Goal: Task Accomplishment & Management: Manage account settings

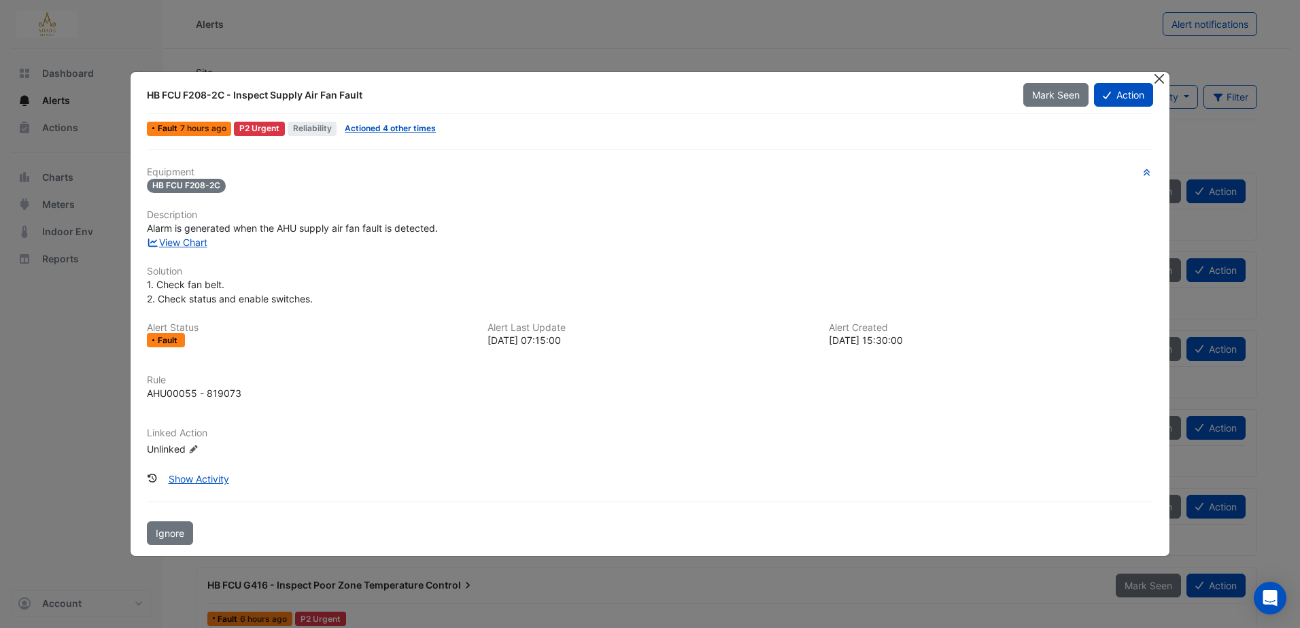
click at [1159, 78] on button "Close" at bounding box center [1159, 79] width 14 height 14
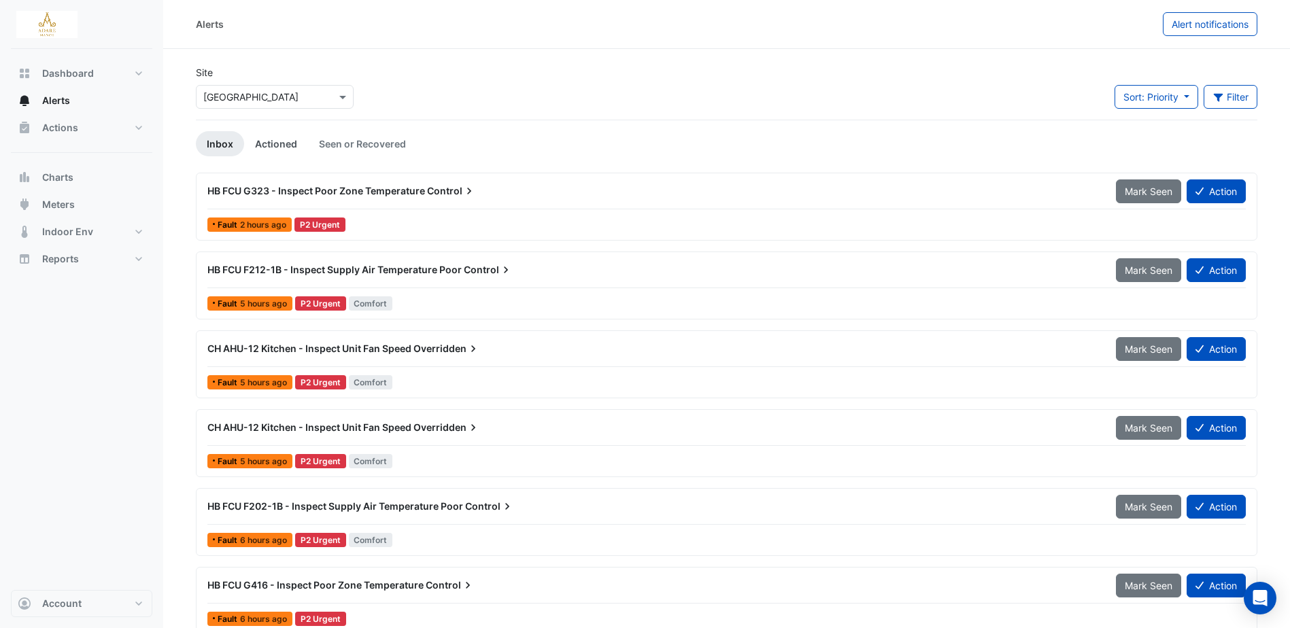
click at [271, 140] on link "Actioned" at bounding box center [276, 143] width 64 height 25
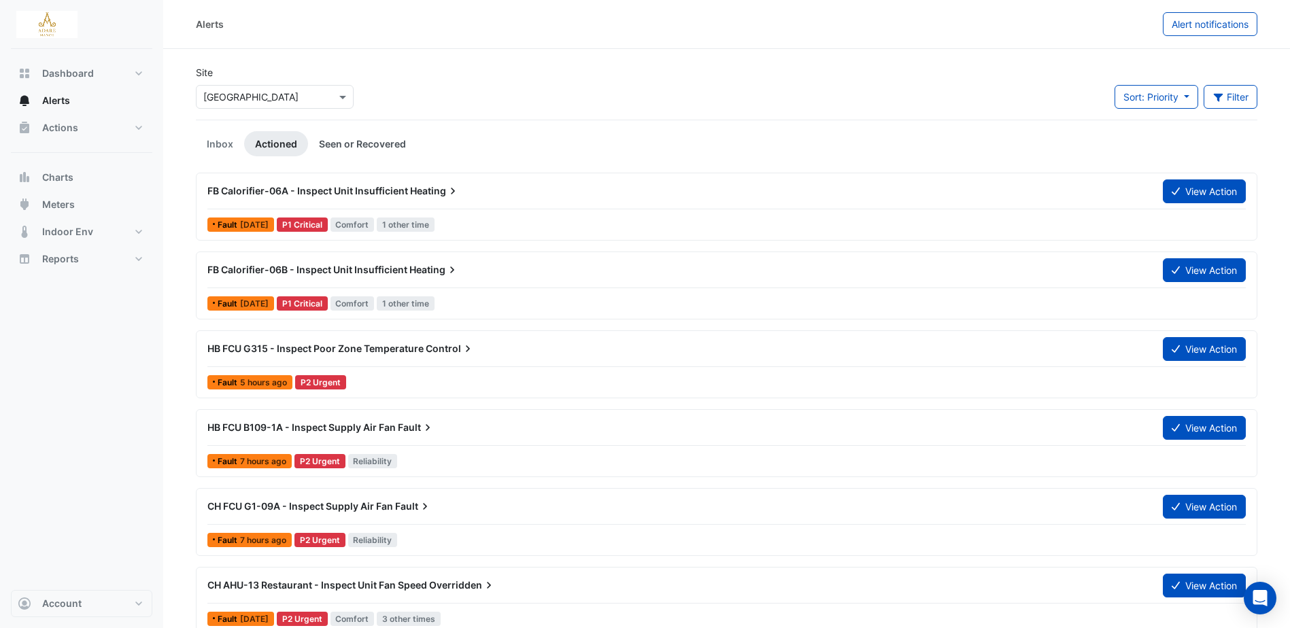
click at [366, 141] on link "Seen or Recovered" at bounding box center [362, 143] width 109 height 25
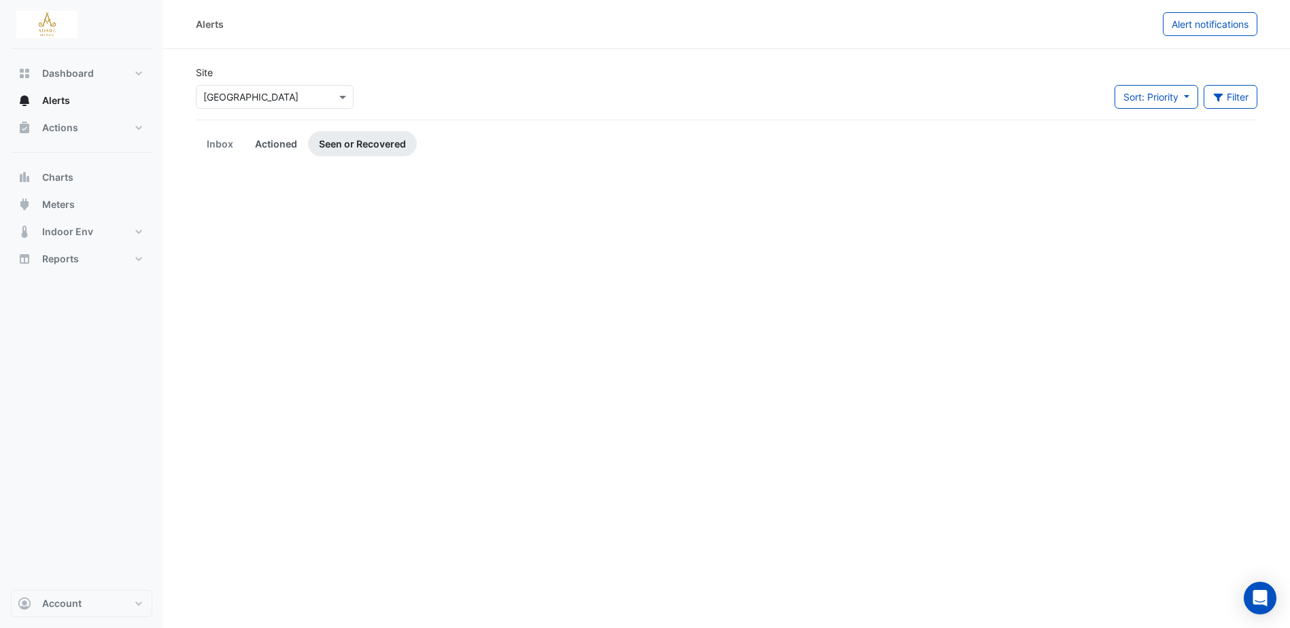
click at [283, 142] on link "Actioned" at bounding box center [276, 143] width 64 height 25
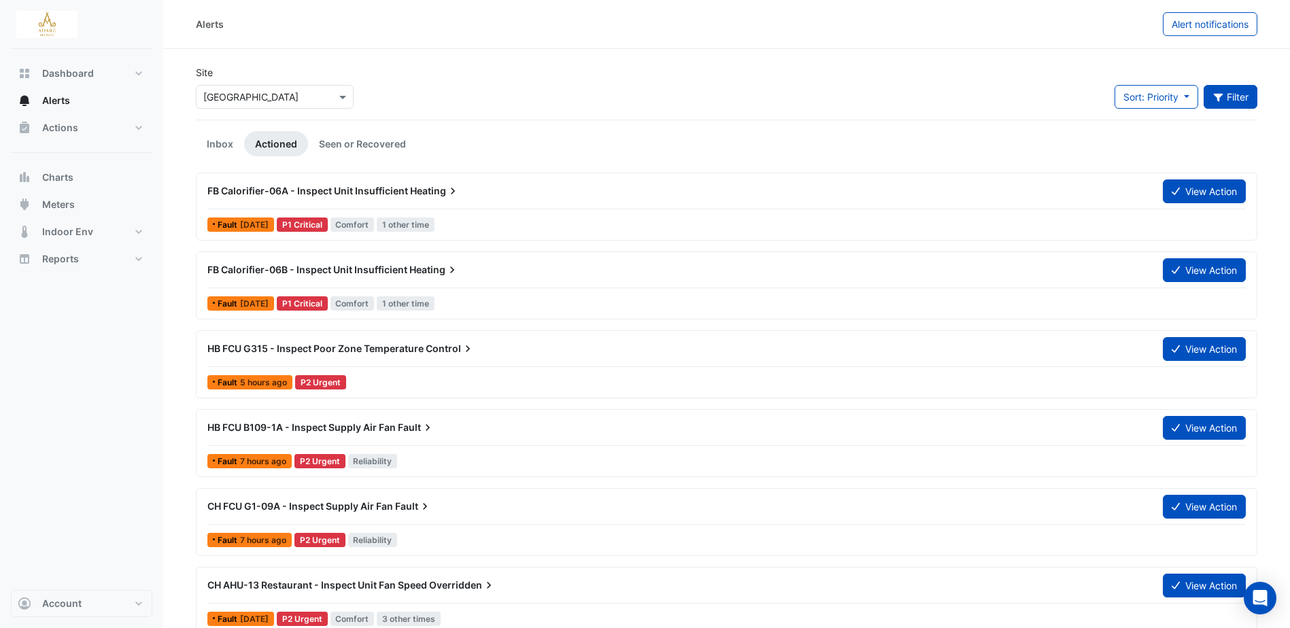
click at [1228, 98] on button "Filter" at bounding box center [1230, 97] width 54 height 24
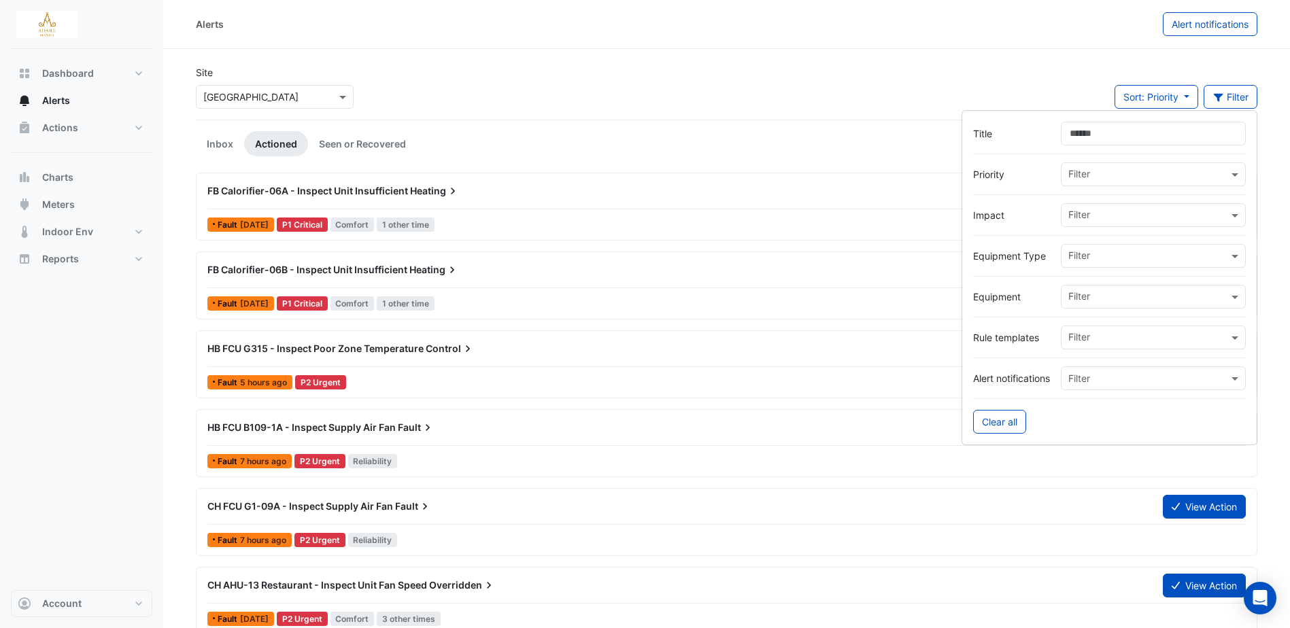
click at [1135, 294] on input "text" at bounding box center [1148, 298] width 160 height 14
click at [1118, 327] on span "HB FCU G218" at bounding box center [1102, 326] width 61 height 12
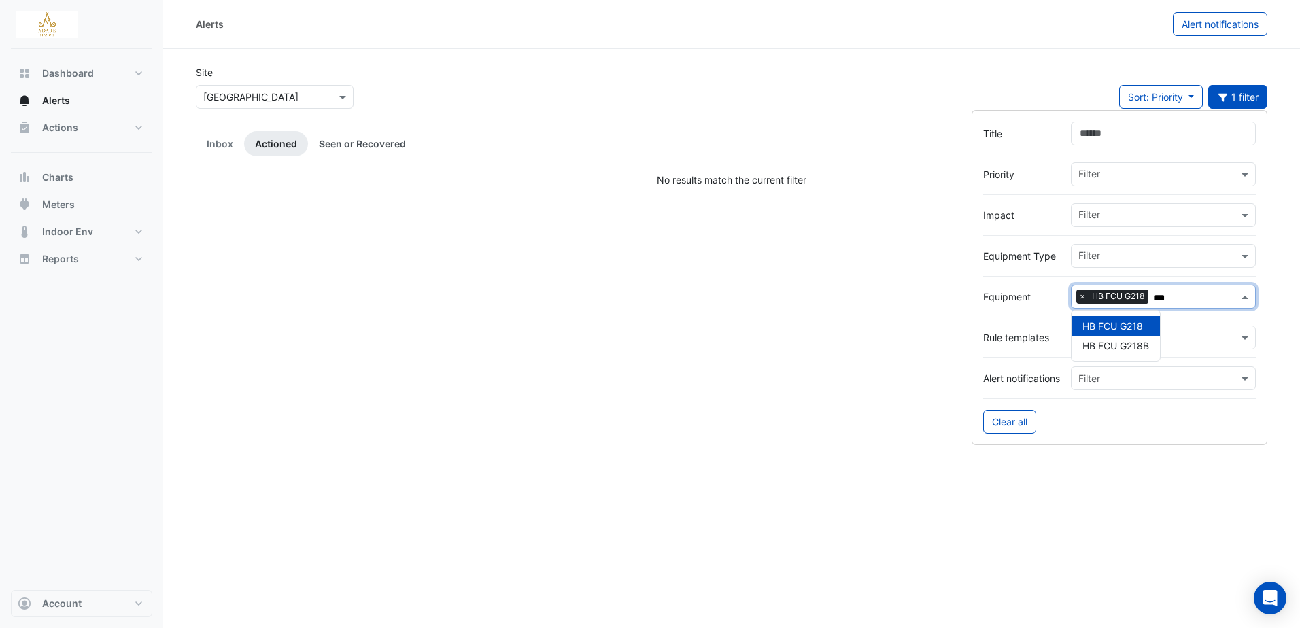
type input "***"
click at [344, 137] on link "Seen or Recovered" at bounding box center [362, 143] width 109 height 25
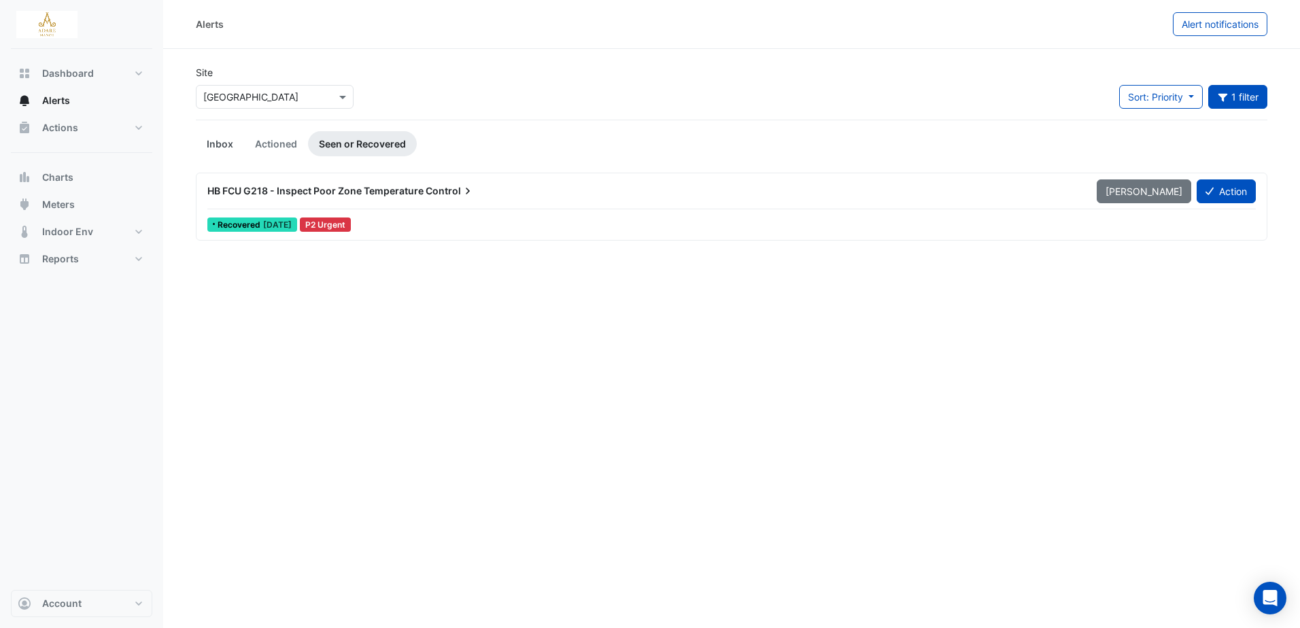
click at [228, 150] on link "Inbox" at bounding box center [220, 143] width 48 height 25
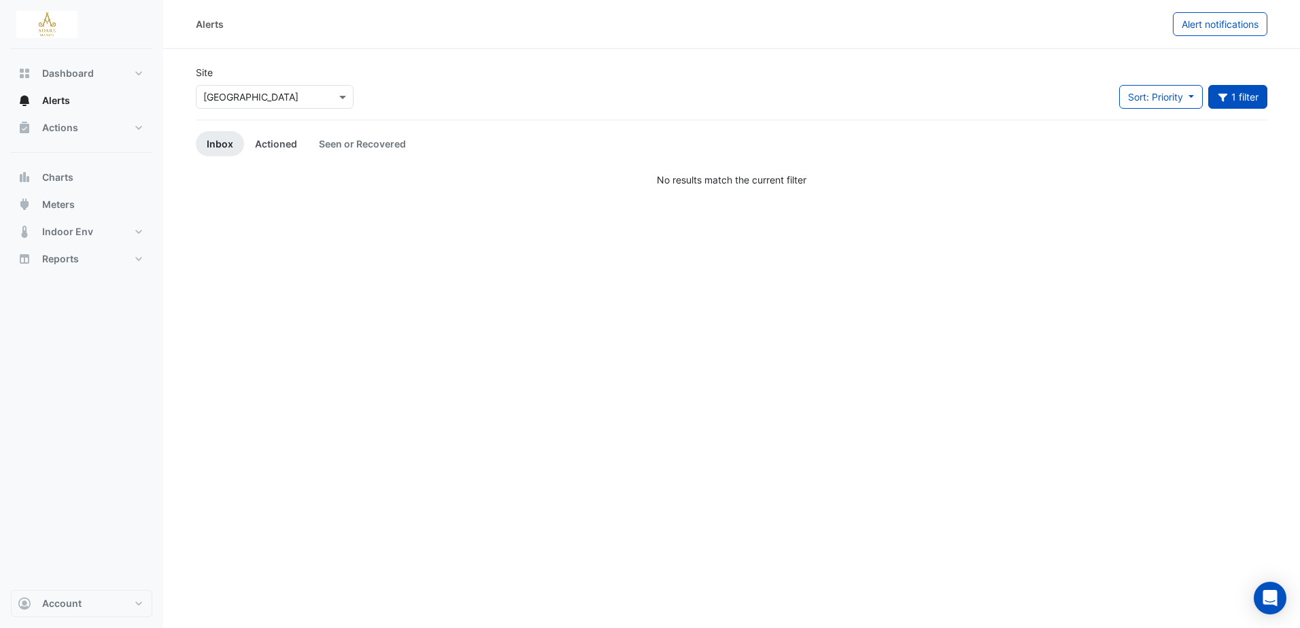
click at [279, 139] on link "Actioned" at bounding box center [276, 143] width 64 height 25
click at [275, 143] on link "Actioned" at bounding box center [276, 143] width 64 height 25
click at [368, 140] on link "Seen or Recovered" at bounding box center [362, 143] width 109 height 25
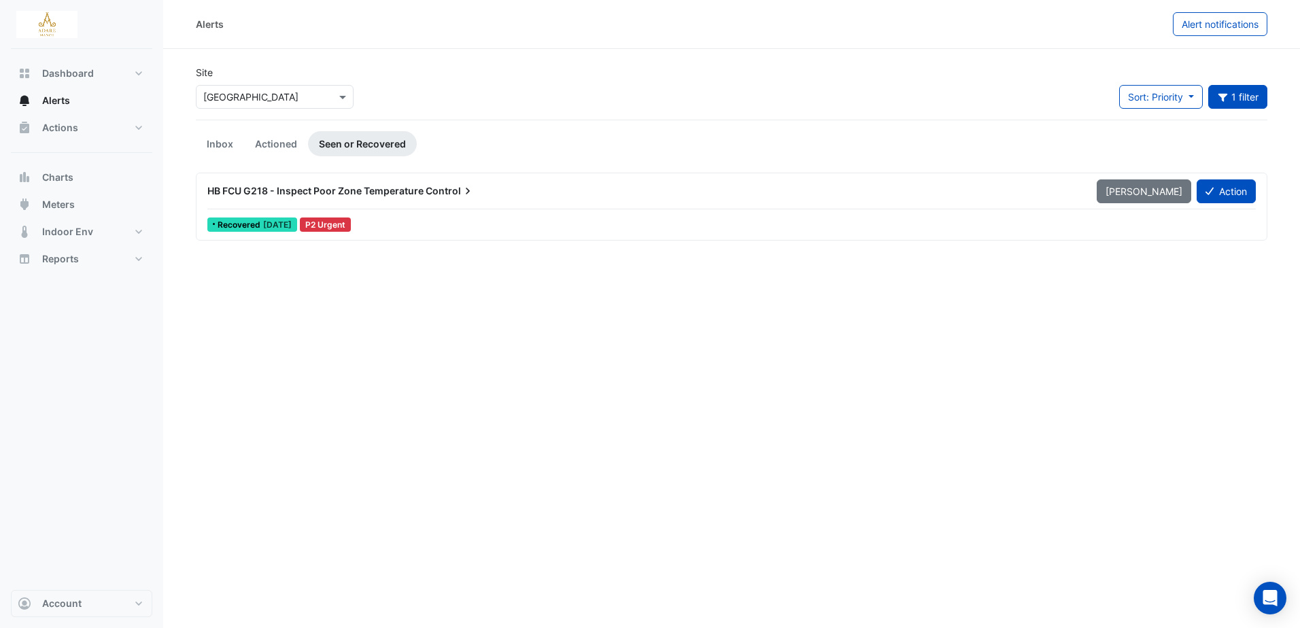
click at [341, 186] on span "HB FCU G218 - Inspect Poor Zone Temperature" at bounding box center [315, 191] width 216 height 12
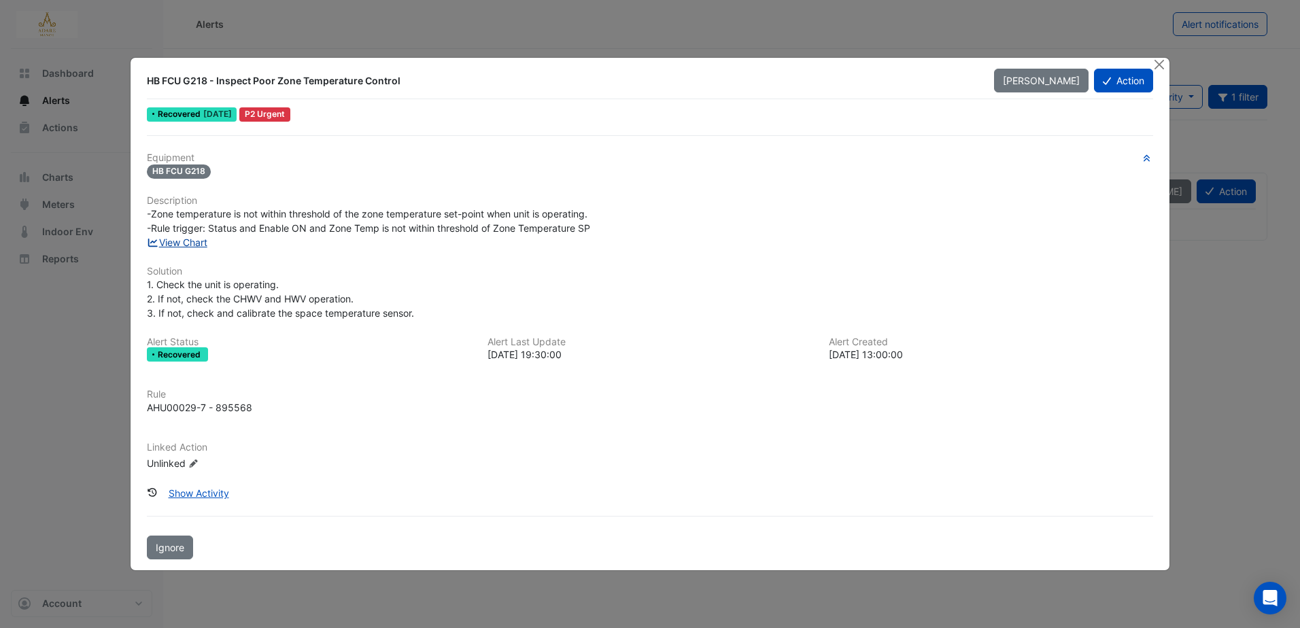
click at [197, 240] on link "View Chart" at bounding box center [177, 243] width 61 height 12
click at [1123, 84] on button "Action" at bounding box center [1123, 81] width 59 height 24
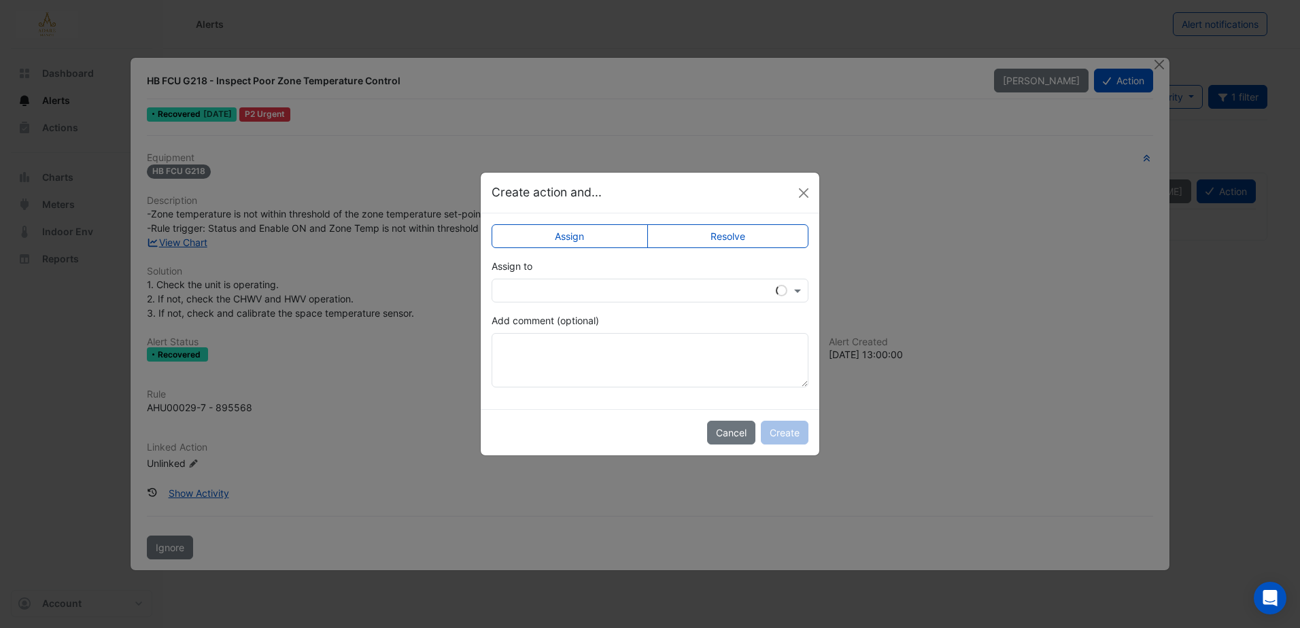
click at [755, 230] on label "Resolve" at bounding box center [728, 236] width 162 height 24
click at [791, 426] on button "Create" at bounding box center [785, 433] width 48 height 24
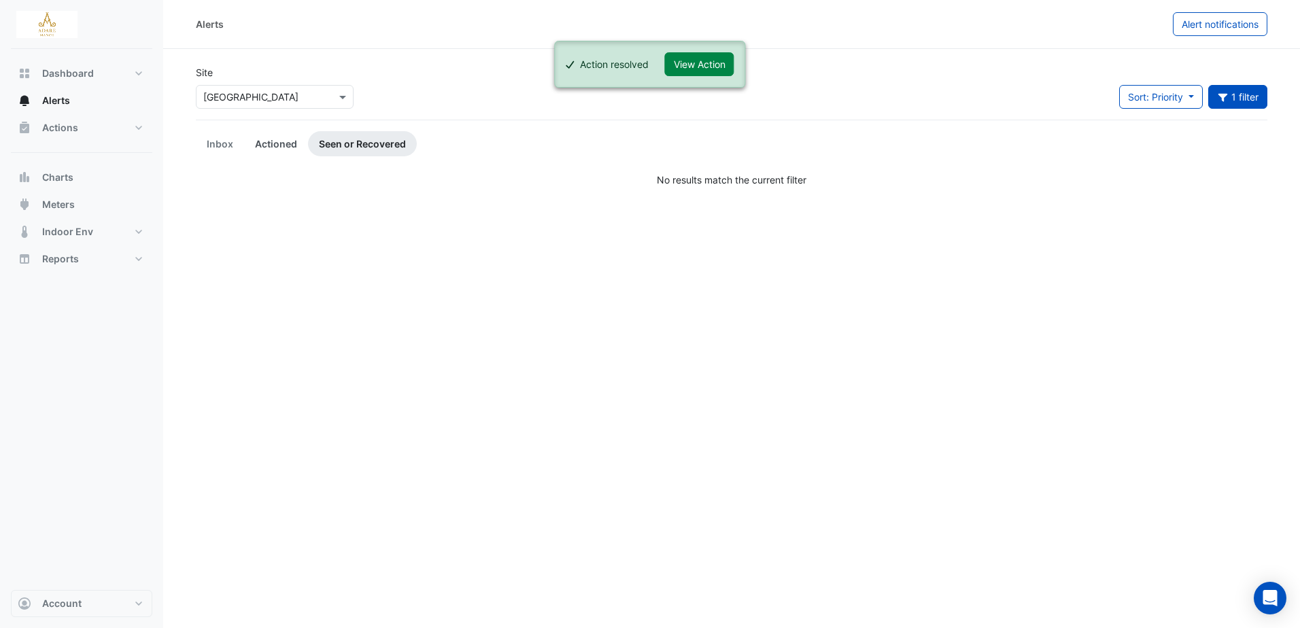
click at [286, 140] on link "Actioned" at bounding box center [276, 143] width 64 height 25
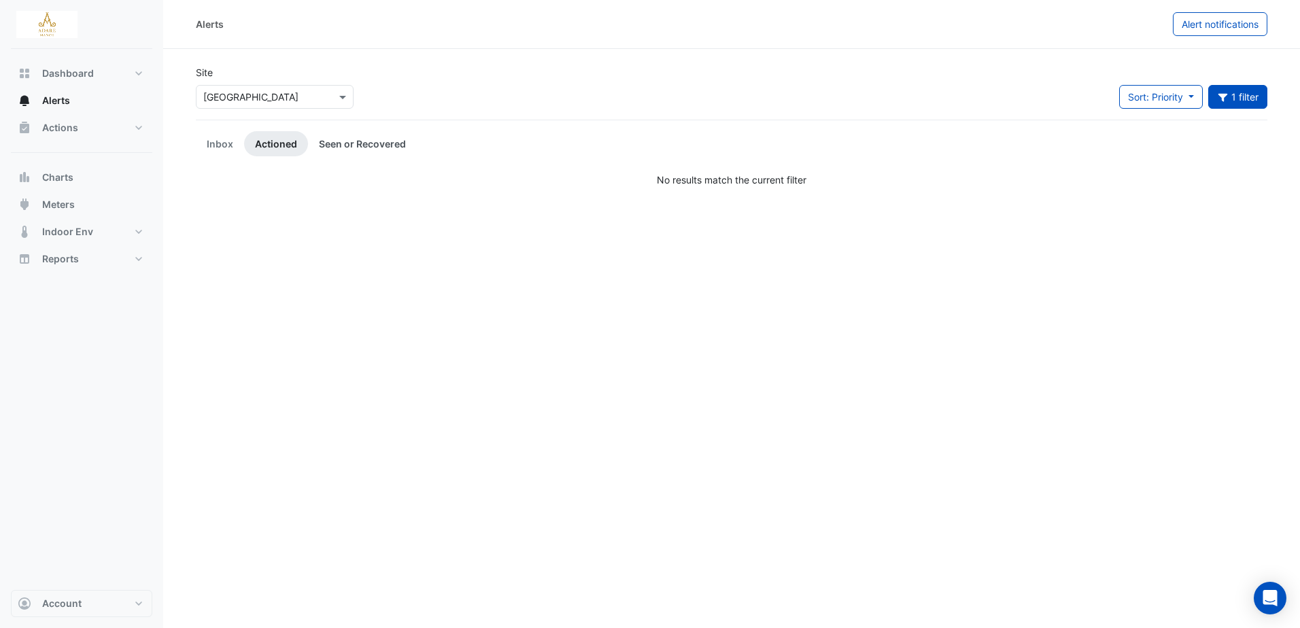
click at [366, 139] on link "Seen or Recovered" at bounding box center [362, 143] width 109 height 25
click at [1231, 94] on button "1 filter" at bounding box center [1238, 97] width 60 height 24
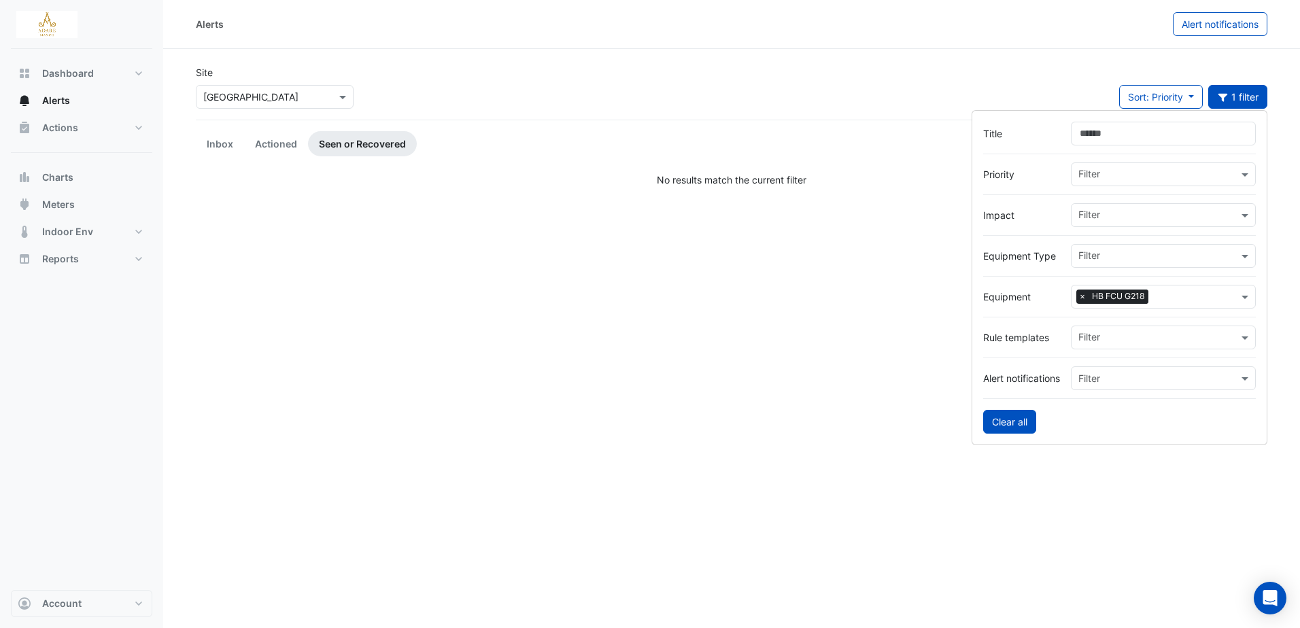
click at [1007, 419] on button "Clear all" at bounding box center [1009, 422] width 53 height 24
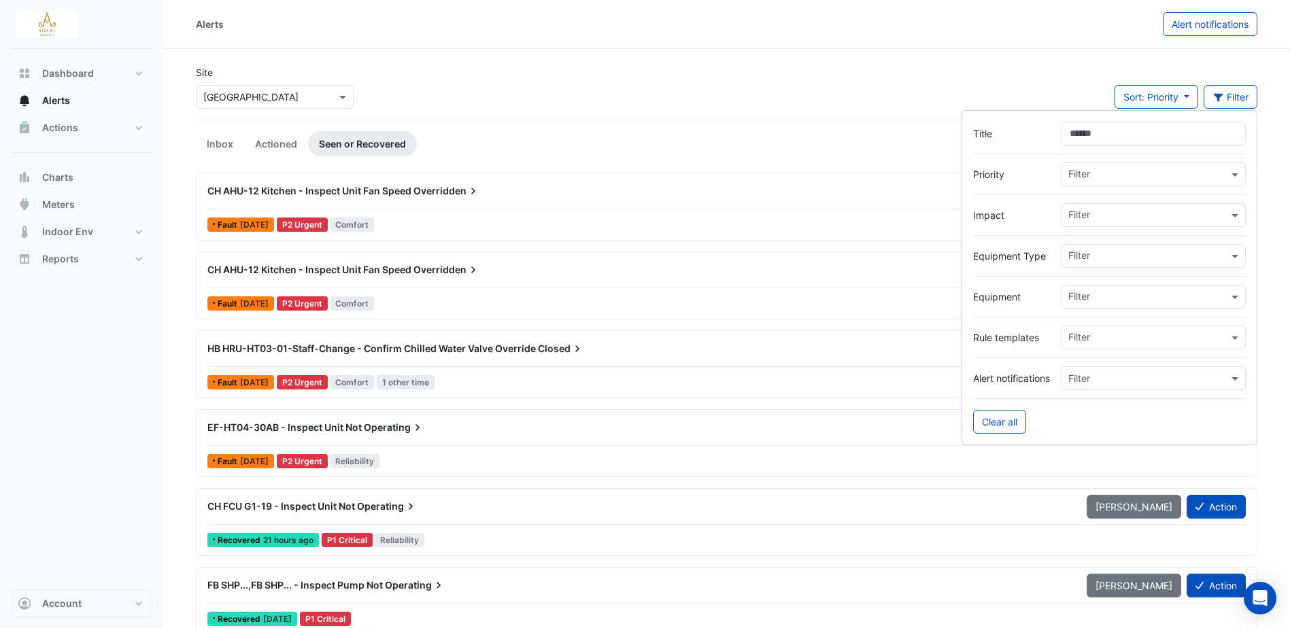
click at [1110, 299] on input "text" at bounding box center [1148, 298] width 160 height 14
click at [1112, 322] on span "HB FCU G306" at bounding box center [1103, 326] width 63 height 12
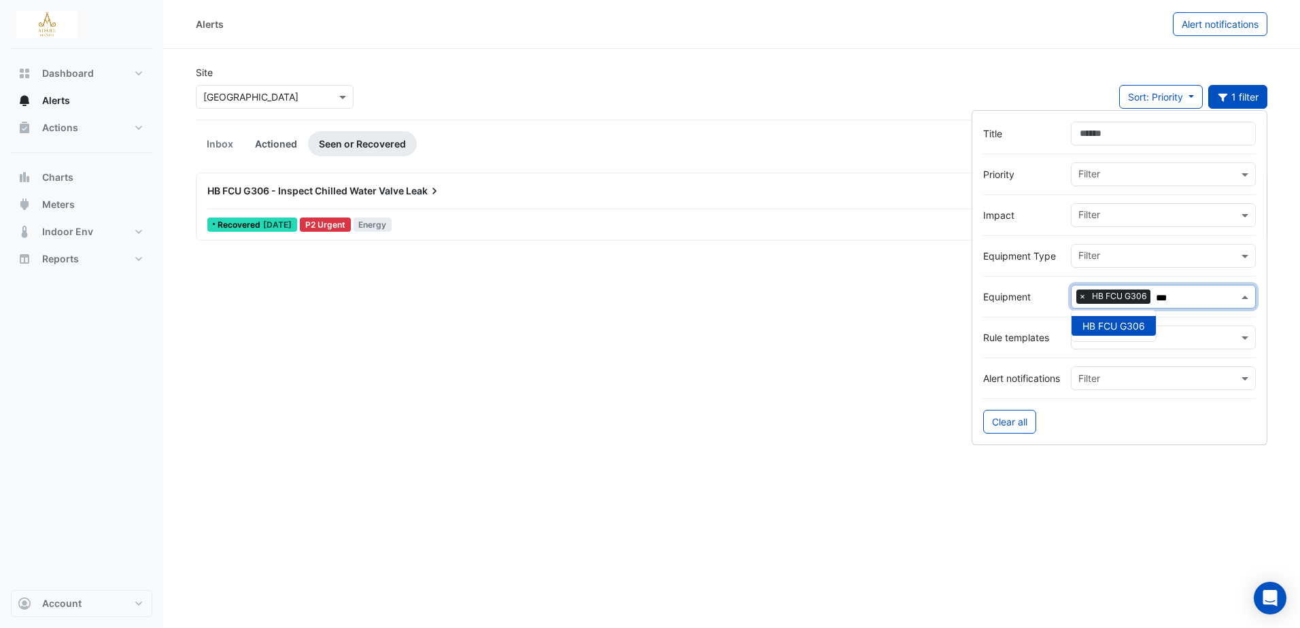
type input "***"
click at [292, 144] on link "Actioned" at bounding box center [276, 143] width 64 height 25
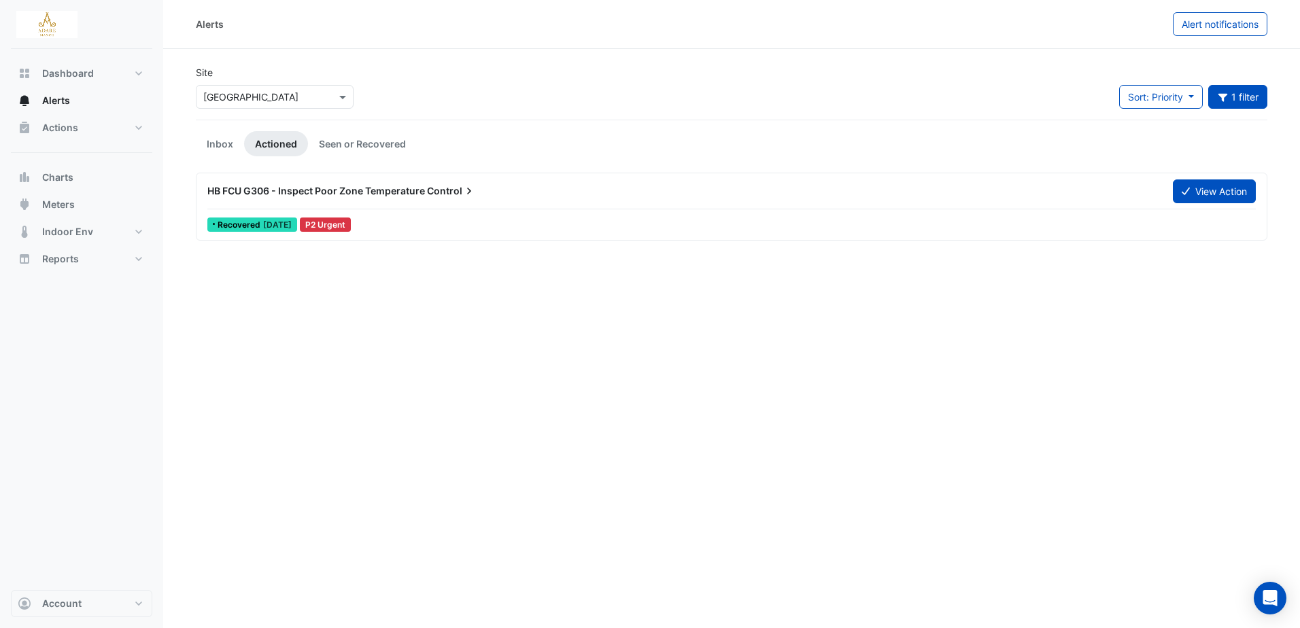
click at [415, 189] on span "HB FCU G306 - Inspect Poor Zone Temperature" at bounding box center [316, 191] width 218 height 12
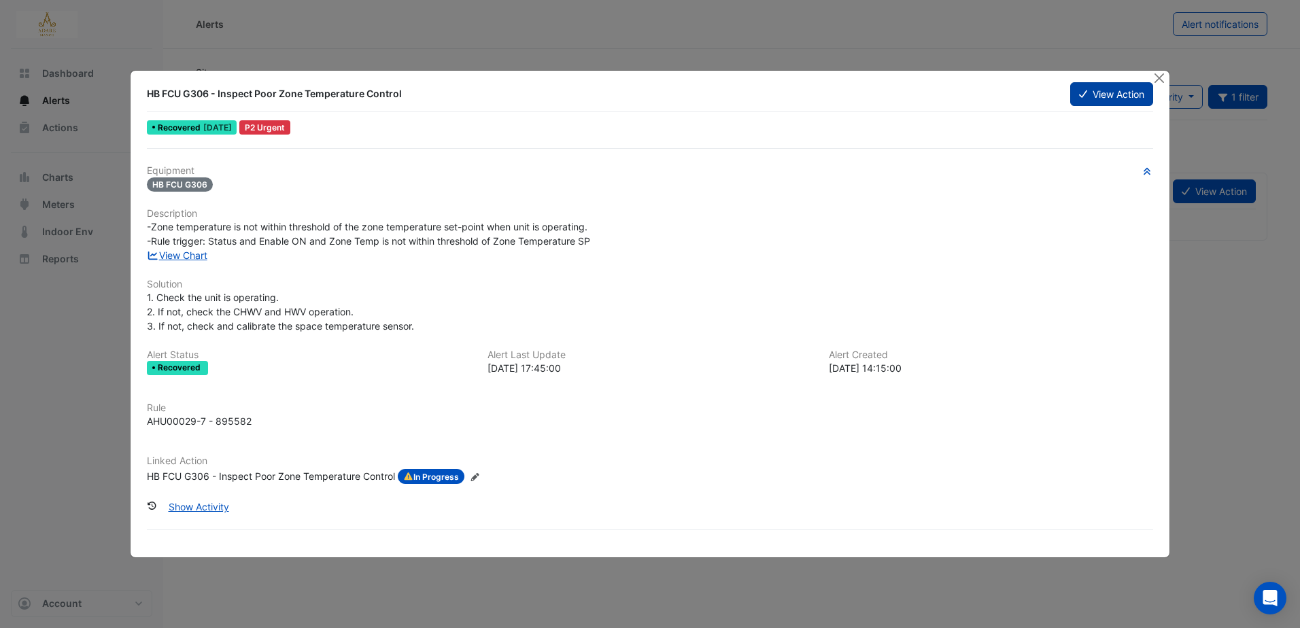
click at [1088, 95] on button "View Action" at bounding box center [1111, 94] width 83 height 24
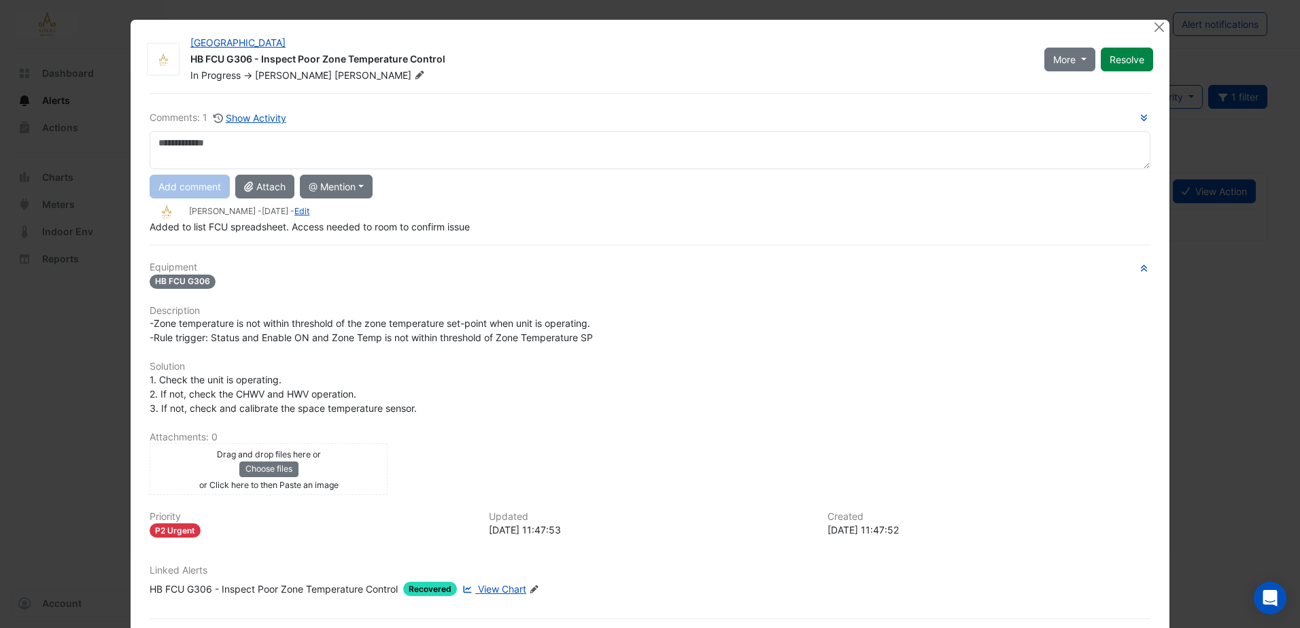
click at [334, 148] on textarea at bounding box center [650, 150] width 1001 height 38
click at [169, 140] on textarea "**********" at bounding box center [650, 150] width 1001 height 38
click at [271, 139] on textarea "**********" at bounding box center [650, 150] width 1001 height 38
drag, startPoint x: 275, startPoint y: 144, endPoint x: 150, endPoint y: 141, distance: 125.1
click at [150, 141] on textarea "**********" at bounding box center [650, 150] width 1001 height 38
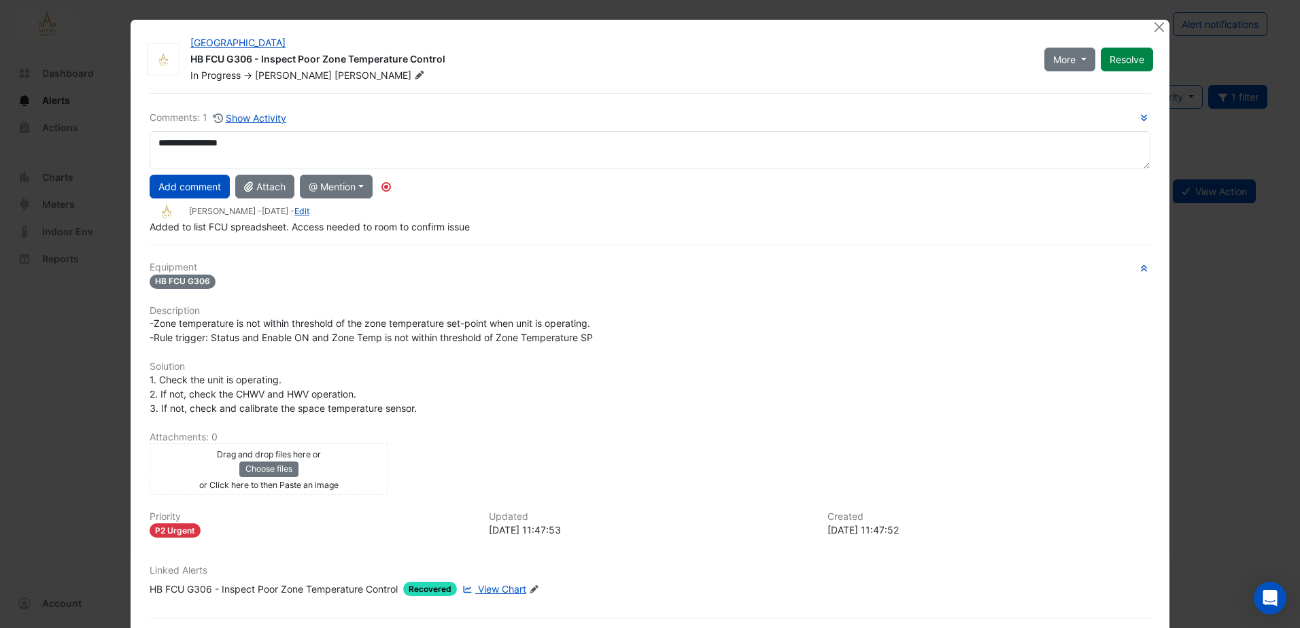
drag, startPoint x: 202, startPoint y: 143, endPoint x: 499, endPoint y: 147, distance: 297.1
click at [499, 147] on textarea "**********" at bounding box center [650, 150] width 1001 height 38
click at [308, 147] on textarea "**********" at bounding box center [650, 150] width 1001 height 38
drag, startPoint x: 311, startPoint y: 148, endPoint x: 125, endPoint y: 141, distance: 186.4
click at [131, 141] on div "[GEOGRAPHIC_DATA] HB FCU G306 - Inspect Poor Zone Temperature Control In Progre…" at bounding box center [650, 345] width 1039 height 651
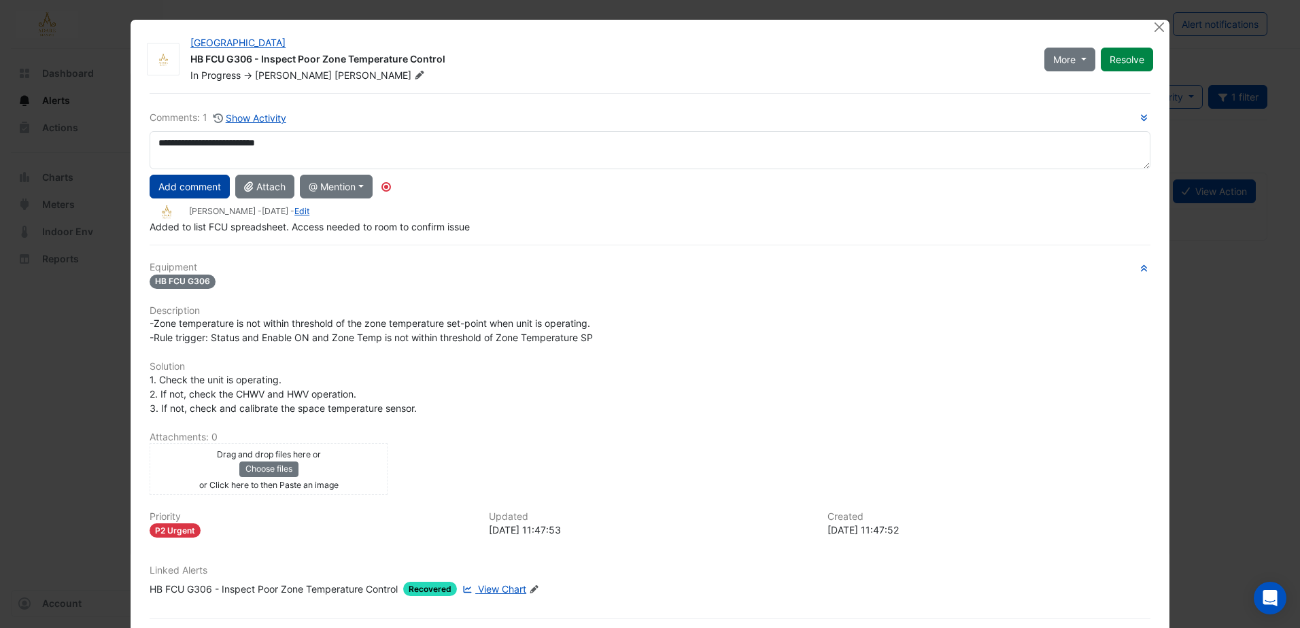
type textarea "**********"
click at [181, 184] on button "Add comment" at bounding box center [190, 187] width 80 height 24
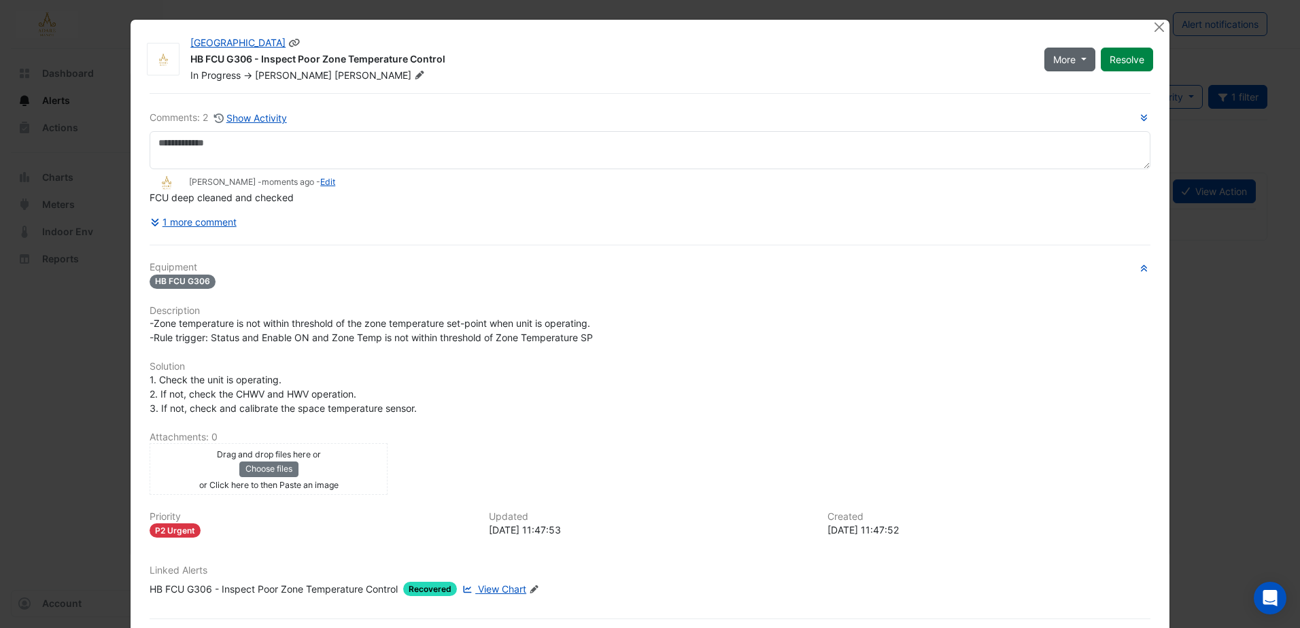
click at [1073, 61] on button "More" at bounding box center [1069, 60] width 51 height 24
click at [1137, 56] on button "Resolve" at bounding box center [1127, 60] width 52 height 24
click at [1159, 27] on button "Close" at bounding box center [1159, 27] width 14 height 14
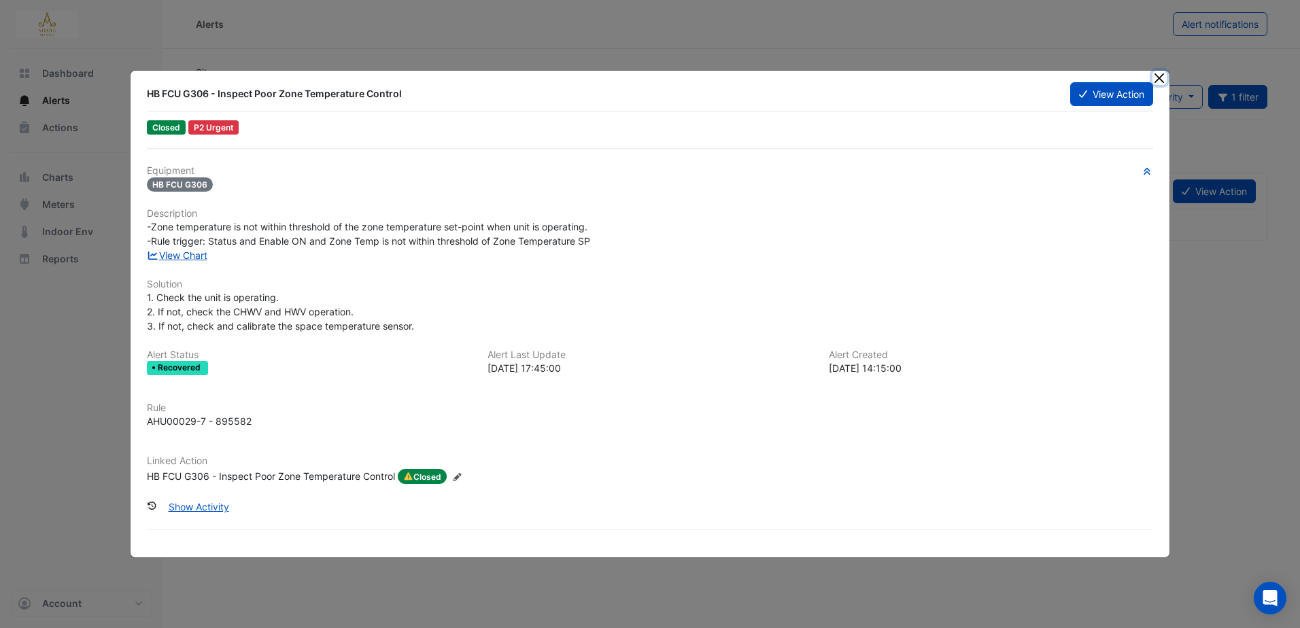
click at [1157, 75] on button "Close" at bounding box center [1159, 78] width 14 height 14
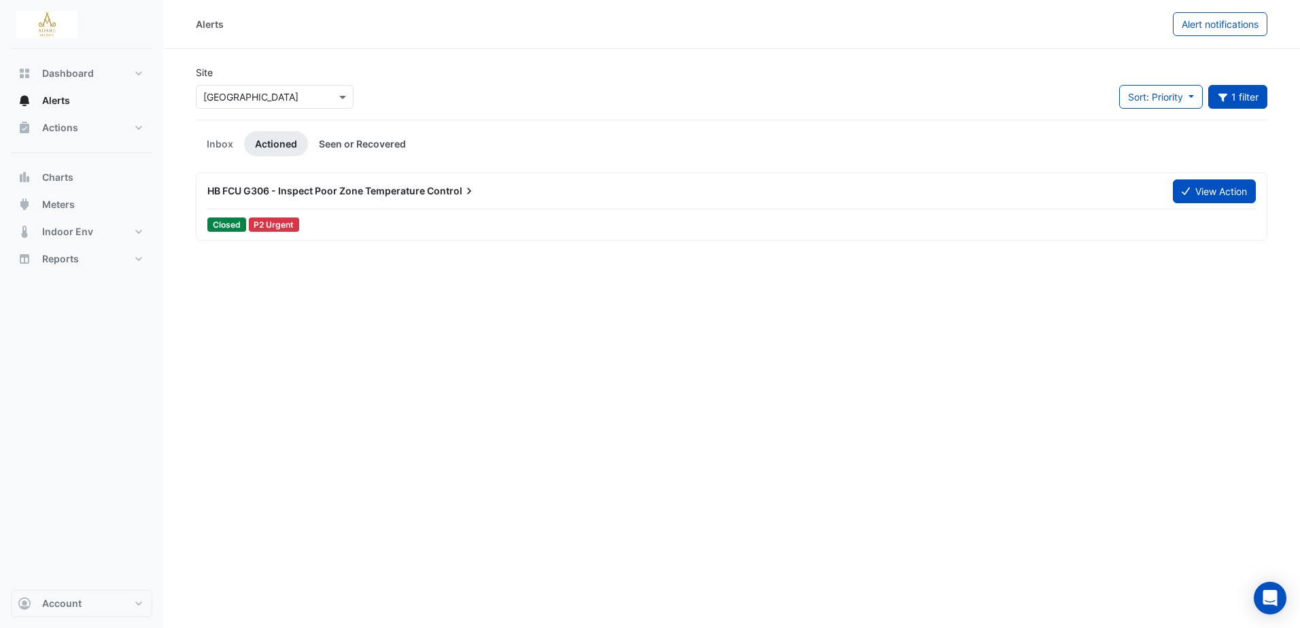
click at [375, 139] on link "Seen or Recovered" at bounding box center [362, 143] width 109 height 25
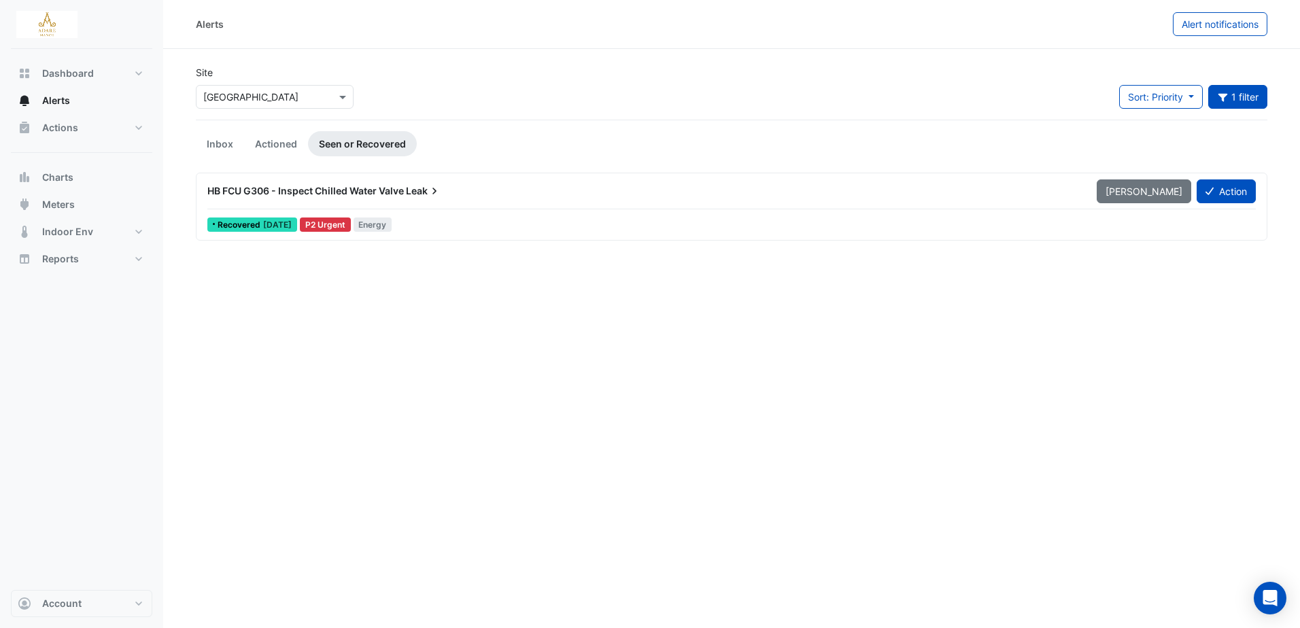
click at [407, 189] on div "HB FCU G306 - Inspect Chilled Water Valve Leak" at bounding box center [643, 191] width 873 height 14
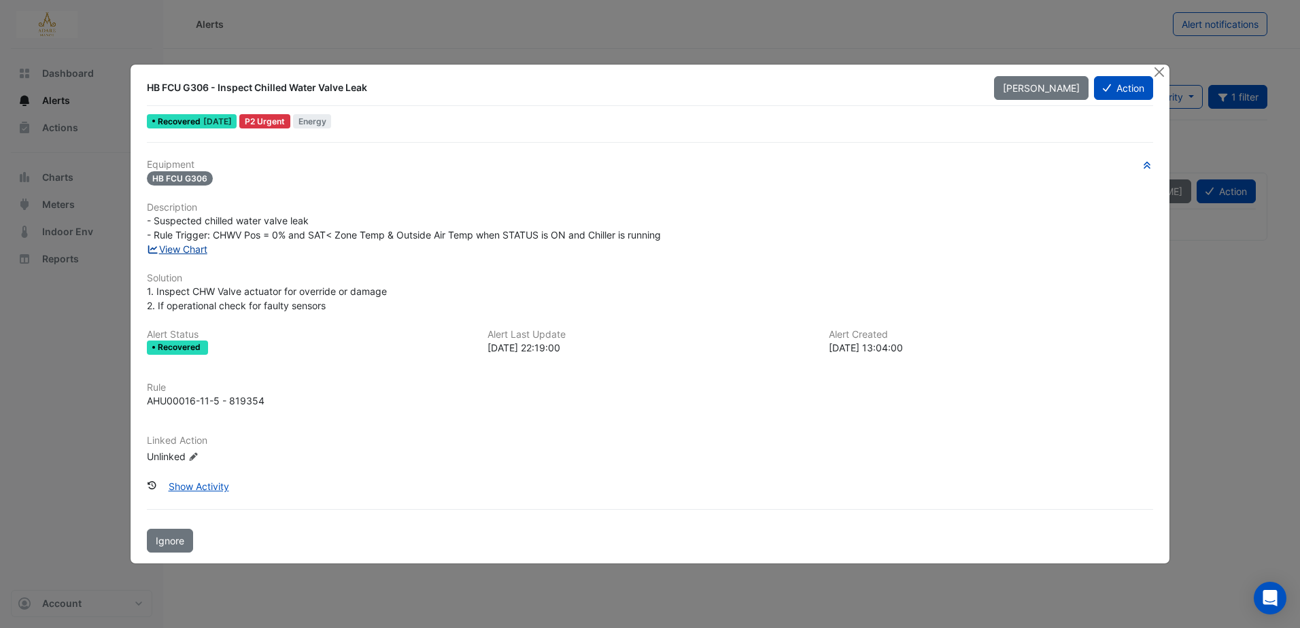
click at [188, 247] on link "View Chart" at bounding box center [177, 249] width 61 height 12
click at [1125, 82] on button "Action" at bounding box center [1123, 88] width 59 height 24
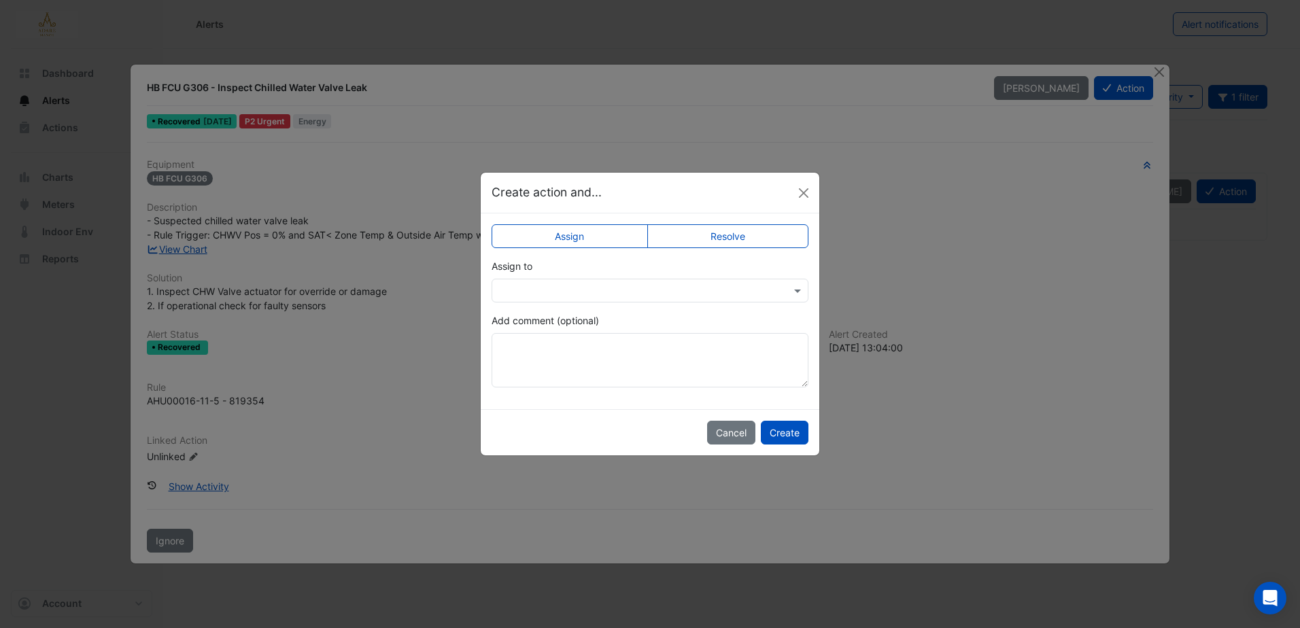
click at [718, 245] on label "Resolve" at bounding box center [728, 236] width 162 height 24
click at [781, 445] on div "Cancel Create" at bounding box center [650, 432] width 339 height 46
click at [761, 435] on button "Create" at bounding box center [785, 433] width 48 height 24
click at [774, 434] on button "Create" at bounding box center [779, 433] width 57 height 24
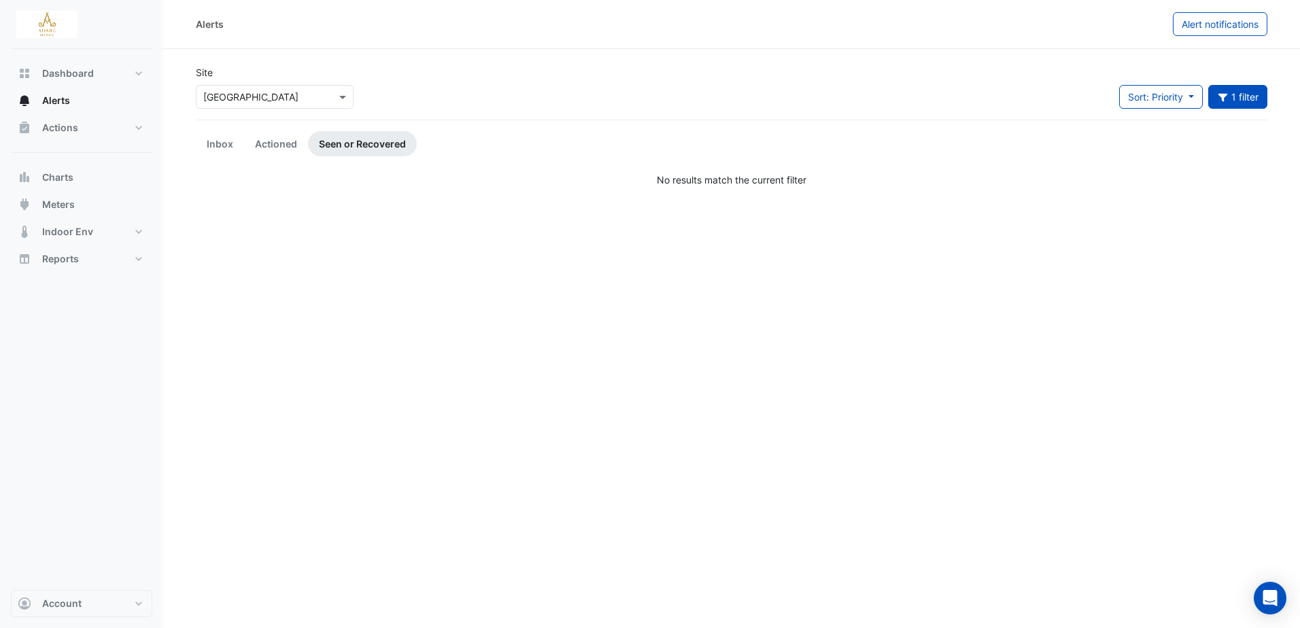
drag, startPoint x: 1243, startPoint y: 90, endPoint x: 1220, endPoint y: 139, distance: 54.1
click at [1244, 92] on button "1 filter" at bounding box center [1238, 97] width 60 height 24
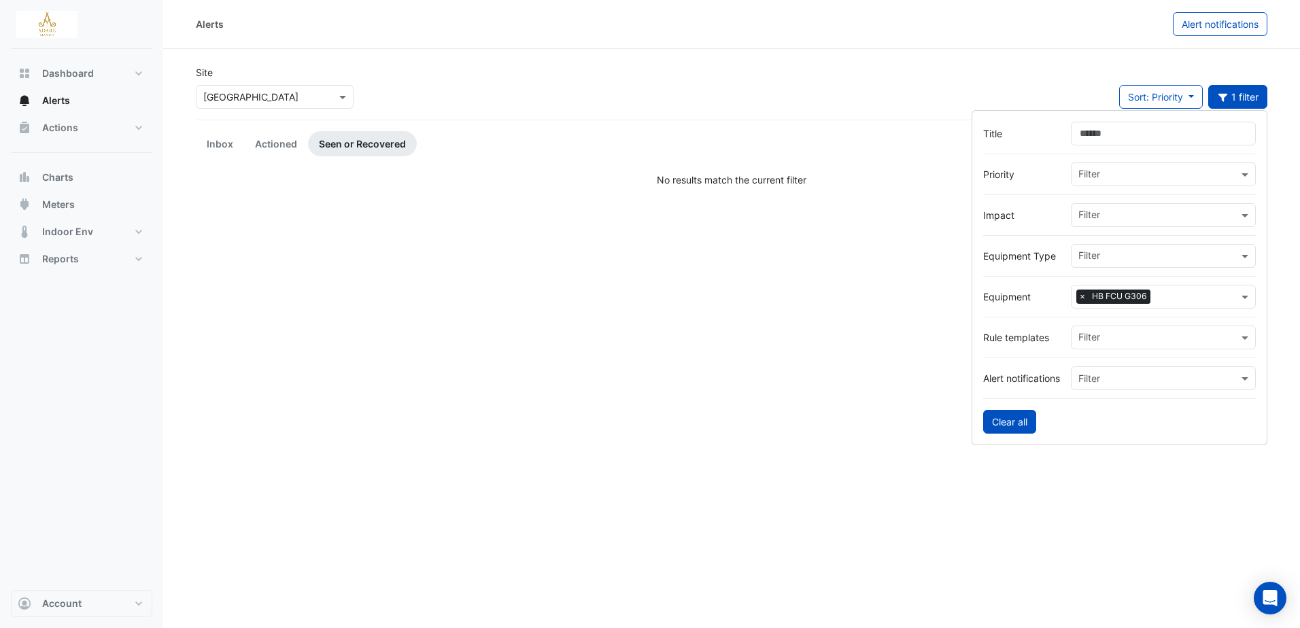
drag, startPoint x: 1006, startPoint y: 423, endPoint x: 1012, endPoint y: 420, distance: 7.0
click at [1006, 422] on button "Clear all" at bounding box center [1009, 422] width 53 height 24
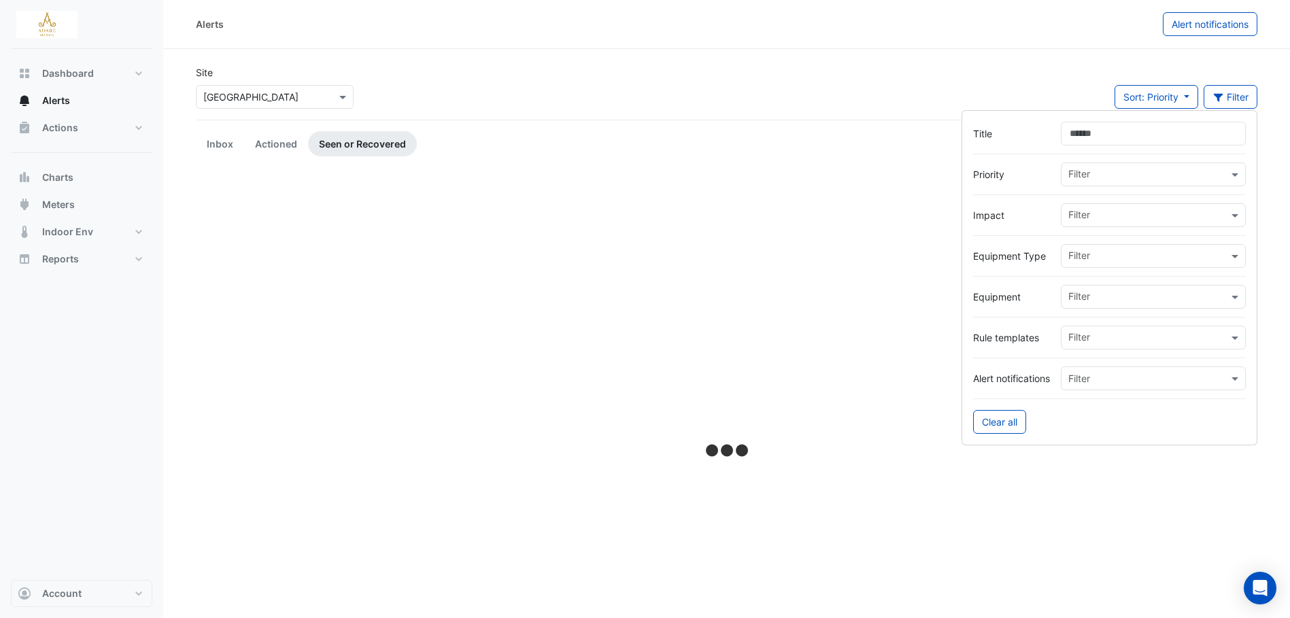
click at [1116, 287] on div "Filter" at bounding box center [1144, 296] width 167 height 21
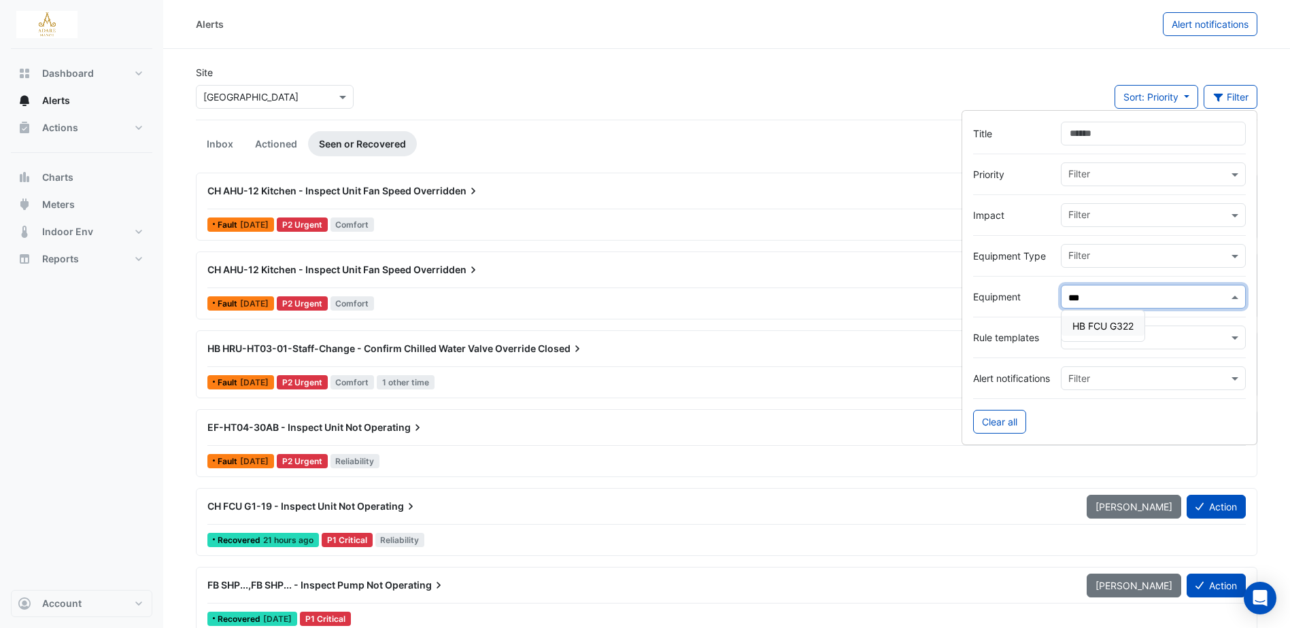
click at [1123, 326] on span "HB FCU G322" at bounding box center [1102, 326] width 61 height 12
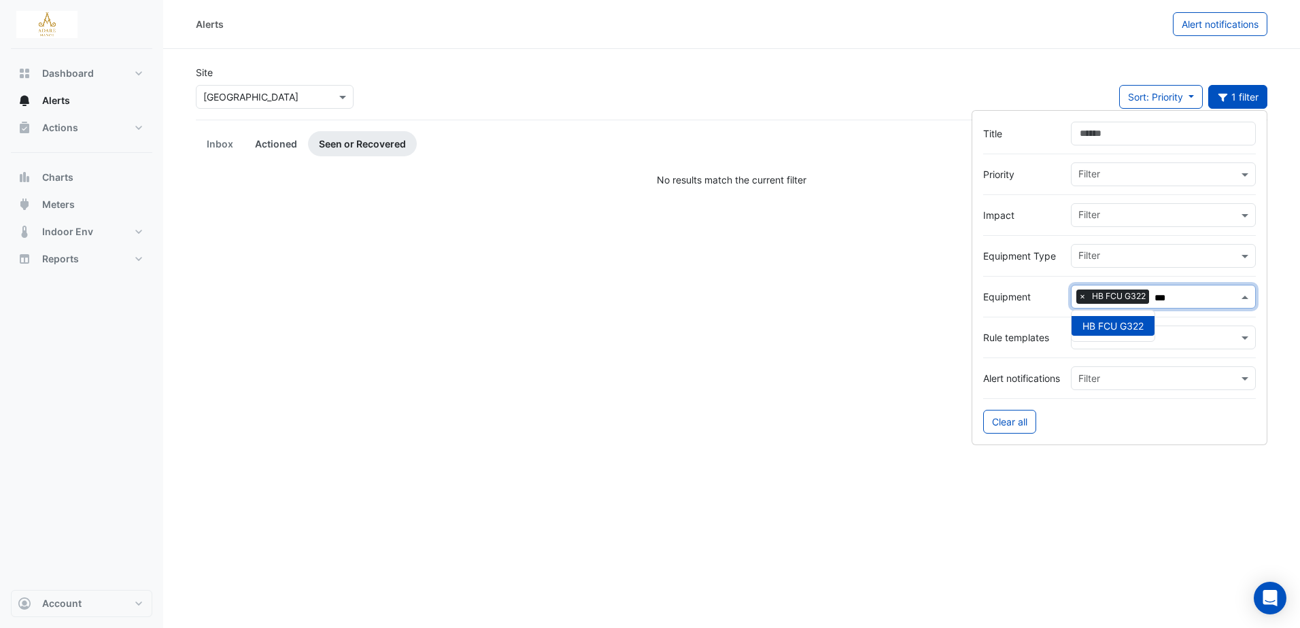
type input "***"
click at [285, 144] on link "Actioned" at bounding box center [276, 143] width 64 height 25
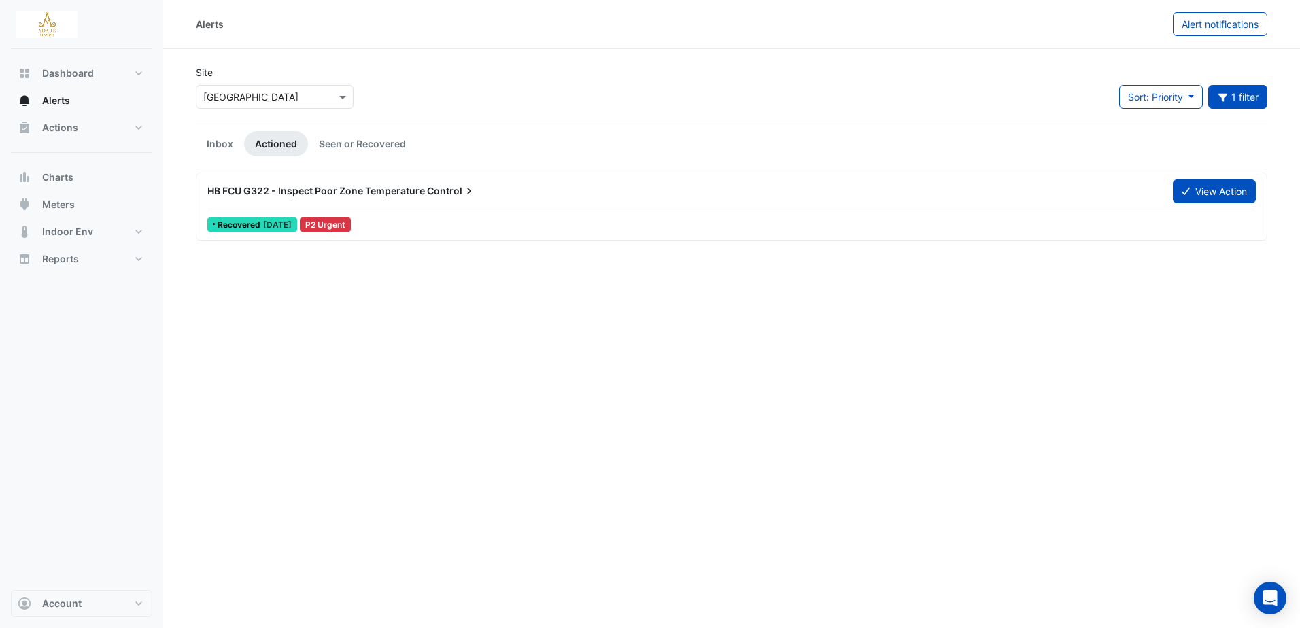
click at [390, 196] on div "HB FCU G322 - Inspect Poor Zone Temperature Control" at bounding box center [681, 191] width 949 height 14
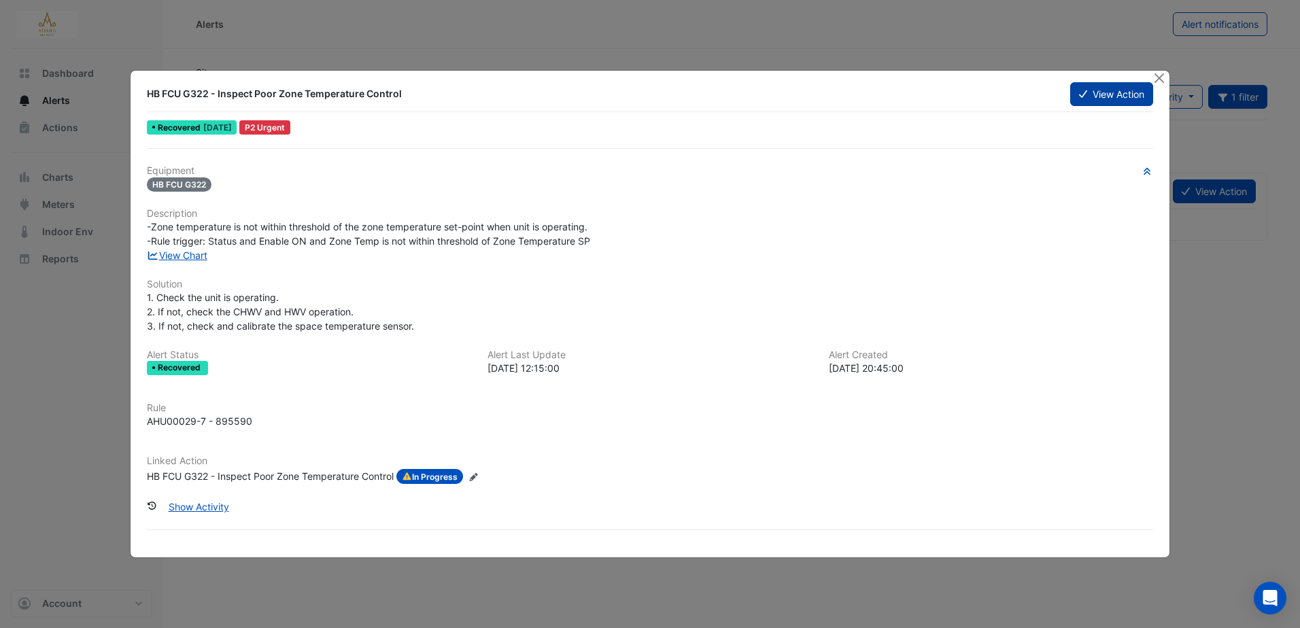
click at [1118, 92] on button "View Action" at bounding box center [1111, 94] width 83 height 24
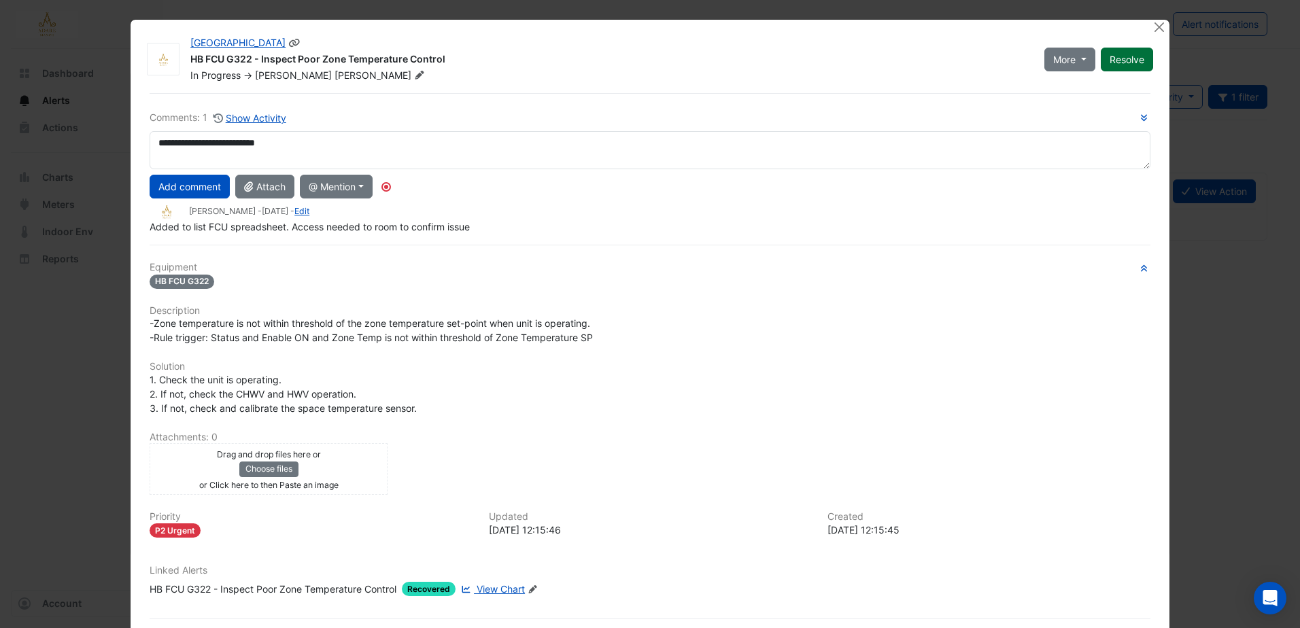
type textarea "**********"
click at [1119, 56] on button "Resolve" at bounding box center [1127, 60] width 52 height 24
click at [1152, 27] on button "Close" at bounding box center [1159, 27] width 14 height 14
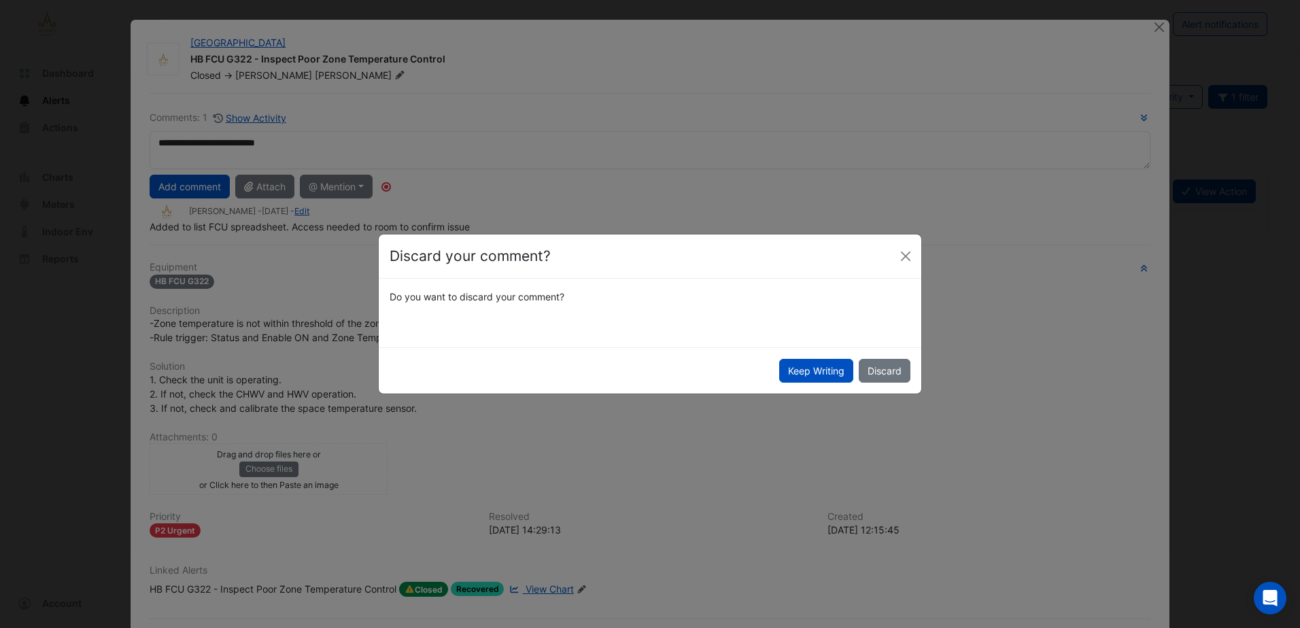
click at [916, 253] on div "Discard your comment?" at bounding box center [650, 257] width 543 height 44
click at [895, 254] on button "Close" at bounding box center [905, 256] width 20 height 20
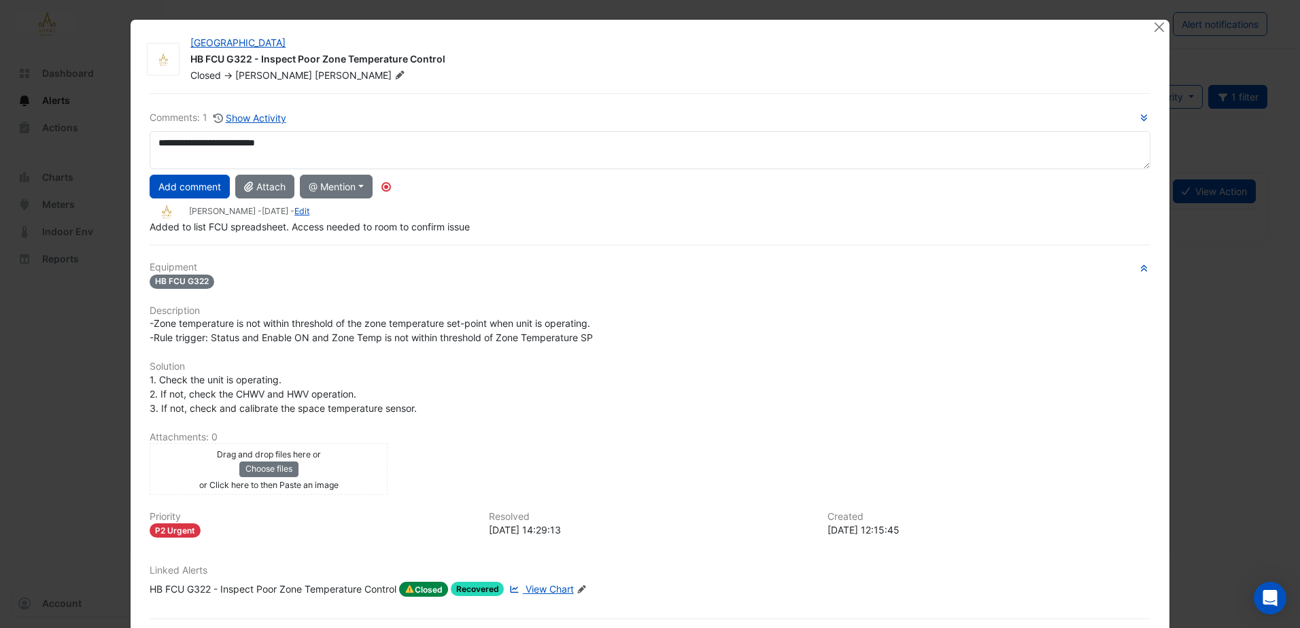
drag, startPoint x: 194, startPoint y: 186, endPoint x: 276, endPoint y: 195, distance: 82.1
click at [195, 184] on button "Add comment" at bounding box center [190, 187] width 80 height 24
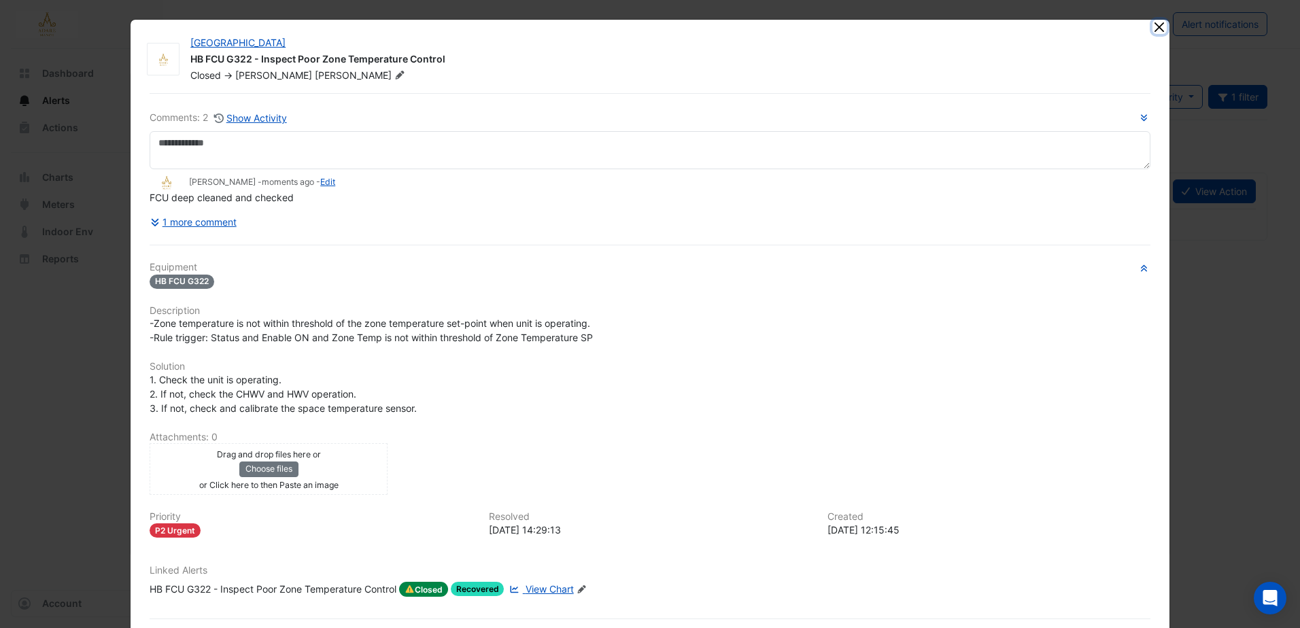
click at [1154, 31] on button "Close" at bounding box center [1159, 27] width 14 height 14
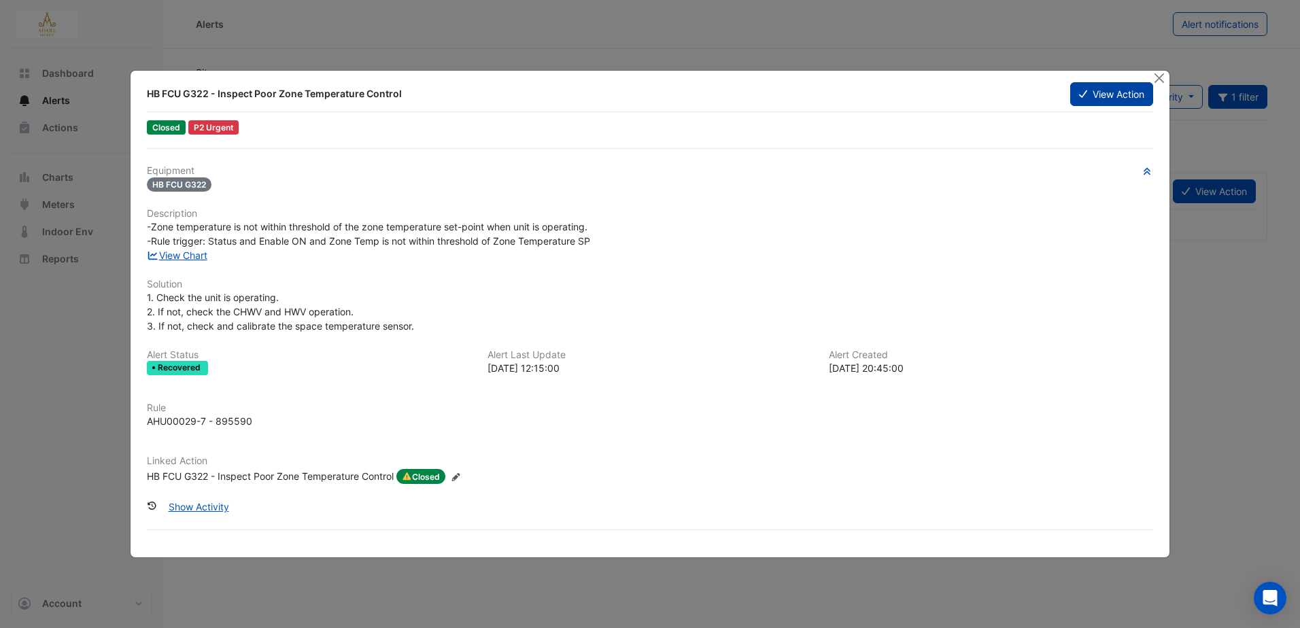
click at [1108, 103] on button "View Action" at bounding box center [1111, 94] width 83 height 24
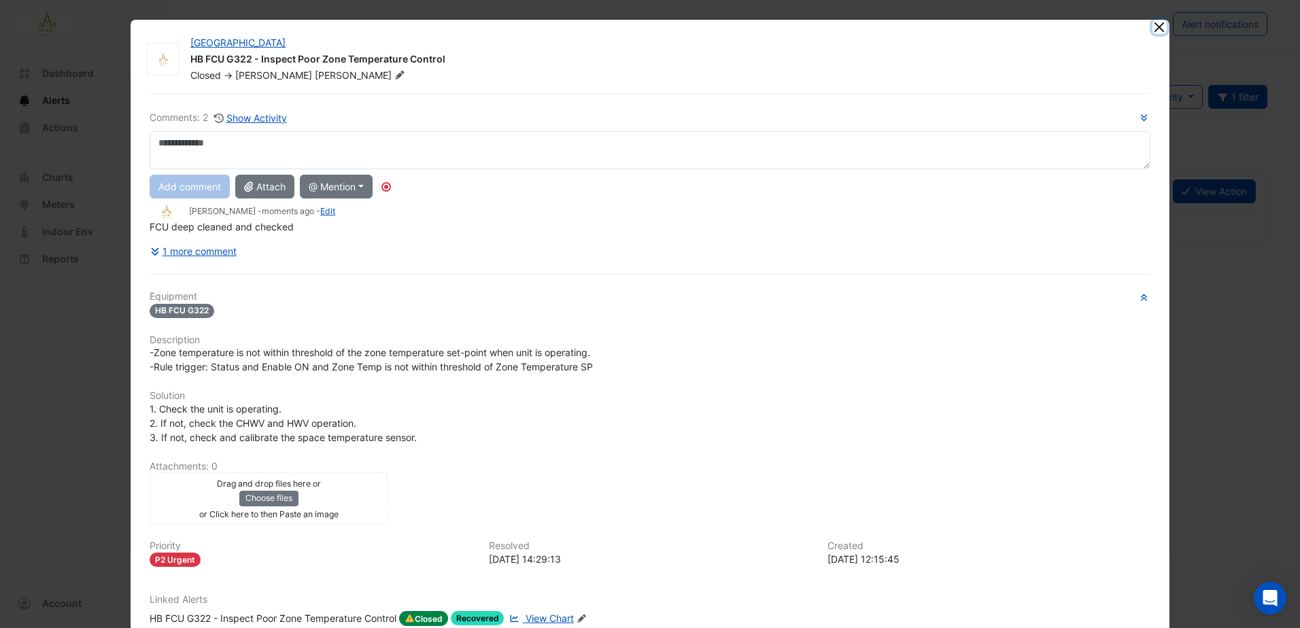
click at [1153, 24] on button "Close" at bounding box center [1159, 27] width 14 height 14
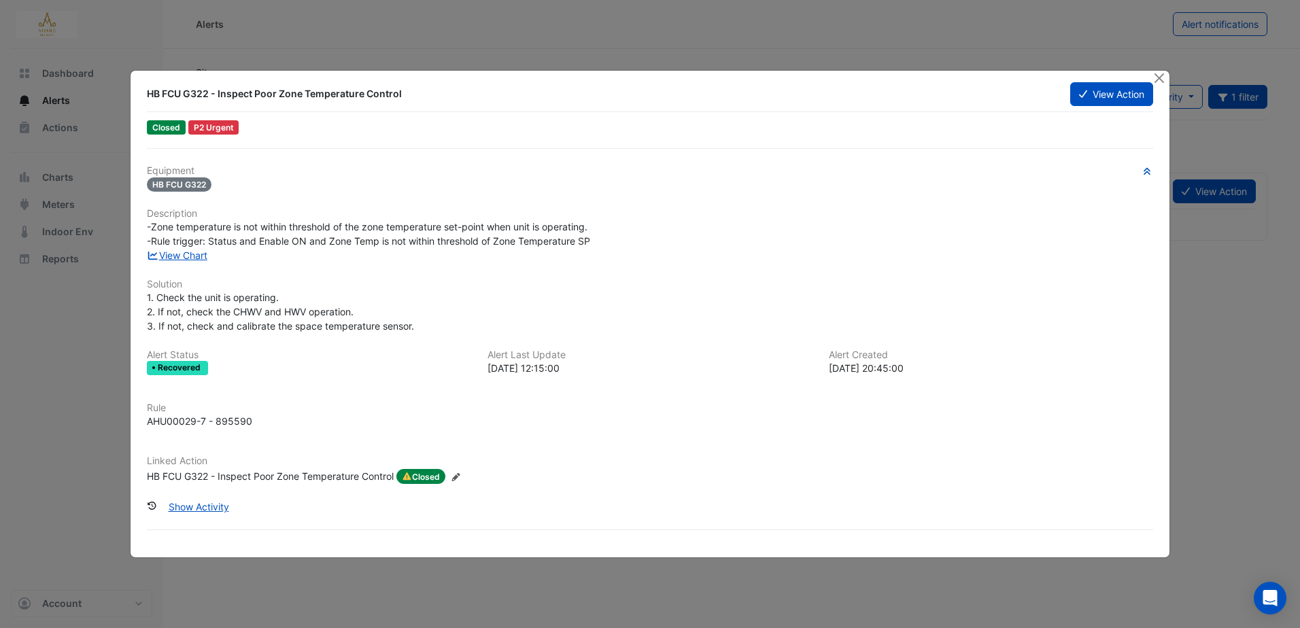
click at [1070, 82] on button "View Action" at bounding box center [1111, 94] width 83 height 24
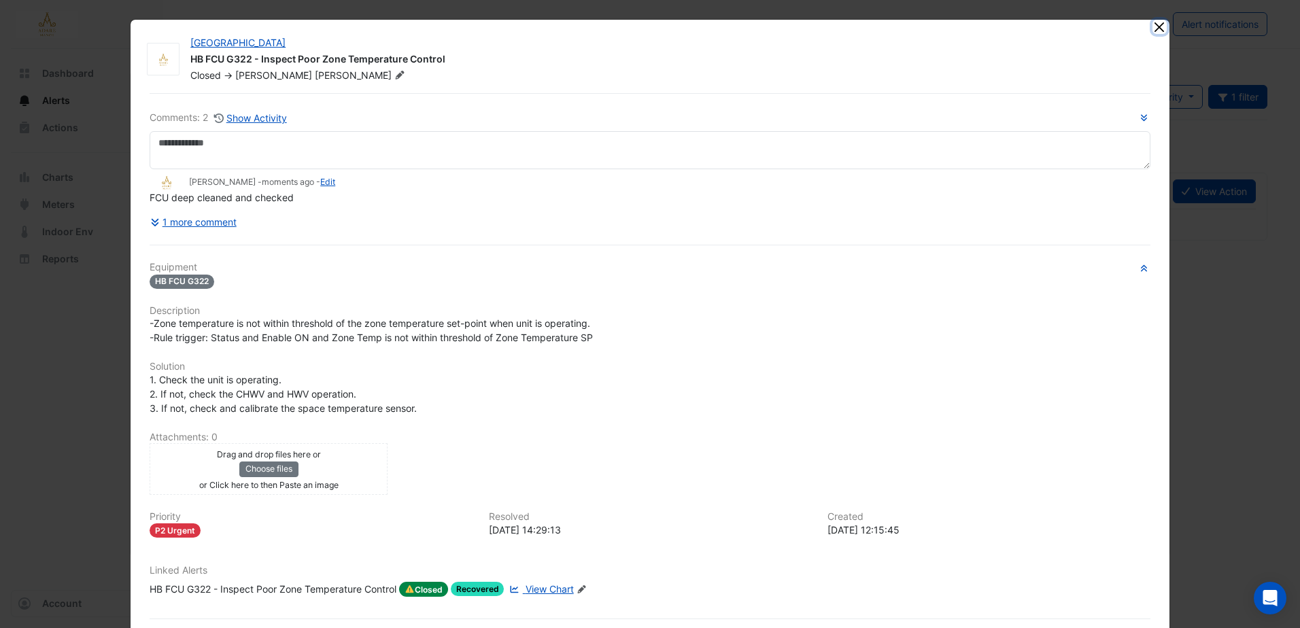
click at [1158, 30] on button "Close" at bounding box center [1159, 27] width 14 height 14
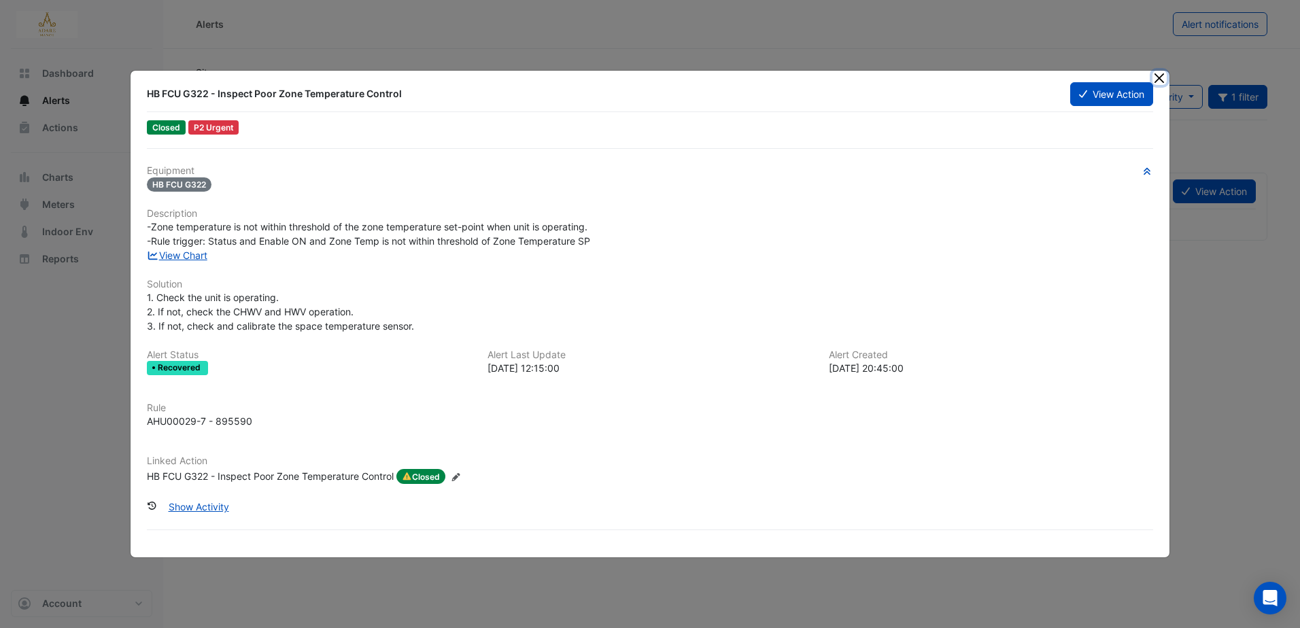
click at [1163, 78] on button "Close" at bounding box center [1159, 78] width 14 height 14
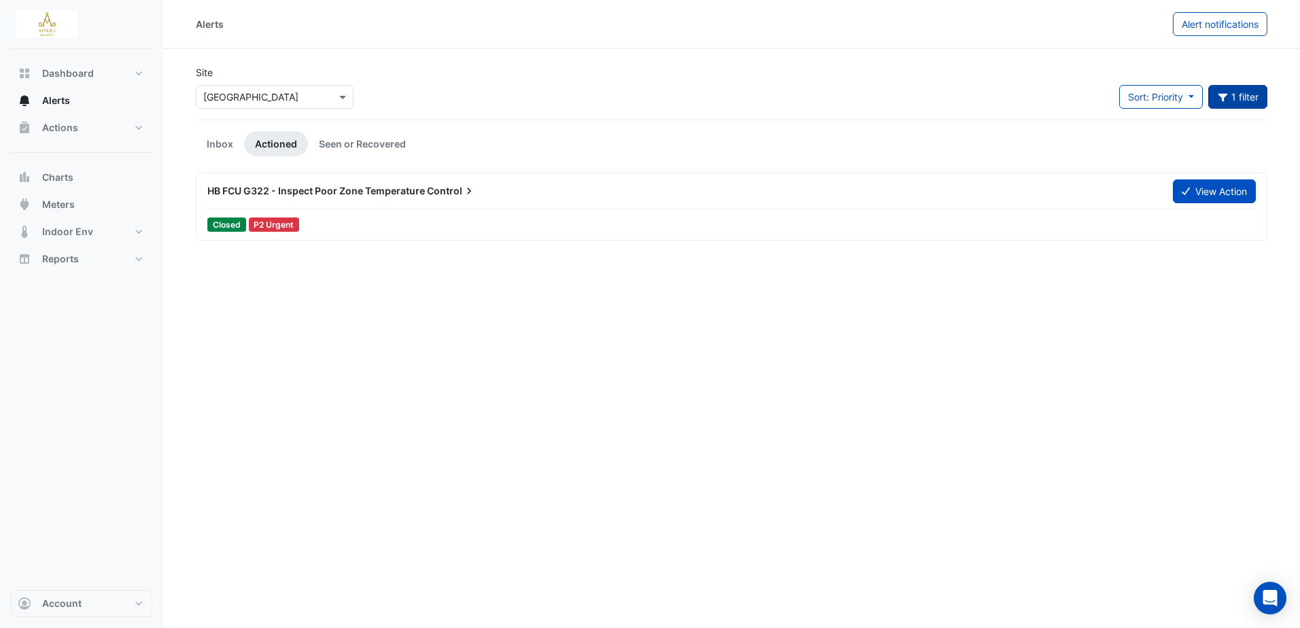
click at [1232, 100] on button "1 filter" at bounding box center [1238, 97] width 60 height 24
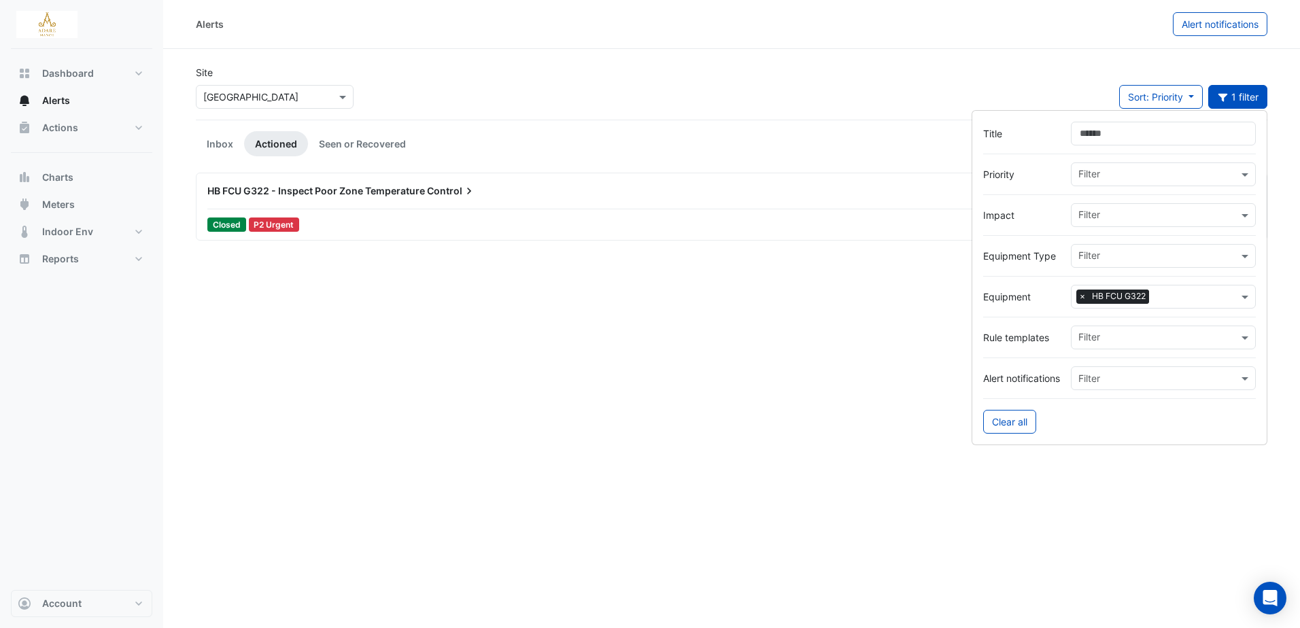
click at [1224, 298] on input "text" at bounding box center [1196, 298] width 84 height 14
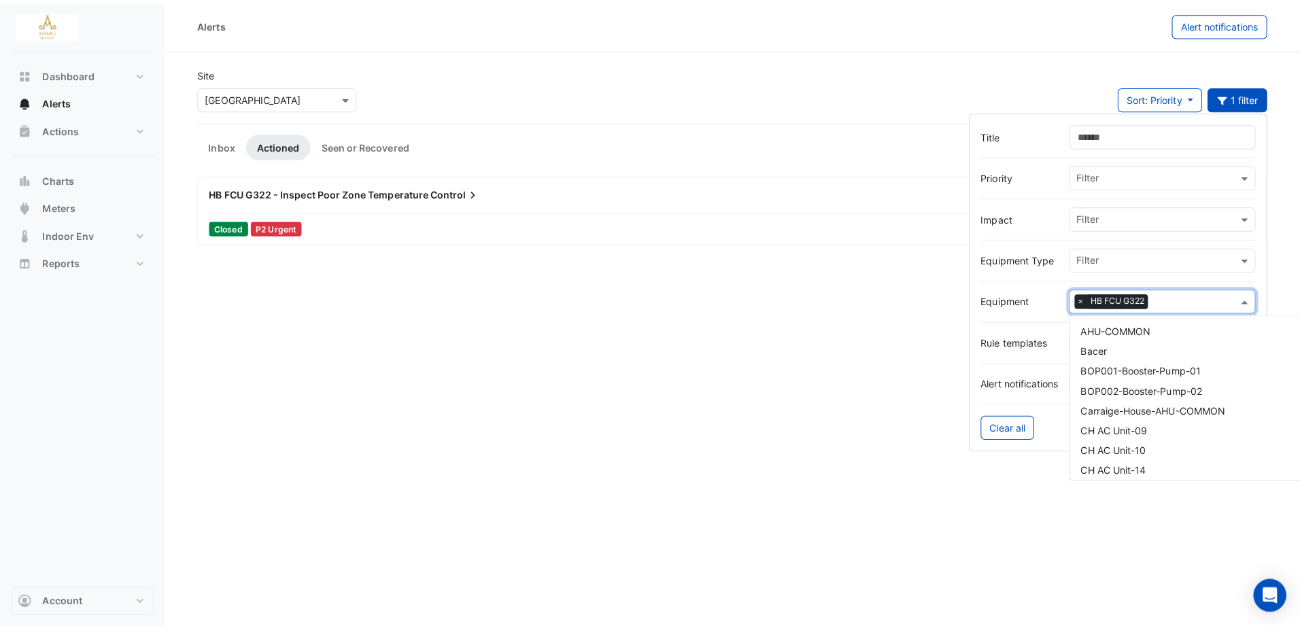
scroll to position [12211, 0]
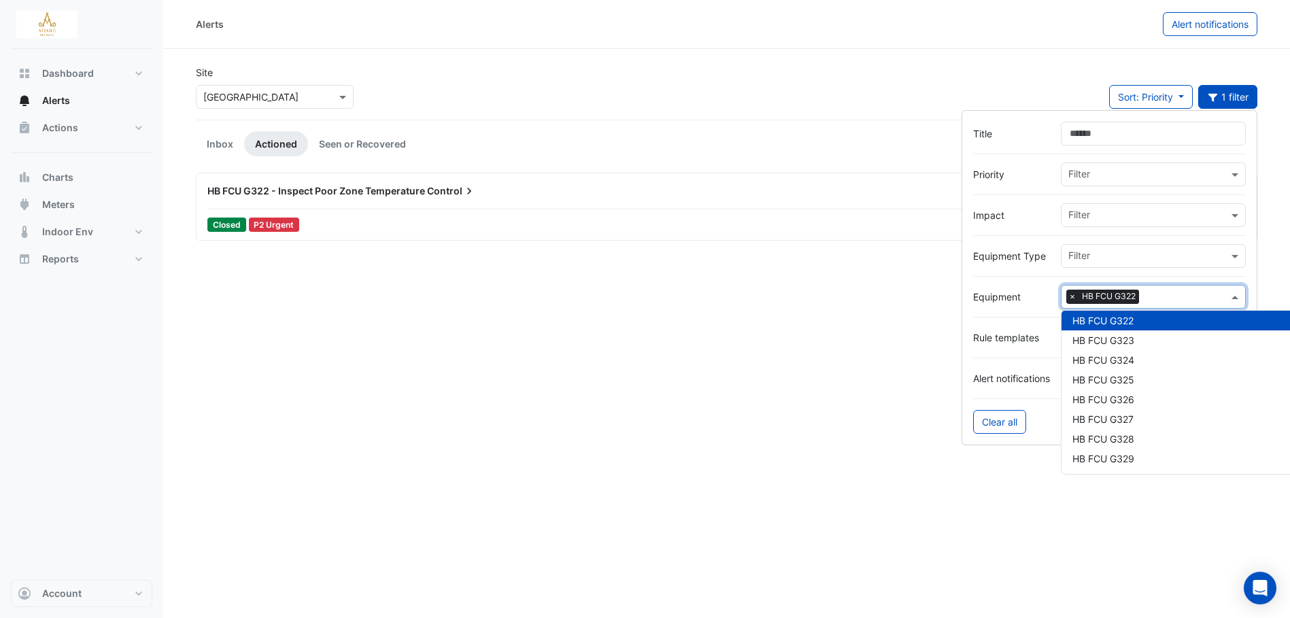
click at [1183, 296] on input "text" at bounding box center [1186, 298] width 84 height 14
click at [991, 426] on button "Clear all" at bounding box center [999, 422] width 53 height 24
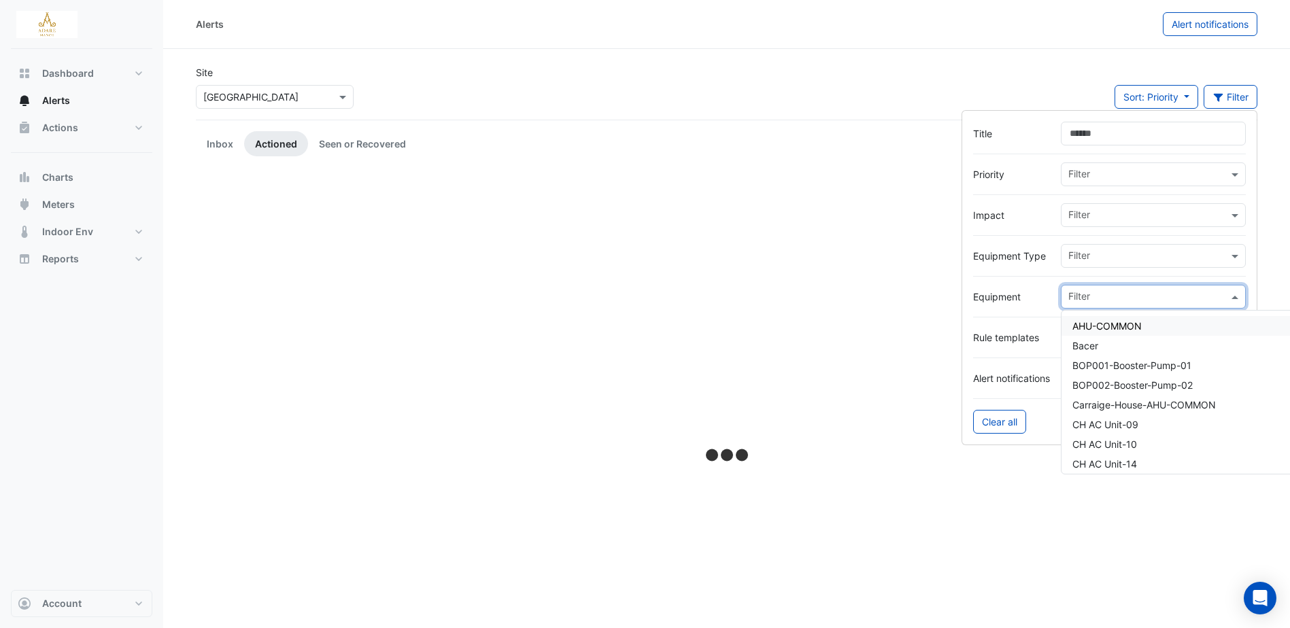
click at [1154, 294] on input "text" at bounding box center [1148, 298] width 160 height 14
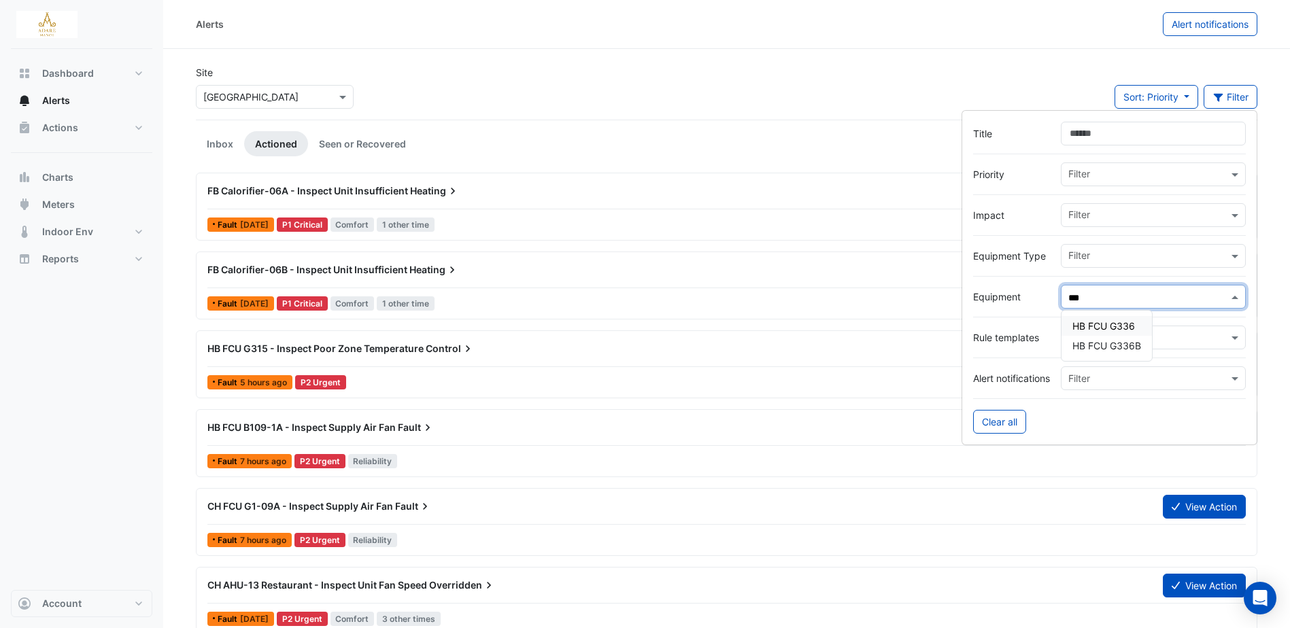
click at [1116, 322] on span "HB FCU G336" at bounding box center [1103, 326] width 63 height 12
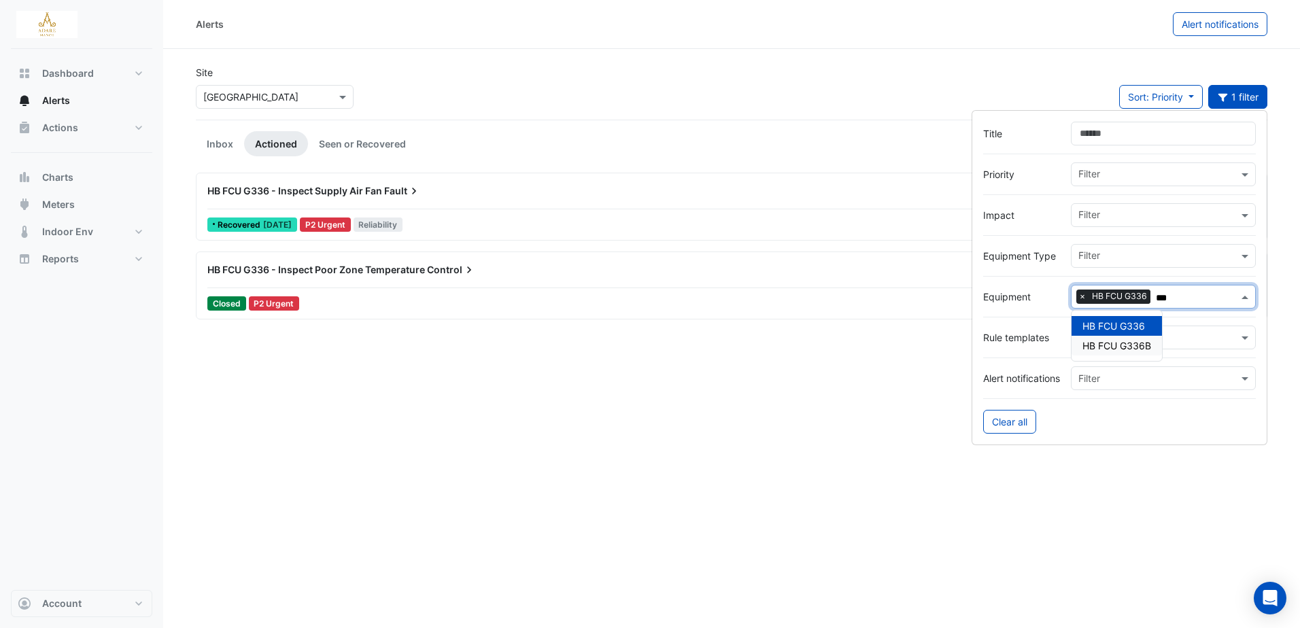
type input "***"
click at [1142, 530] on div "Alerts Alert notifications Site × [GEOGRAPHIC_DATA] Sort: Priority Priority Upd…" at bounding box center [731, 314] width 1137 height 628
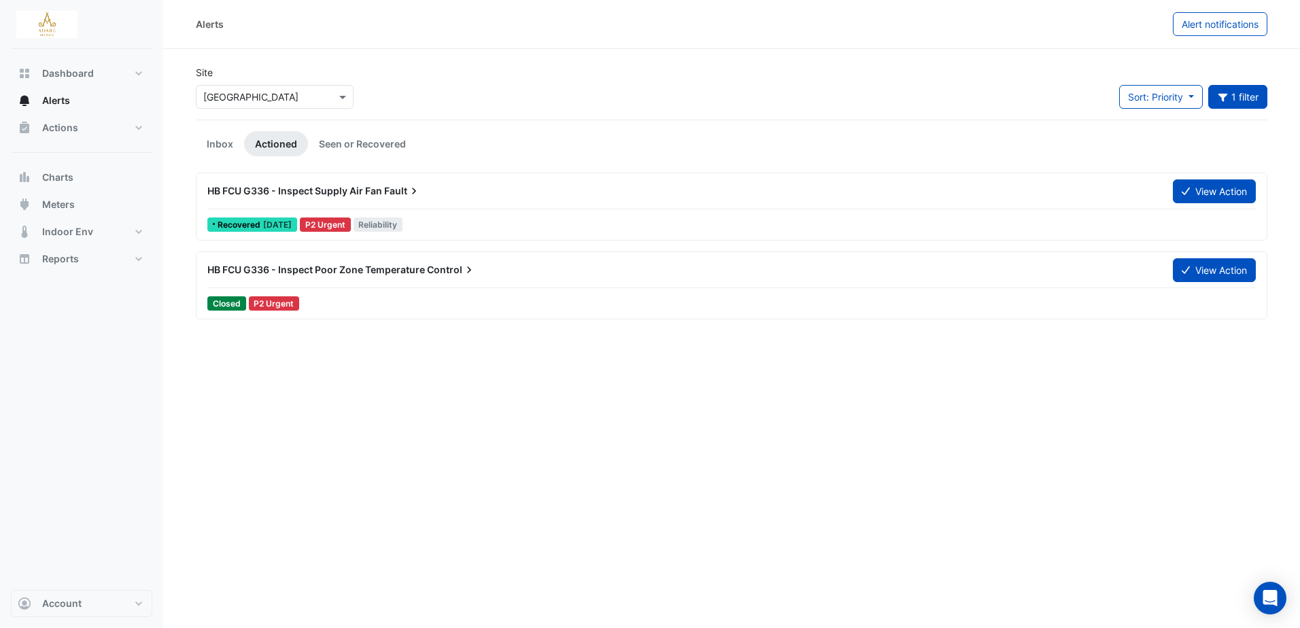
click at [376, 187] on span "HB FCU G336 - Inspect Supply Air Fan" at bounding box center [294, 191] width 175 height 12
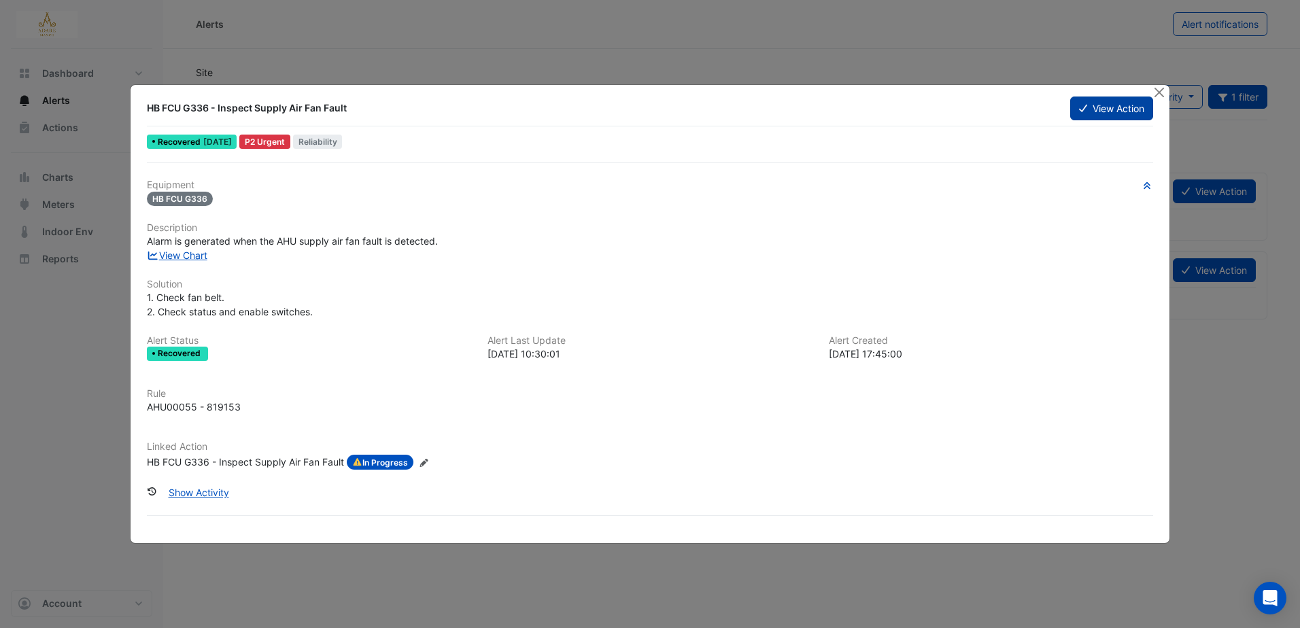
click at [1084, 107] on icon at bounding box center [1083, 108] width 8 height 7
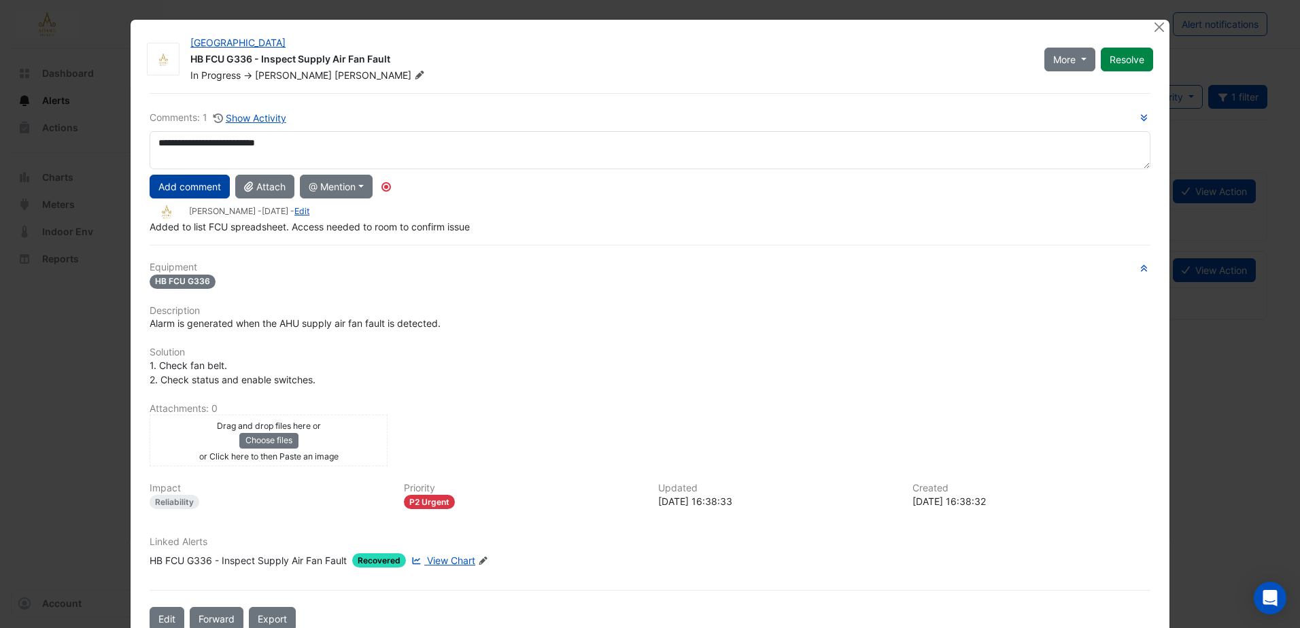
type textarea "**********"
click at [179, 188] on button "Add comment" at bounding box center [190, 187] width 80 height 24
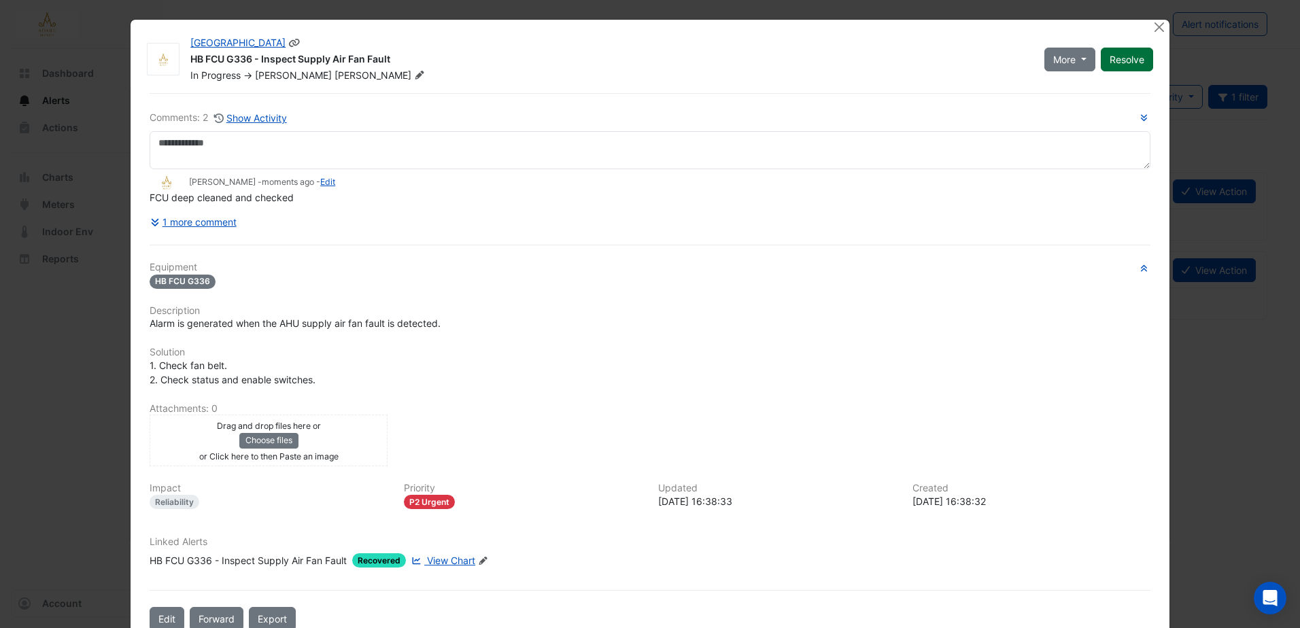
click at [1123, 56] on button "Resolve" at bounding box center [1127, 60] width 52 height 24
click at [1153, 31] on button "Close" at bounding box center [1159, 27] width 14 height 14
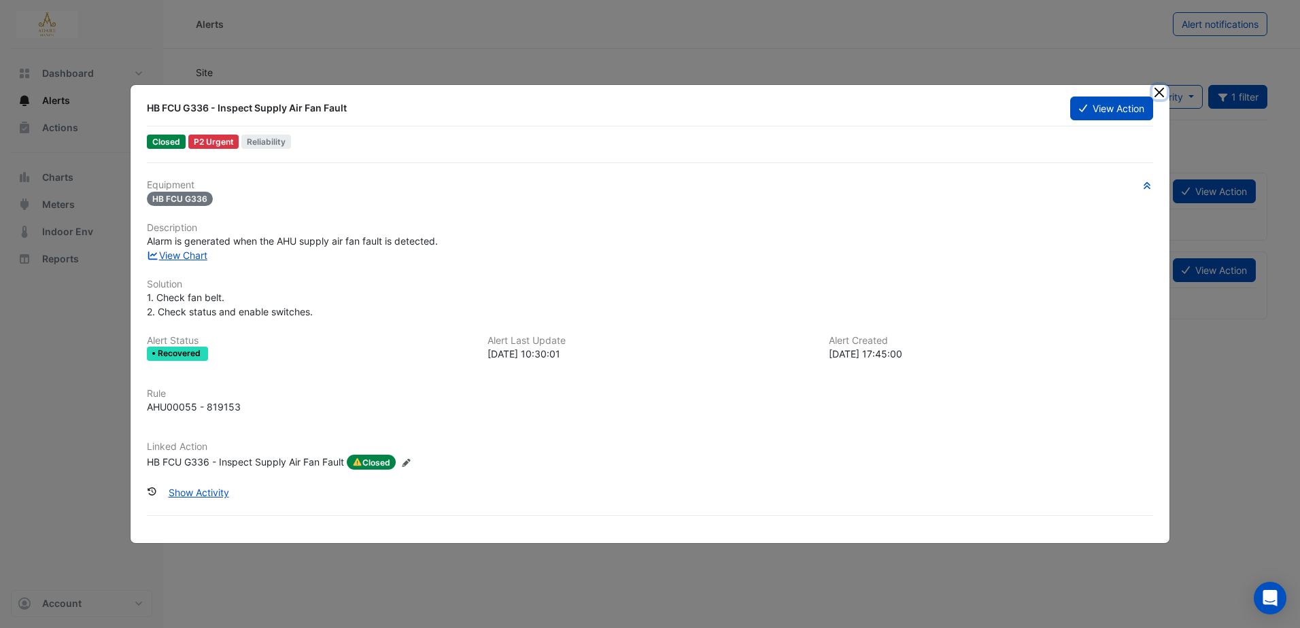
click at [1160, 92] on button "Close" at bounding box center [1159, 92] width 14 height 14
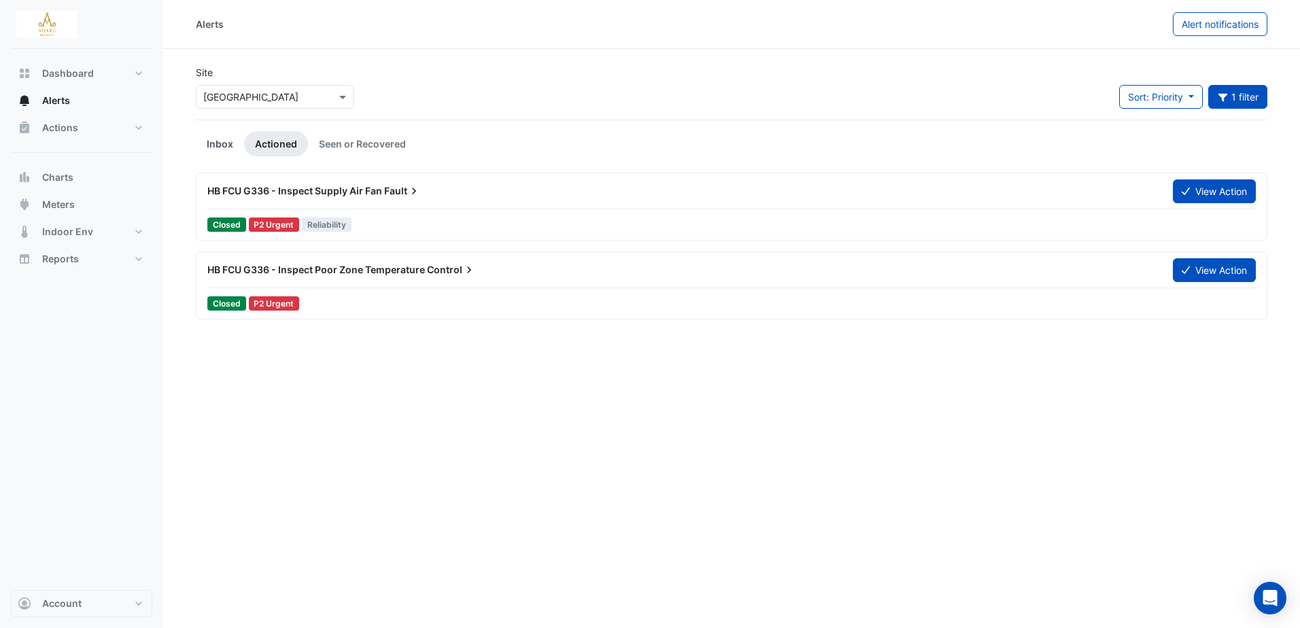
click at [213, 139] on link "Inbox" at bounding box center [220, 143] width 48 height 25
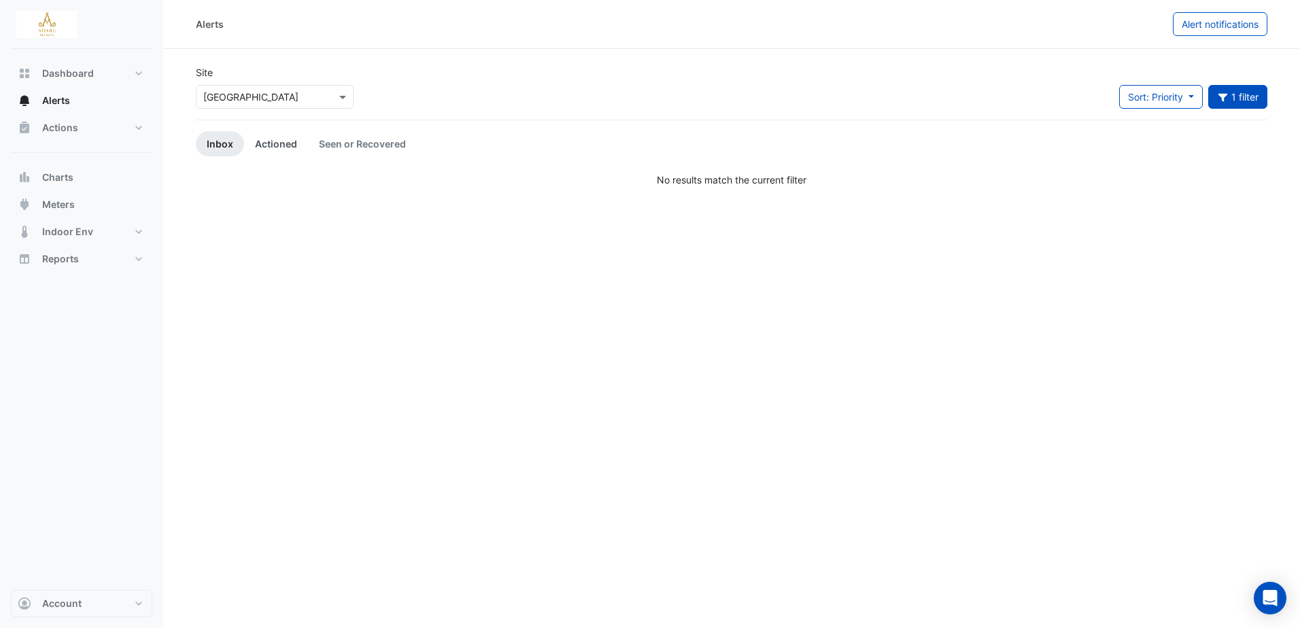
click at [269, 142] on link "Actioned" at bounding box center [276, 143] width 64 height 25
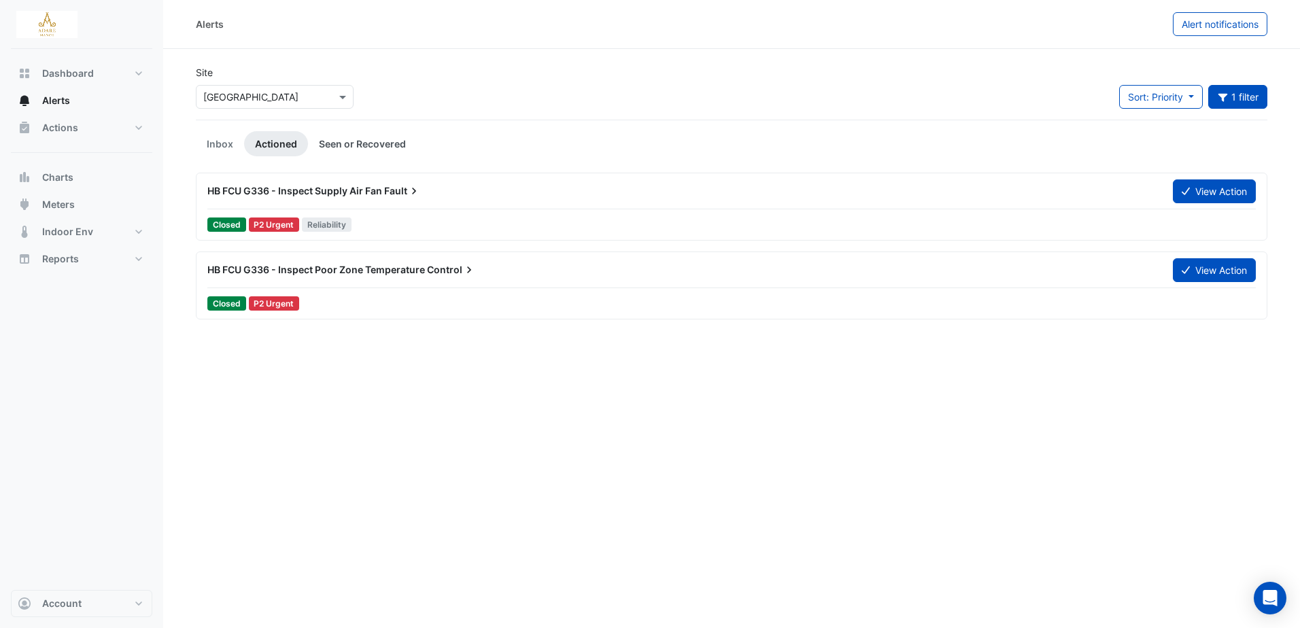
click at [371, 141] on link "Seen or Recovered" at bounding box center [362, 143] width 109 height 25
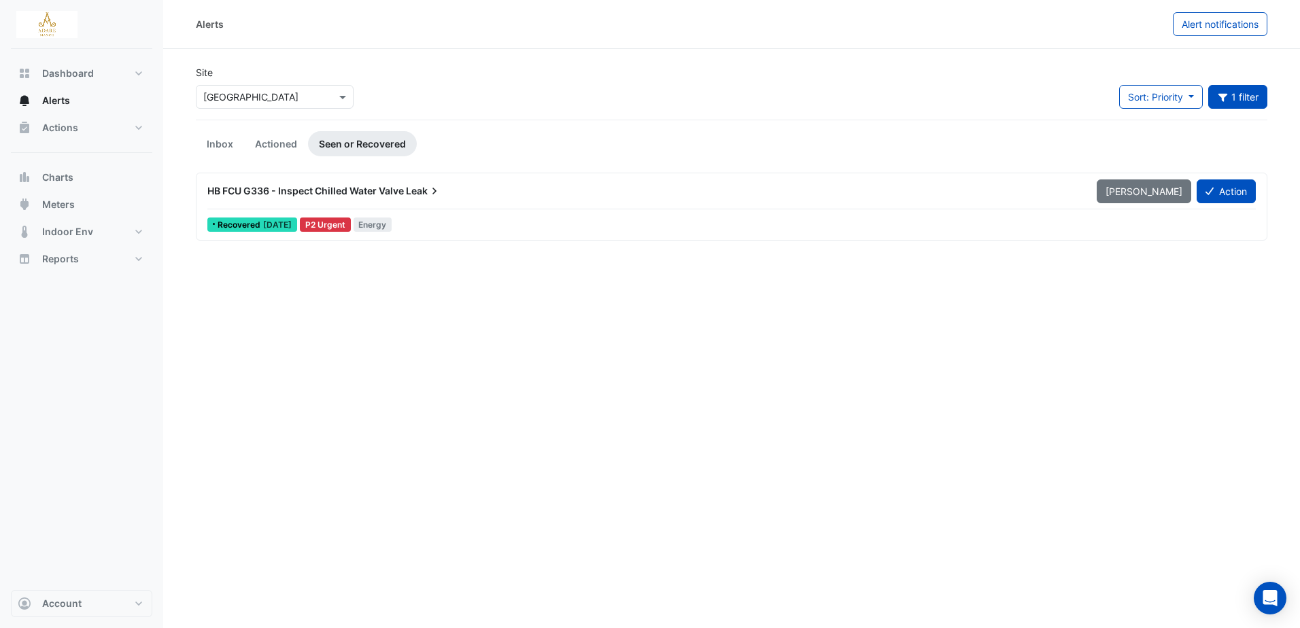
click at [360, 190] on span "HB FCU G336 - Inspect Chilled Water Valve" at bounding box center [305, 191] width 196 height 12
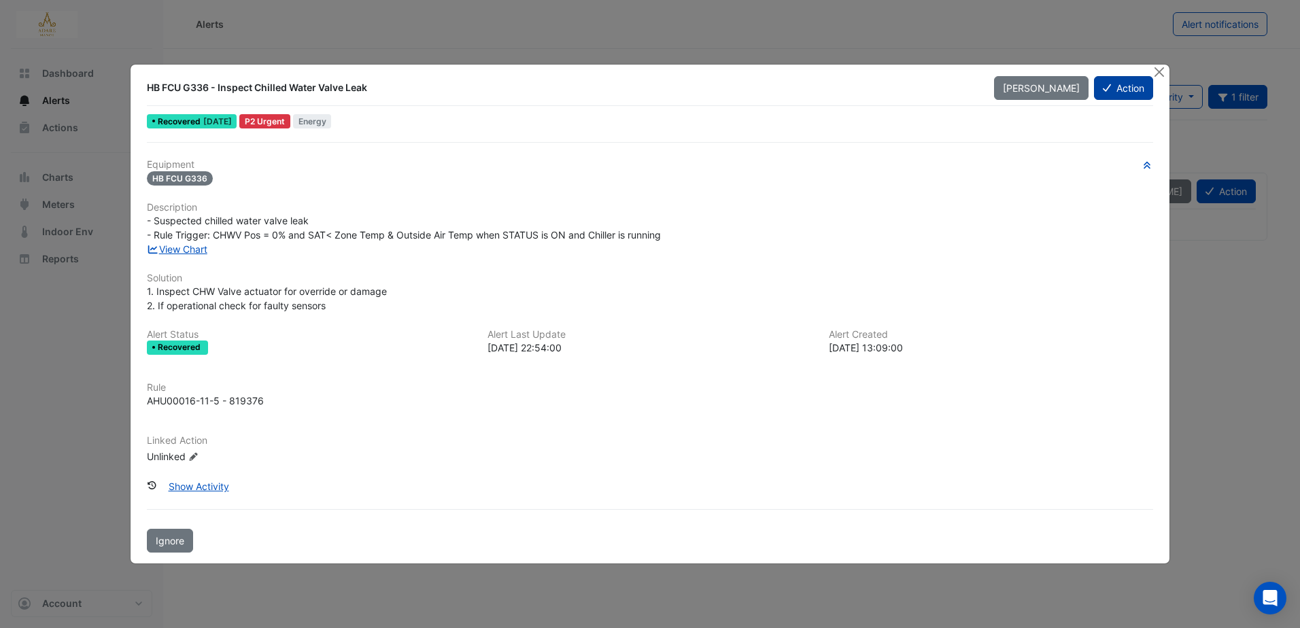
click at [1113, 81] on button "Action" at bounding box center [1123, 88] width 59 height 24
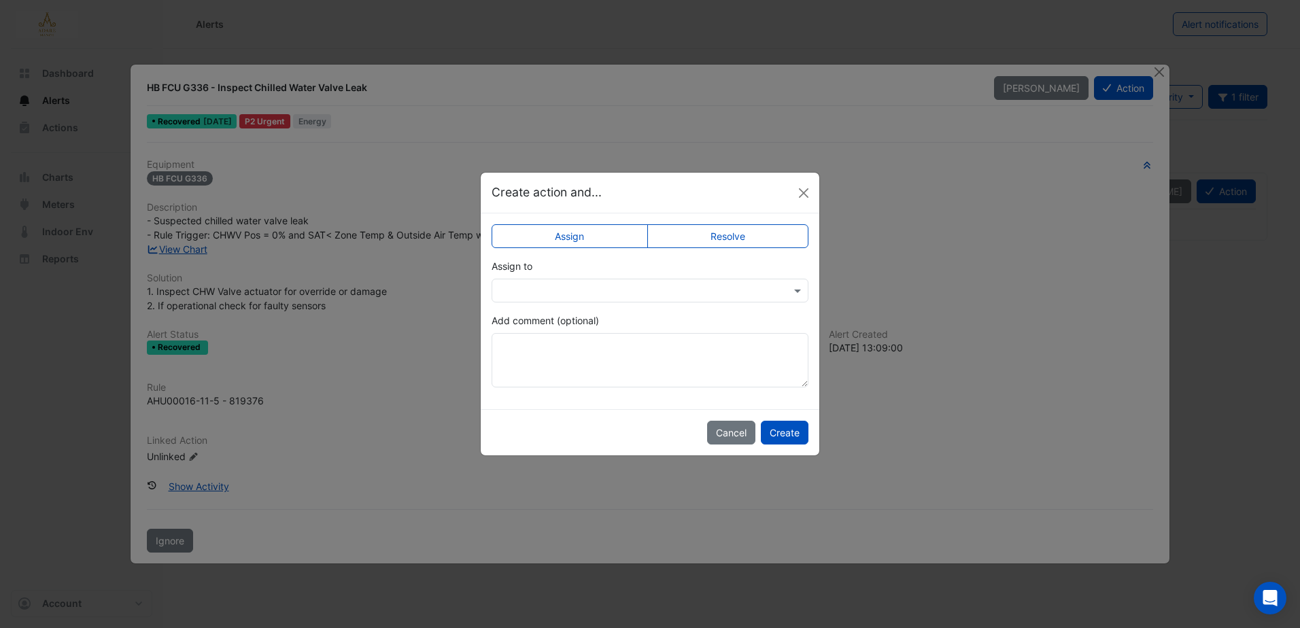
drag, startPoint x: 741, startPoint y: 234, endPoint x: 740, endPoint y: 255, distance: 21.1
click at [740, 235] on label "Resolve" at bounding box center [728, 236] width 162 height 24
click at [789, 426] on button "Create" at bounding box center [785, 433] width 48 height 24
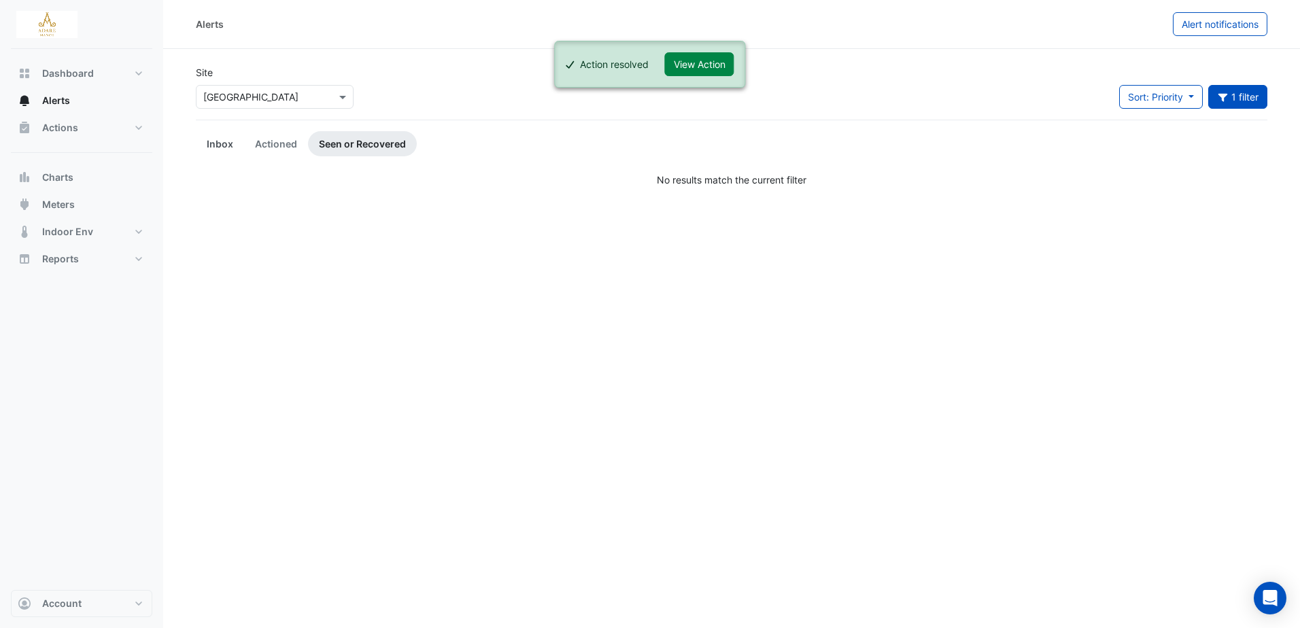
click at [232, 143] on link "Inbox" at bounding box center [220, 143] width 48 height 25
click at [275, 143] on link "Actioned" at bounding box center [276, 143] width 64 height 25
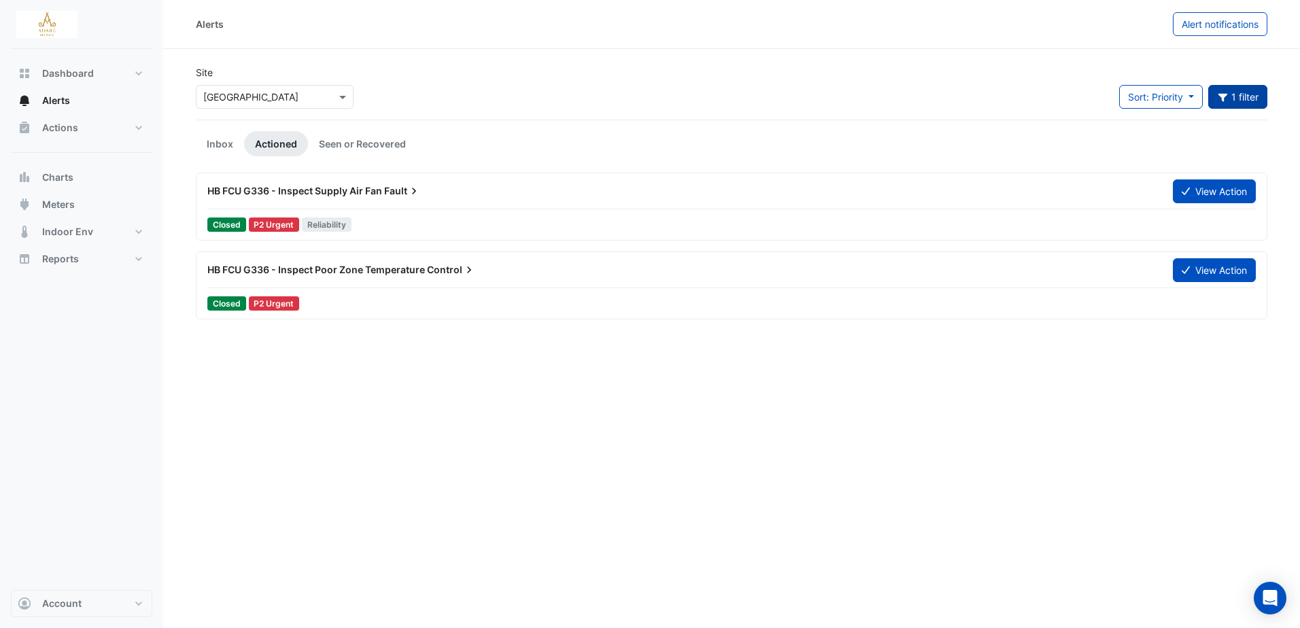
drag, startPoint x: 1239, startPoint y: 96, endPoint x: 1237, endPoint y: 106, distance: 10.4
click at [1239, 96] on button "1 filter" at bounding box center [1238, 97] width 60 height 24
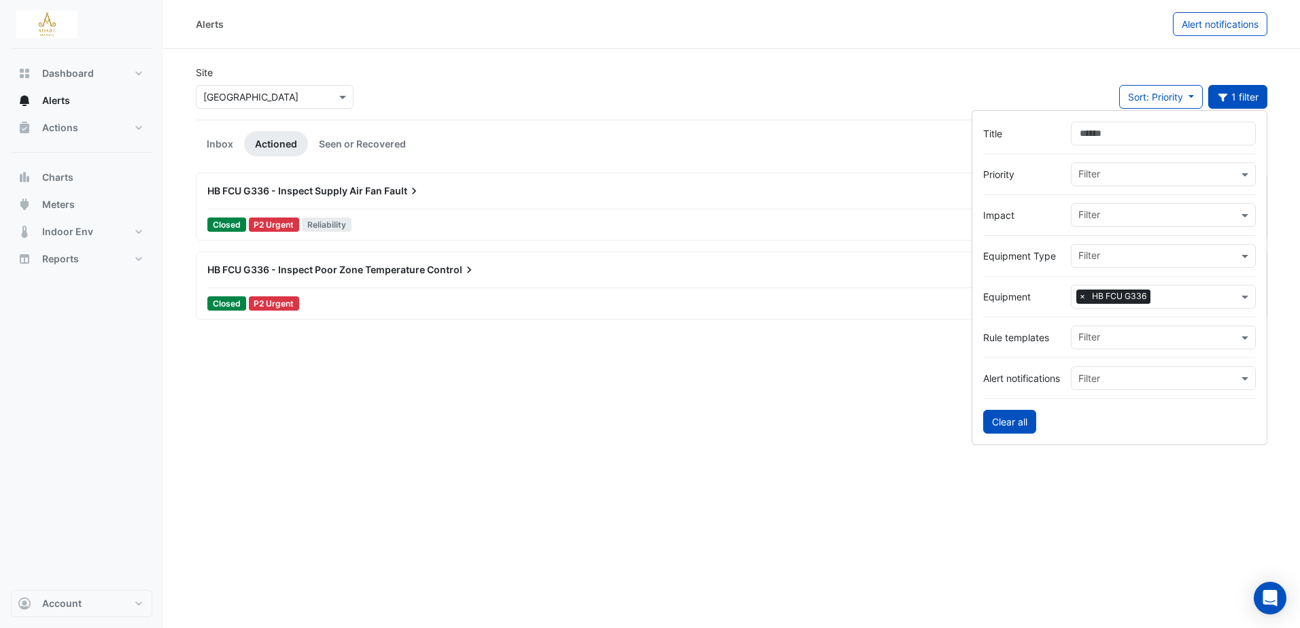
click at [1002, 426] on button "Clear all" at bounding box center [1009, 422] width 53 height 24
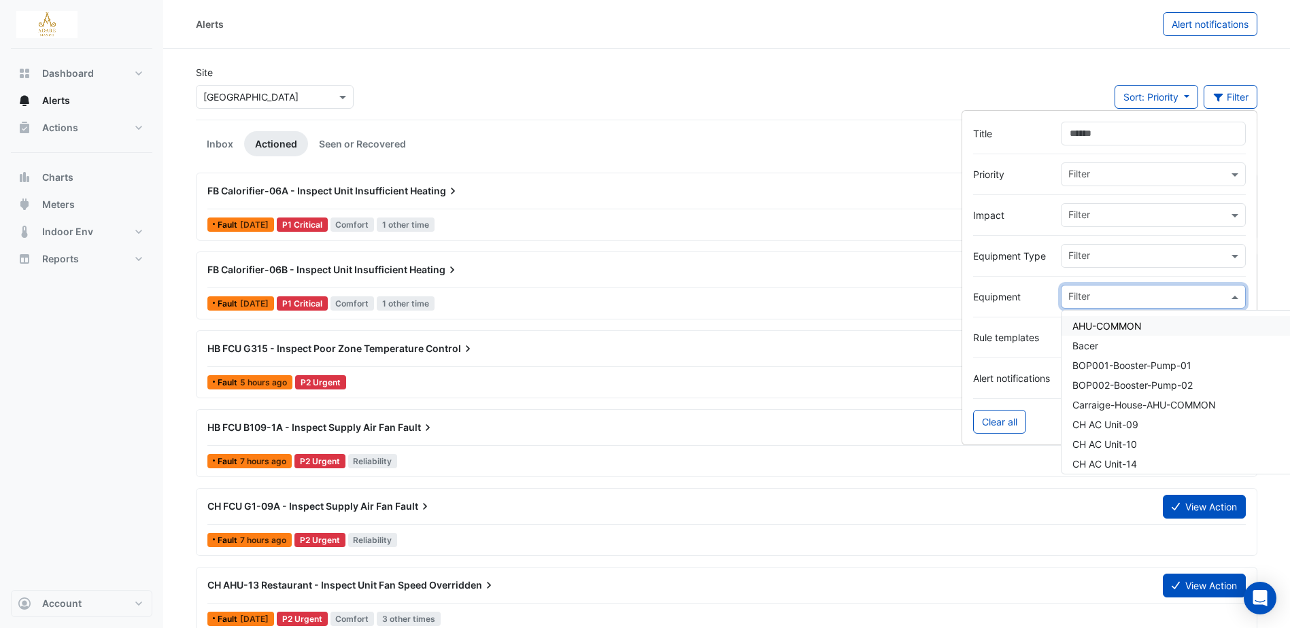
click at [1123, 296] on input "text" at bounding box center [1148, 298] width 160 height 14
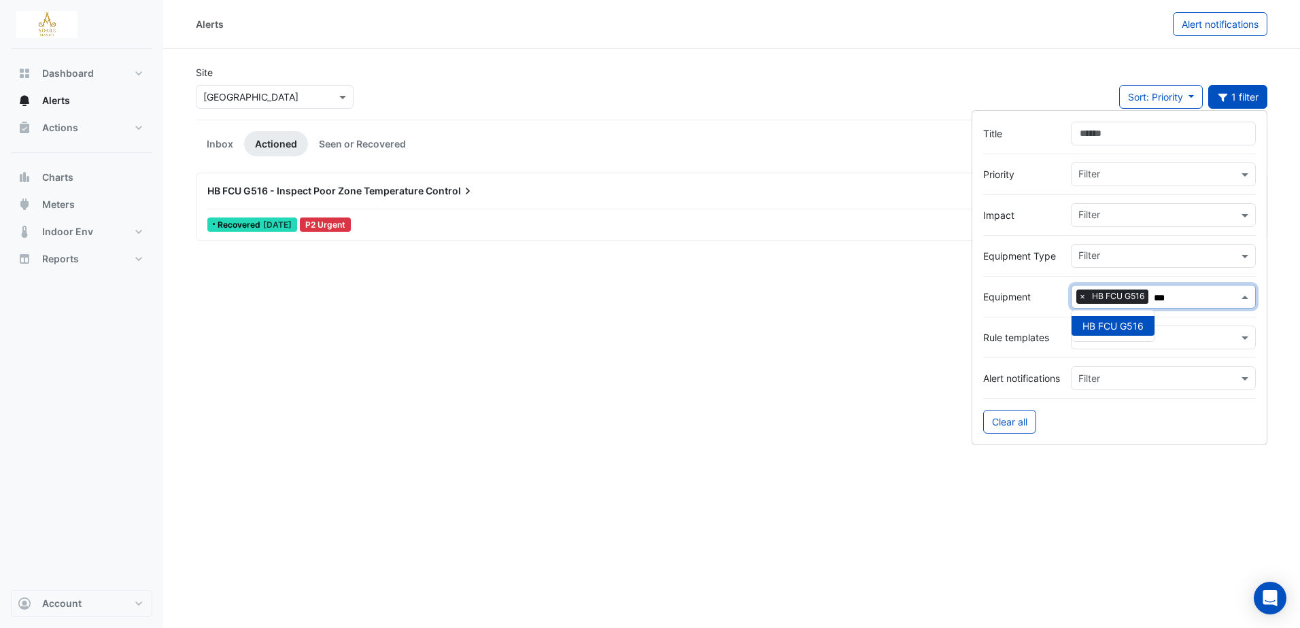
type input "***"
click at [263, 190] on span "HB FCU G516 - Inspect Poor Zone Temperature" at bounding box center [315, 191] width 216 height 12
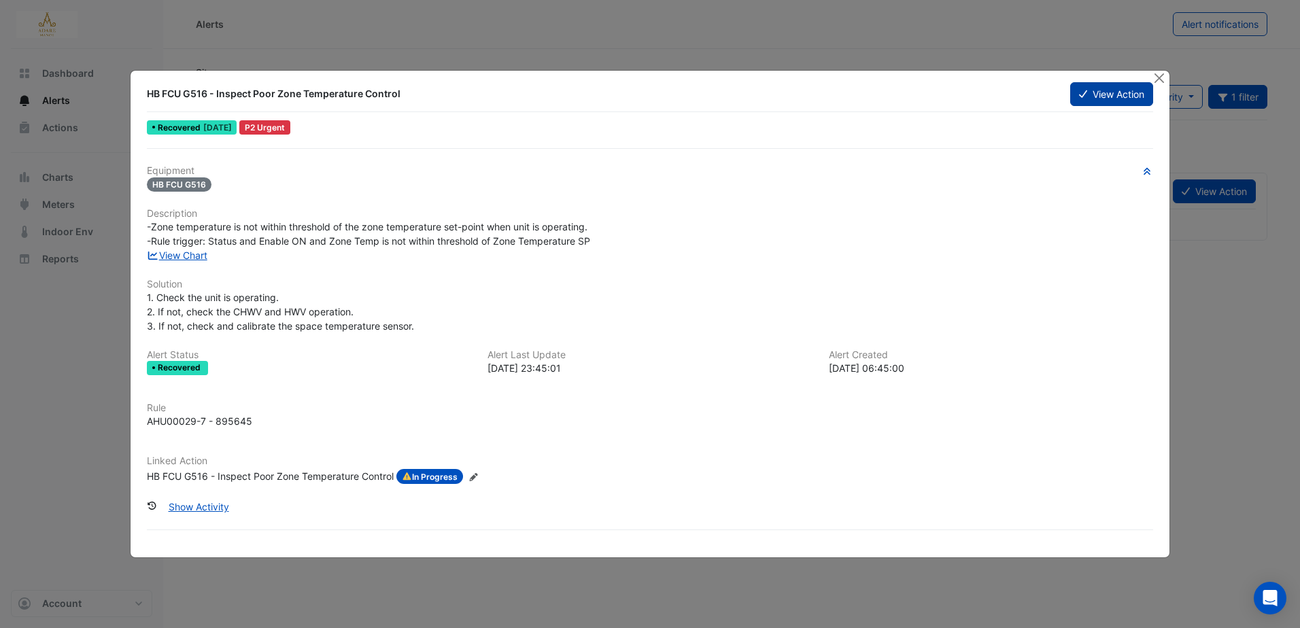
click at [1105, 99] on button "View Action" at bounding box center [1111, 94] width 83 height 24
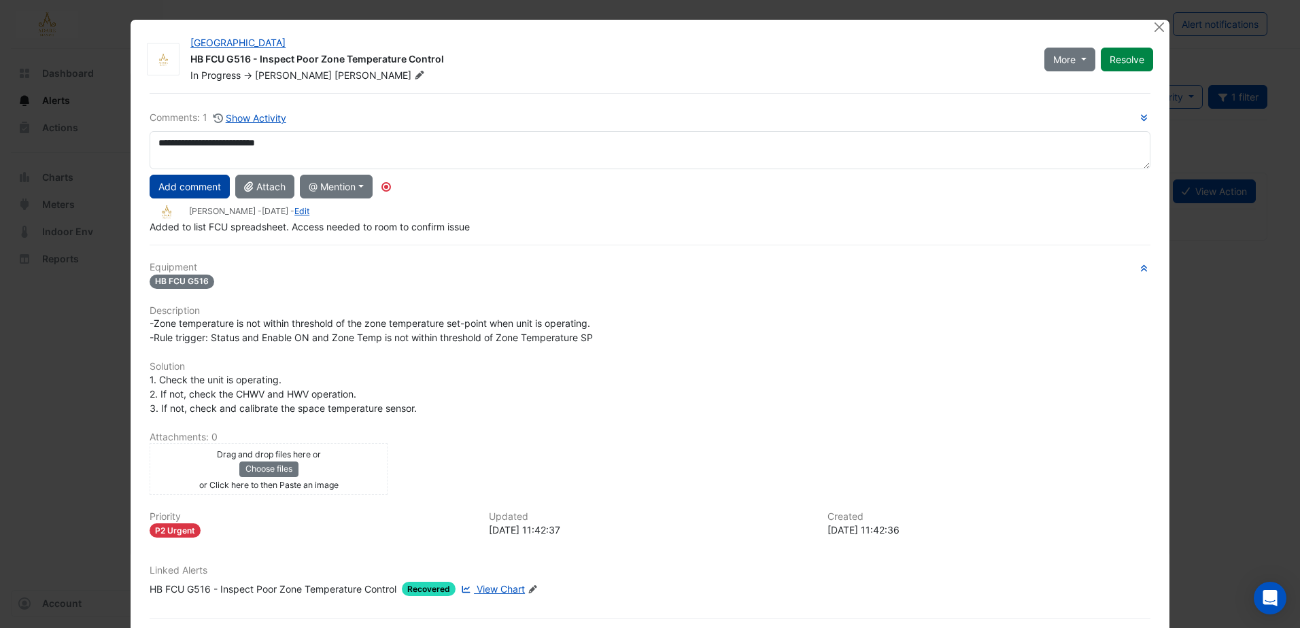
type textarea "**********"
click at [194, 190] on button "Add comment" at bounding box center [190, 187] width 80 height 24
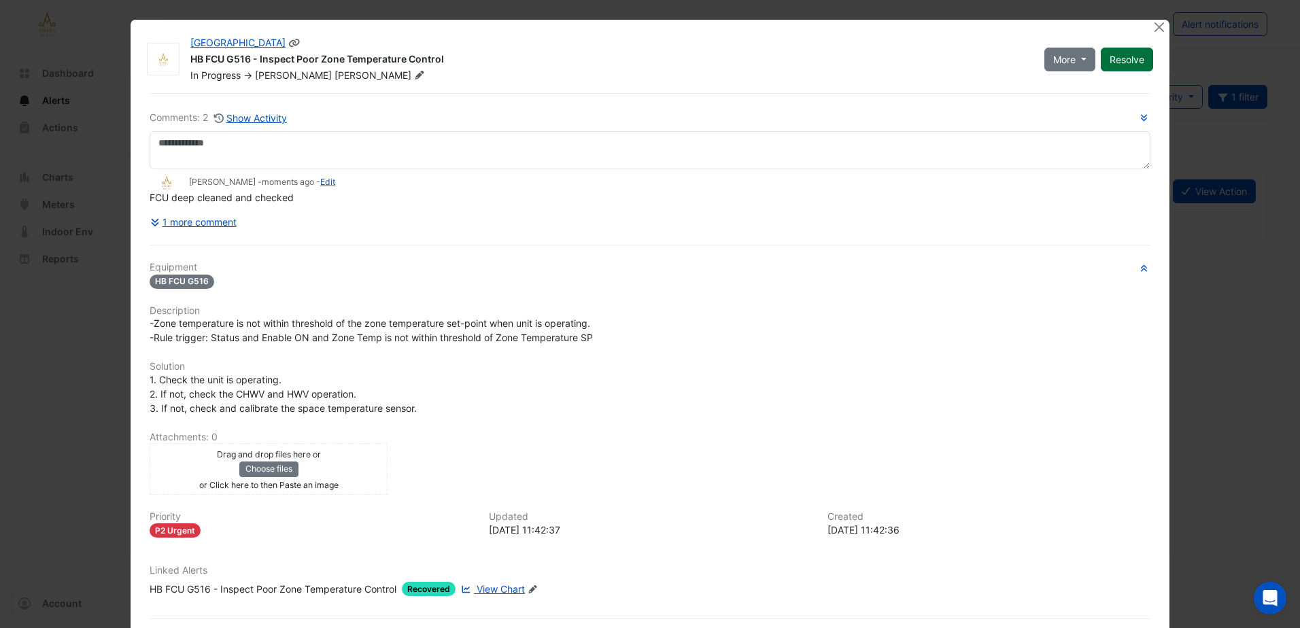
click at [1121, 58] on button "Resolve" at bounding box center [1127, 60] width 52 height 24
click at [1156, 23] on button "Close" at bounding box center [1159, 27] width 14 height 14
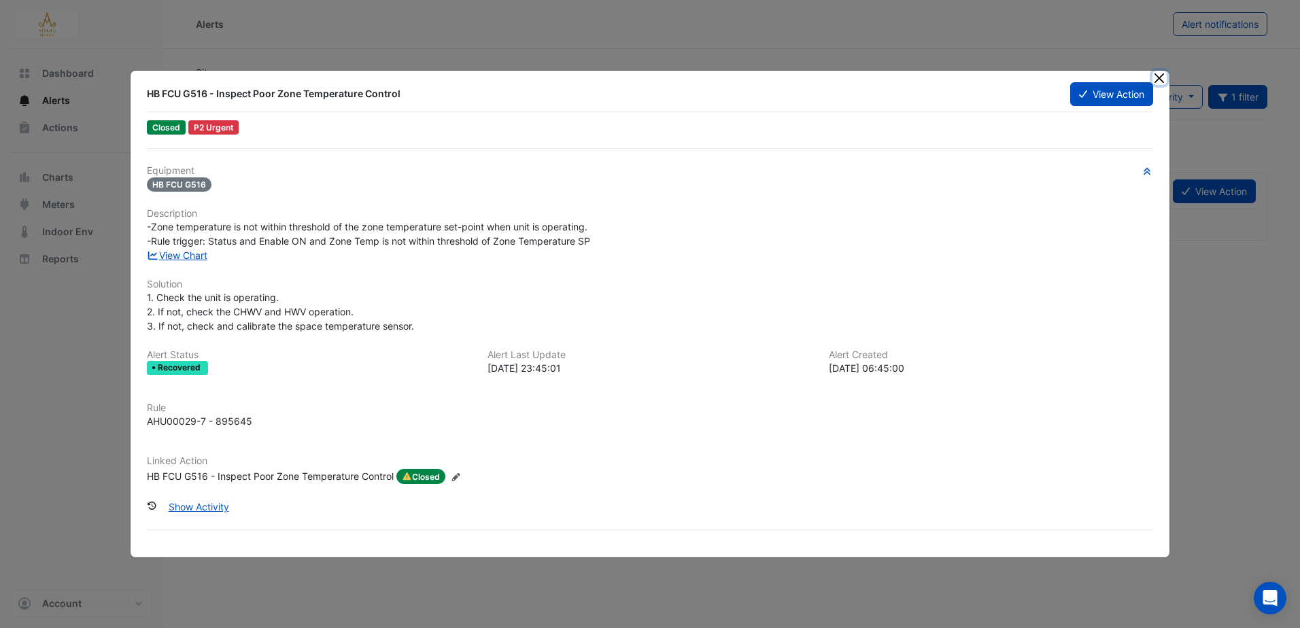
click at [1165, 78] on button "Close" at bounding box center [1159, 78] width 14 height 14
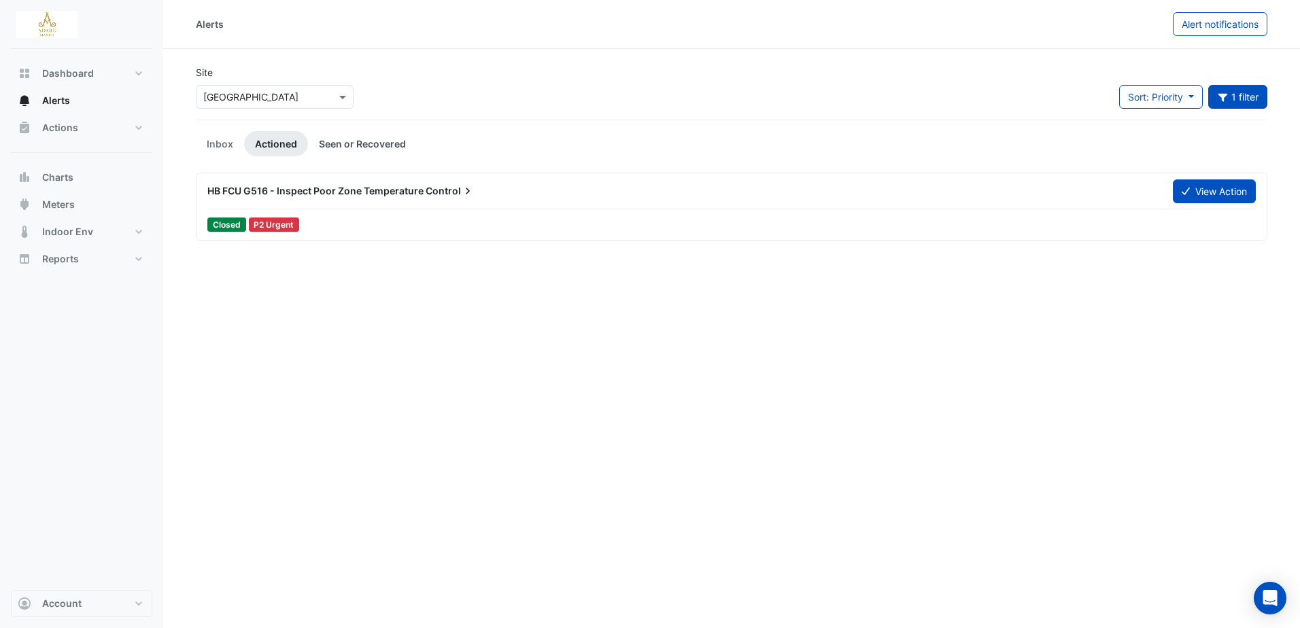
click at [339, 149] on link "Seen or Recovered" at bounding box center [362, 143] width 109 height 25
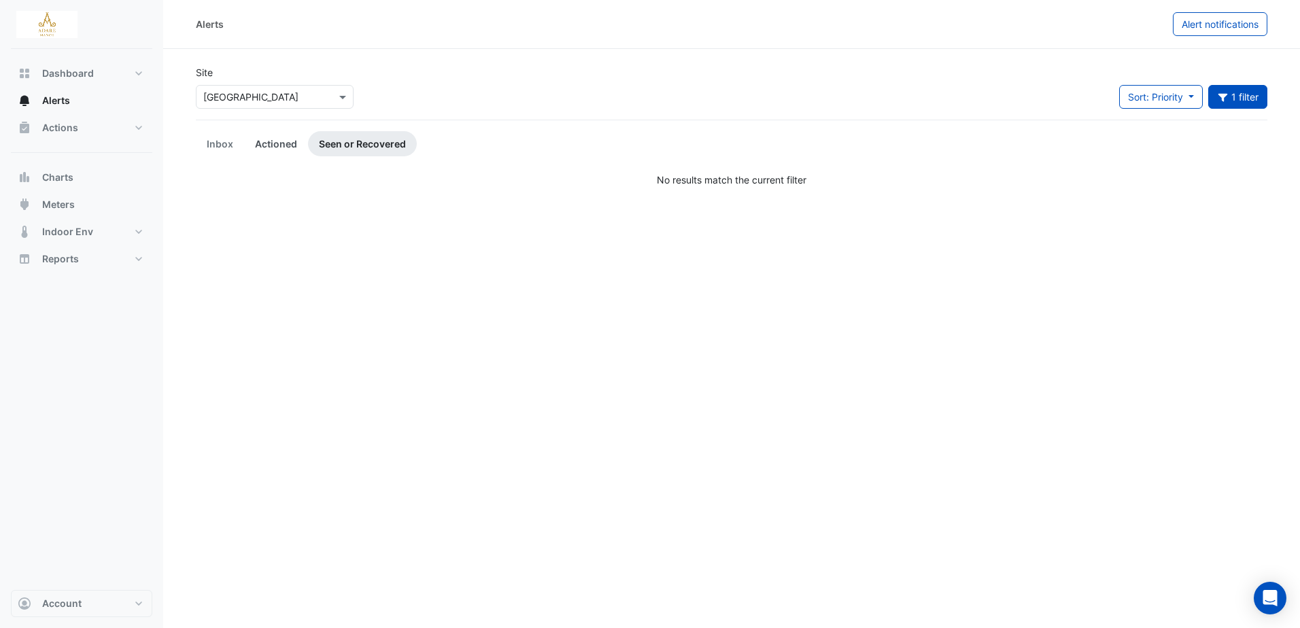
click at [258, 143] on link "Actioned" at bounding box center [276, 143] width 64 height 25
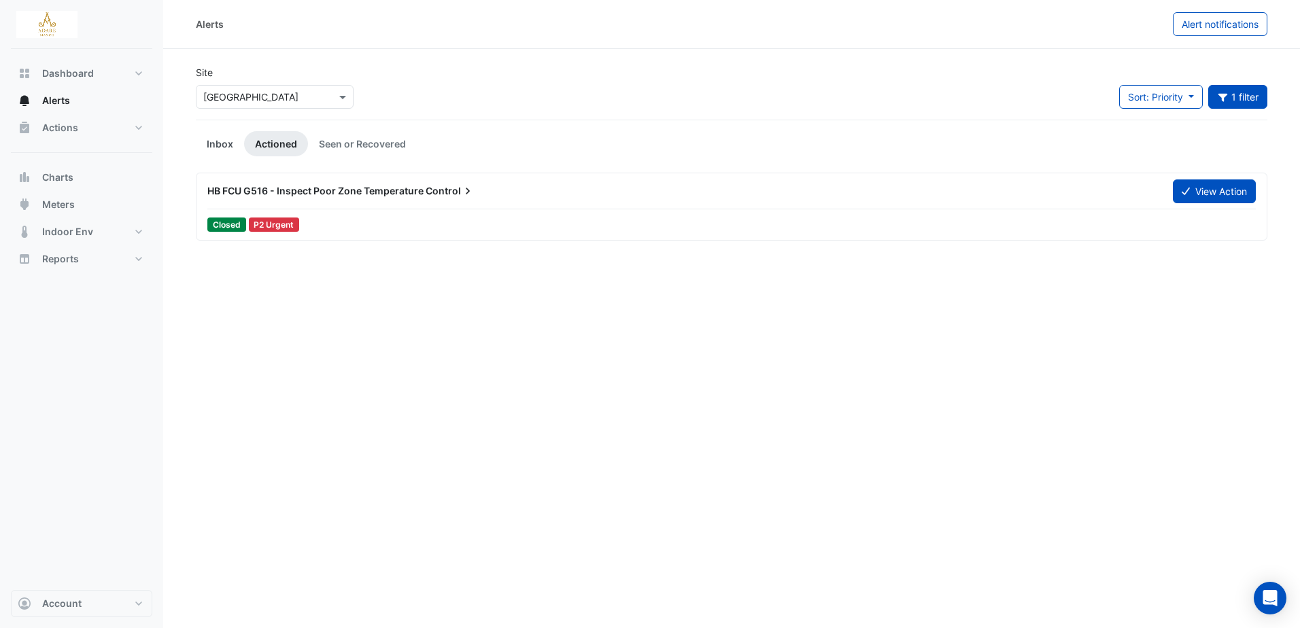
click at [220, 148] on link "Inbox" at bounding box center [220, 143] width 48 height 25
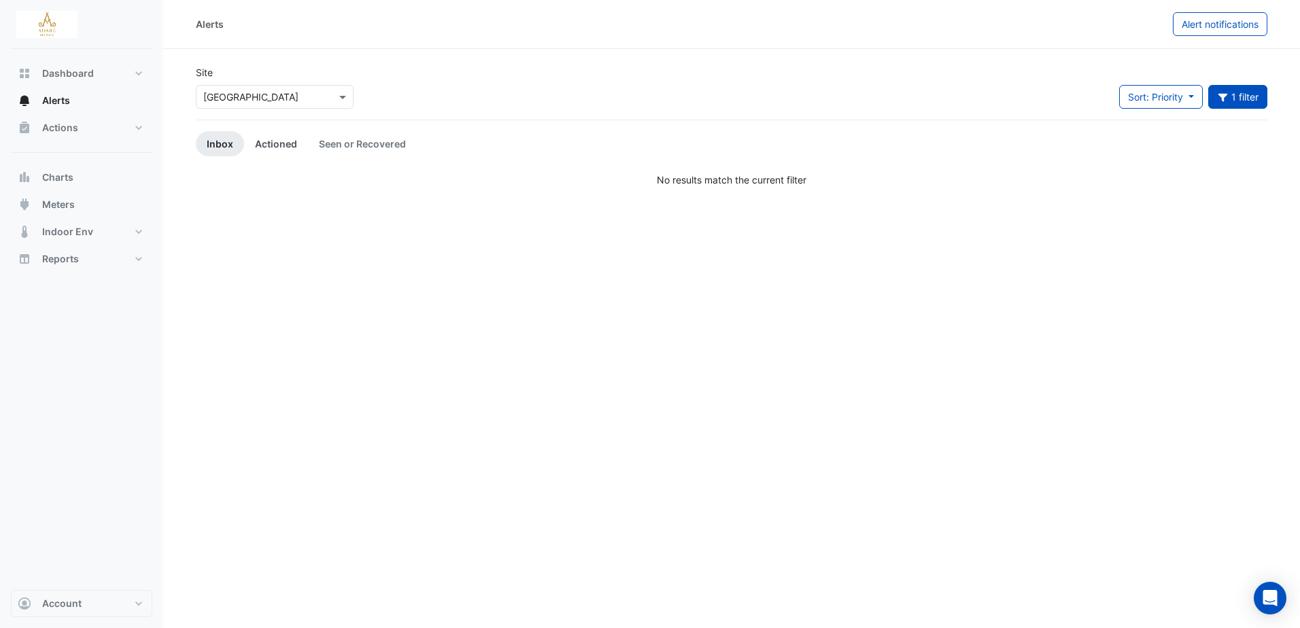
click at [279, 146] on link "Actioned" at bounding box center [276, 143] width 64 height 25
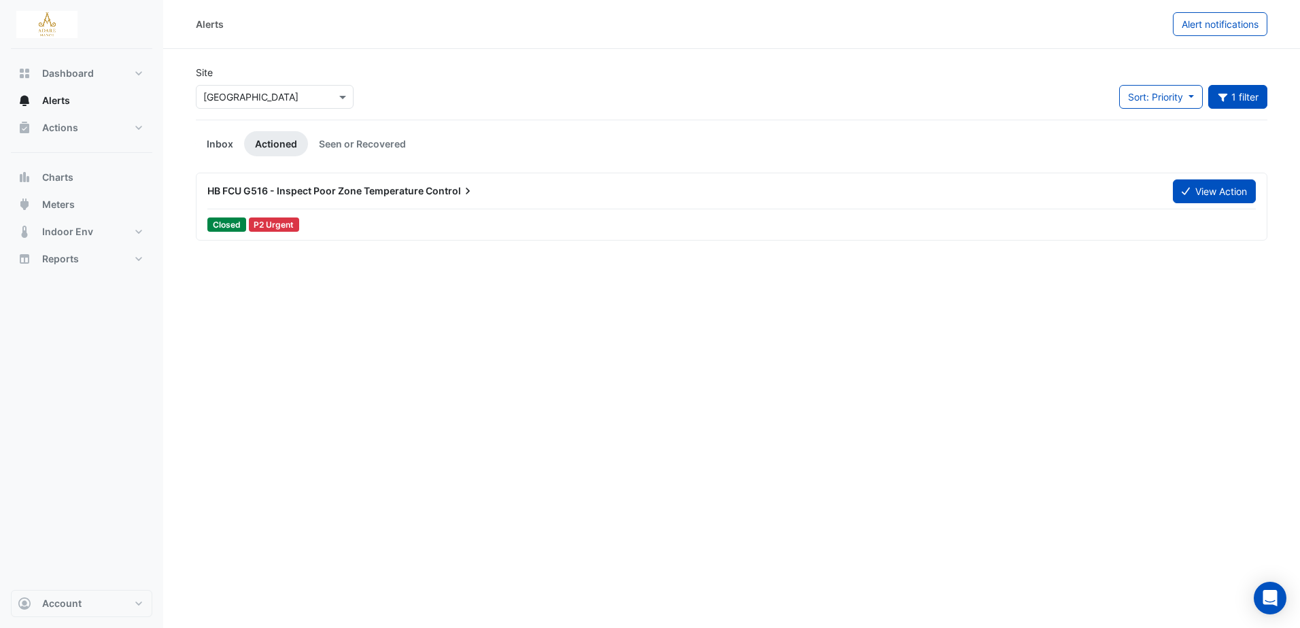
click at [213, 142] on link "Inbox" at bounding box center [220, 143] width 48 height 25
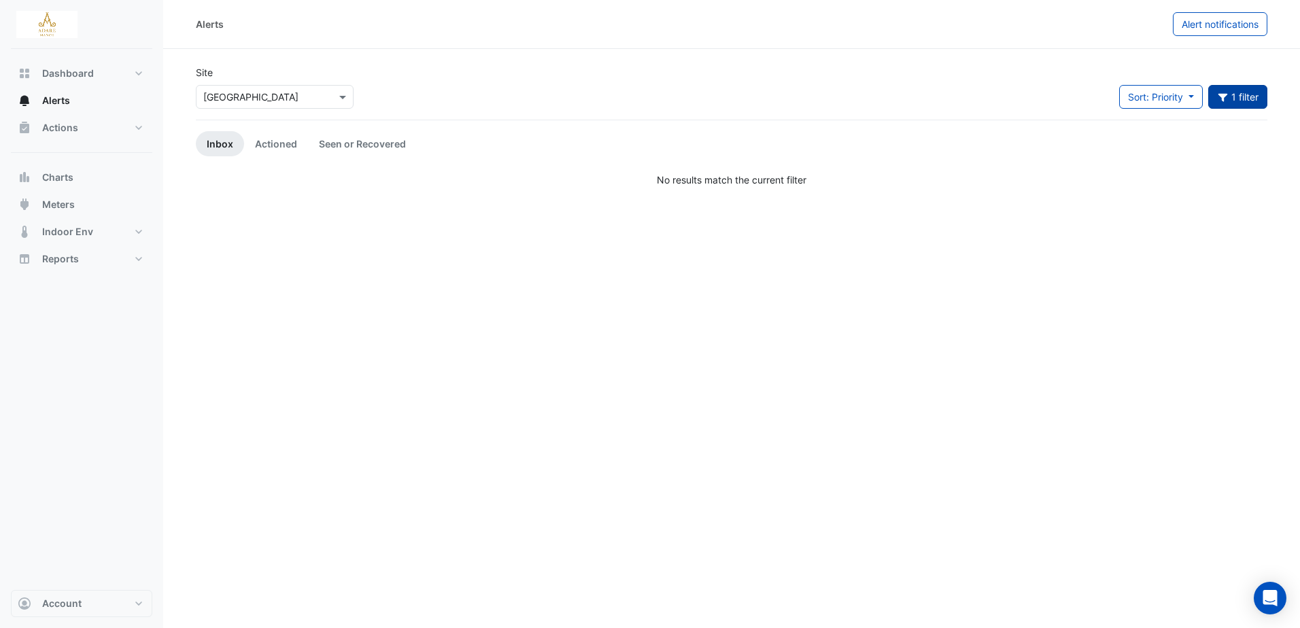
click at [1247, 88] on button "1 filter" at bounding box center [1238, 97] width 60 height 24
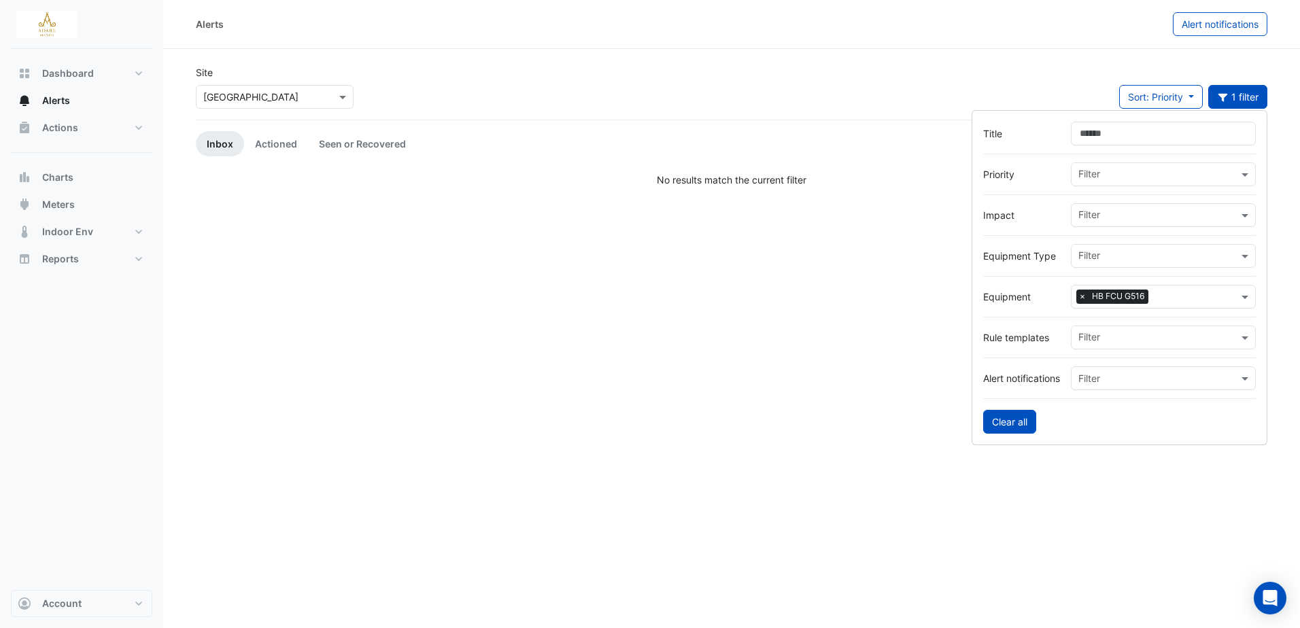
drag, startPoint x: 1012, startPoint y: 428, endPoint x: 968, endPoint y: 373, distance: 71.1
click at [1012, 427] on button "Clear all" at bounding box center [1009, 422] width 53 height 24
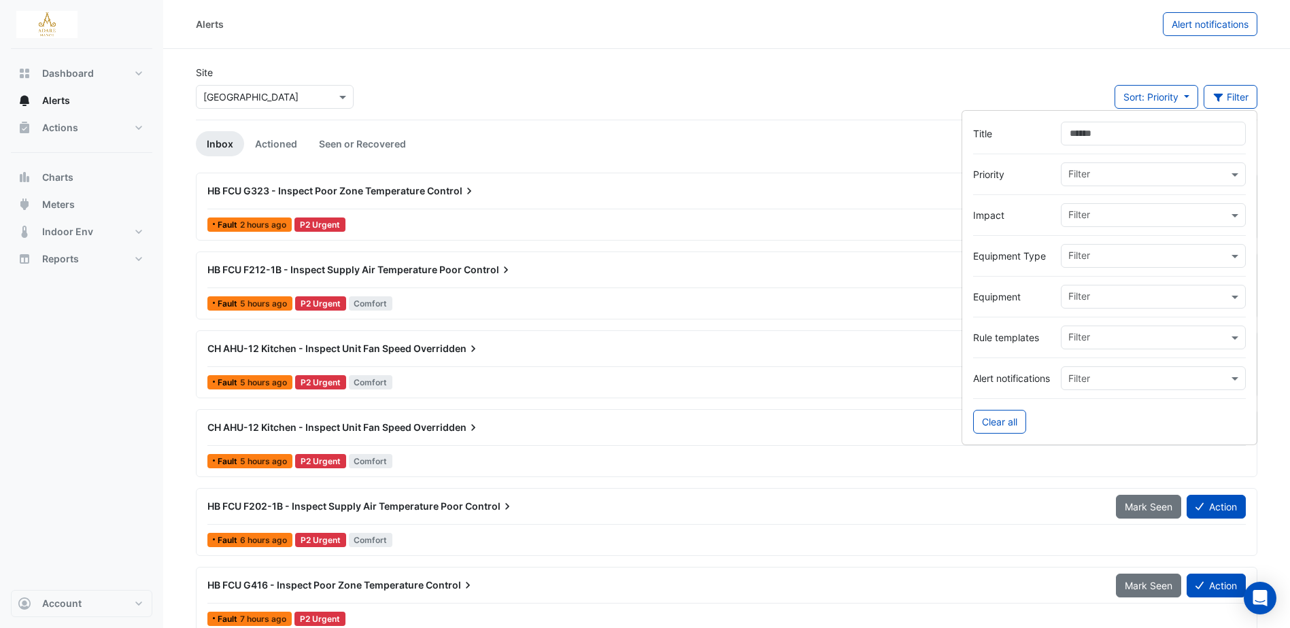
click at [275, 190] on span "HB FCU G323 - Inspect Poor Zone Temperature" at bounding box center [316, 191] width 218 height 12
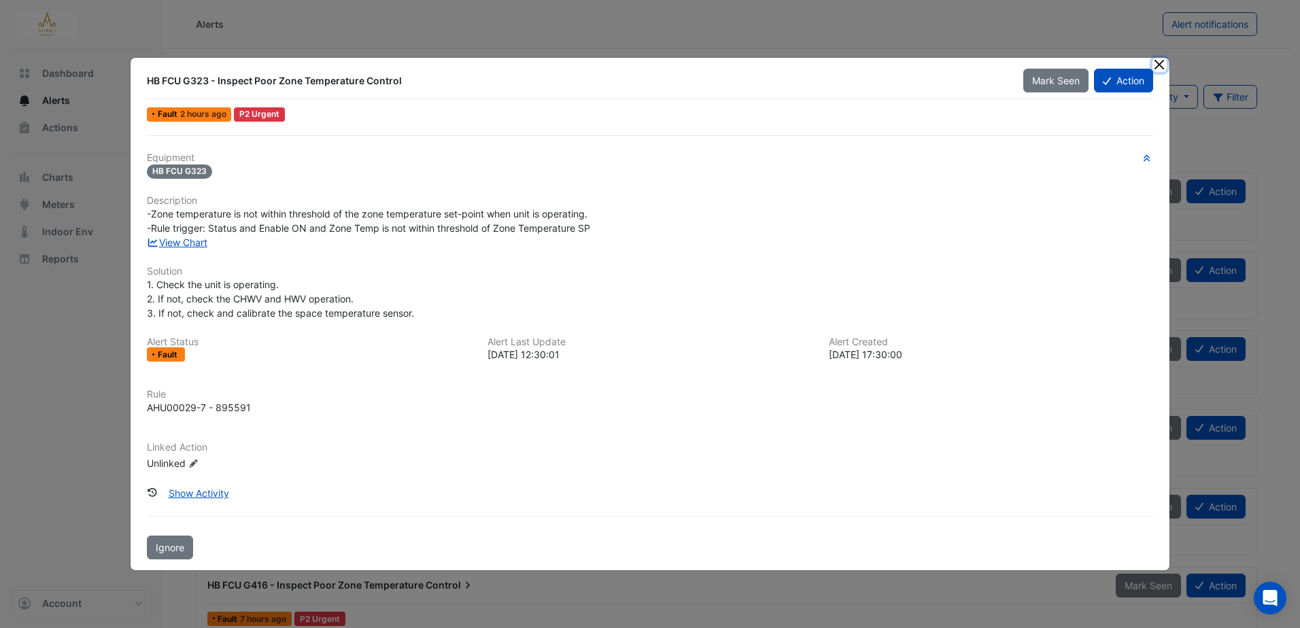
click at [1160, 62] on button "Close" at bounding box center [1159, 65] width 14 height 14
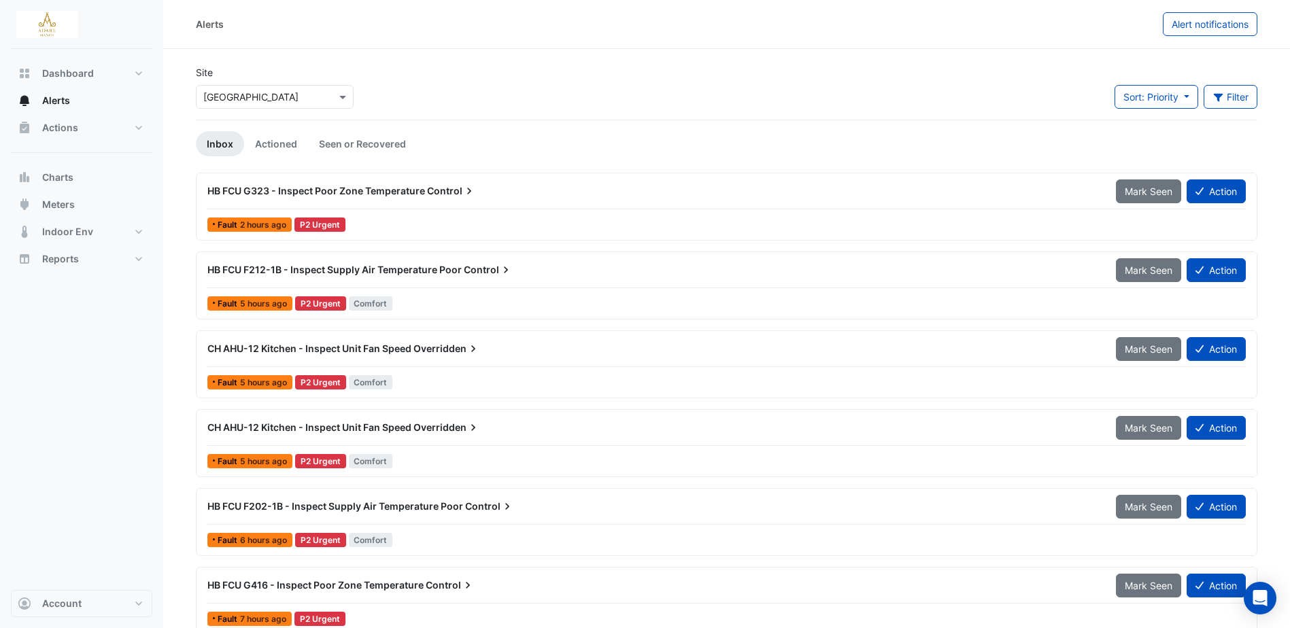
click at [379, 188] on span "HB FCU G323 - Inspect Poor Zone Temperature" at bounding box center [316, 191] width 218 height 12
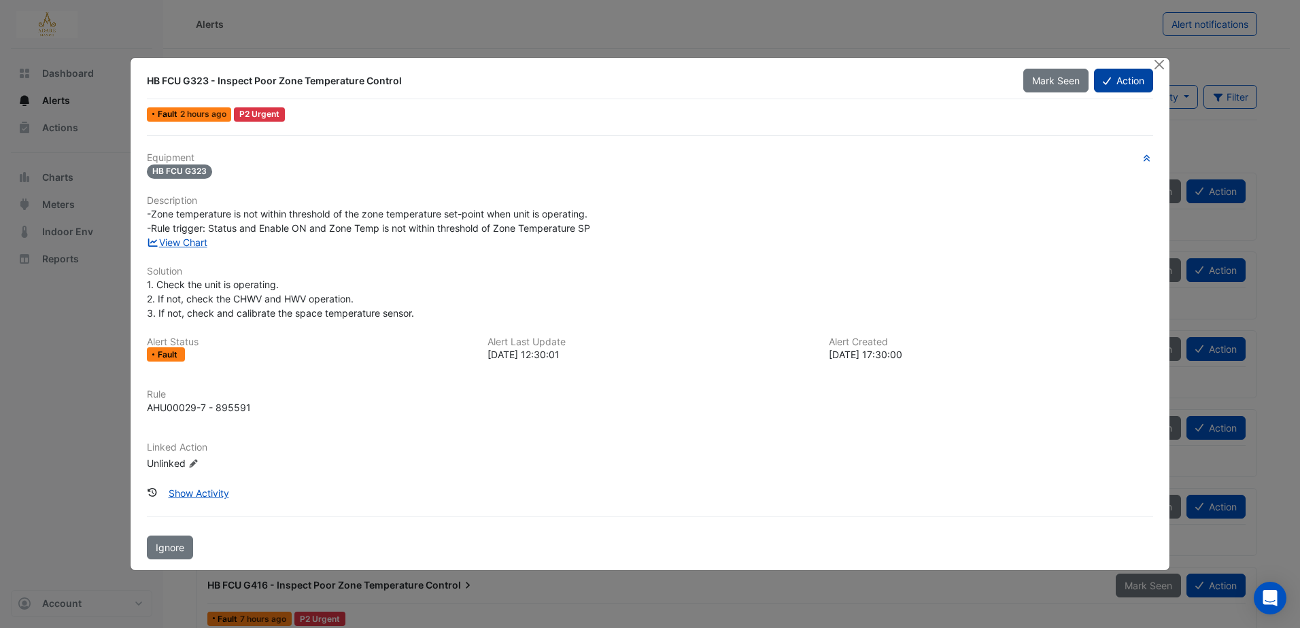
click at [1126, 79] on button "Action" at bounding box center [1123, 81] width 59 height 24
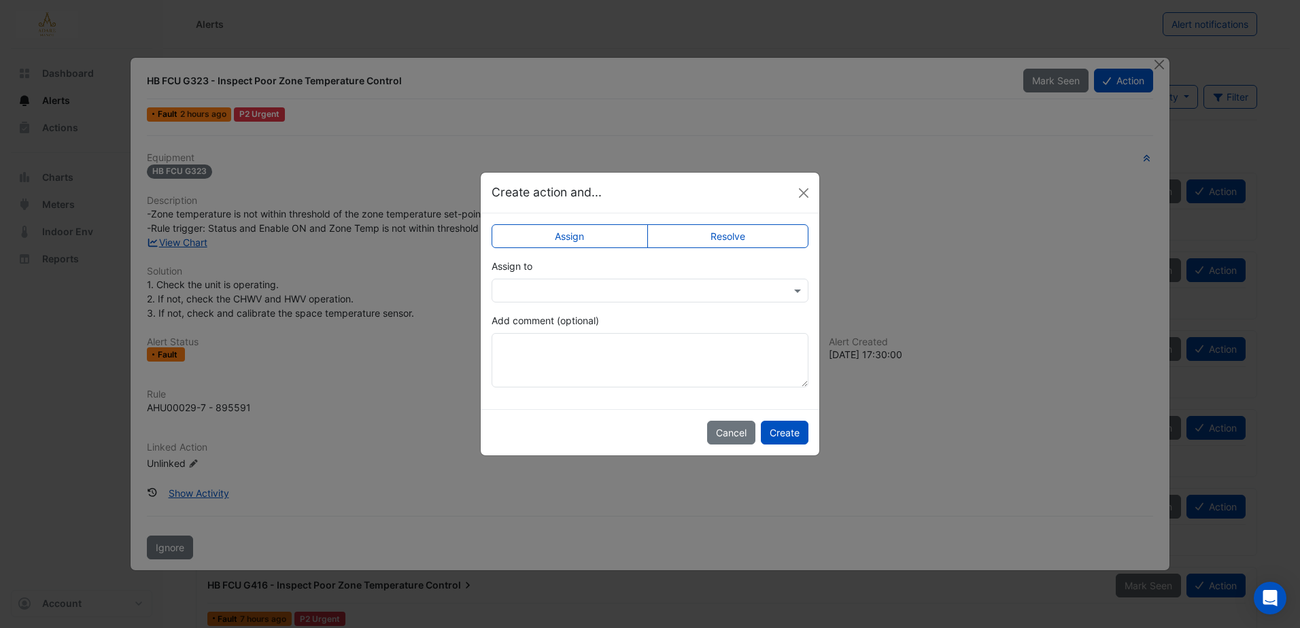
click at [551, 284] on input "text" at bounding box center [636, 291] width 275 height 14
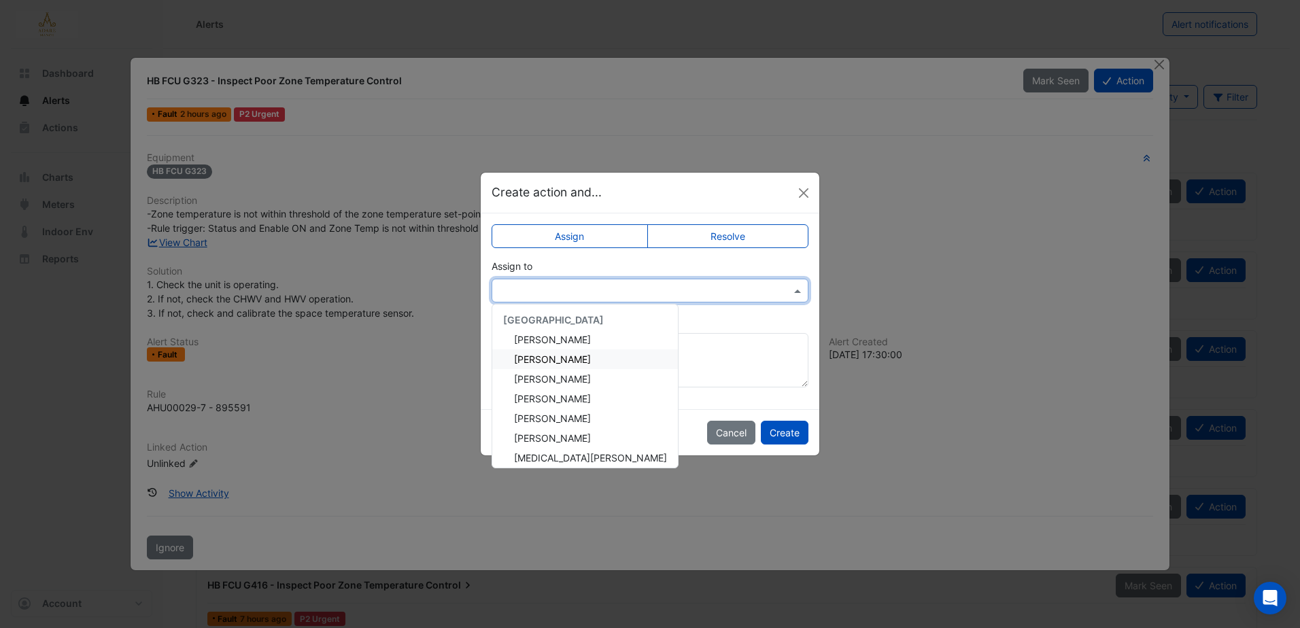
click at [567, 356] on div "[PERSON_NAME]" at bounding box center [585, 359] width 186 height 20
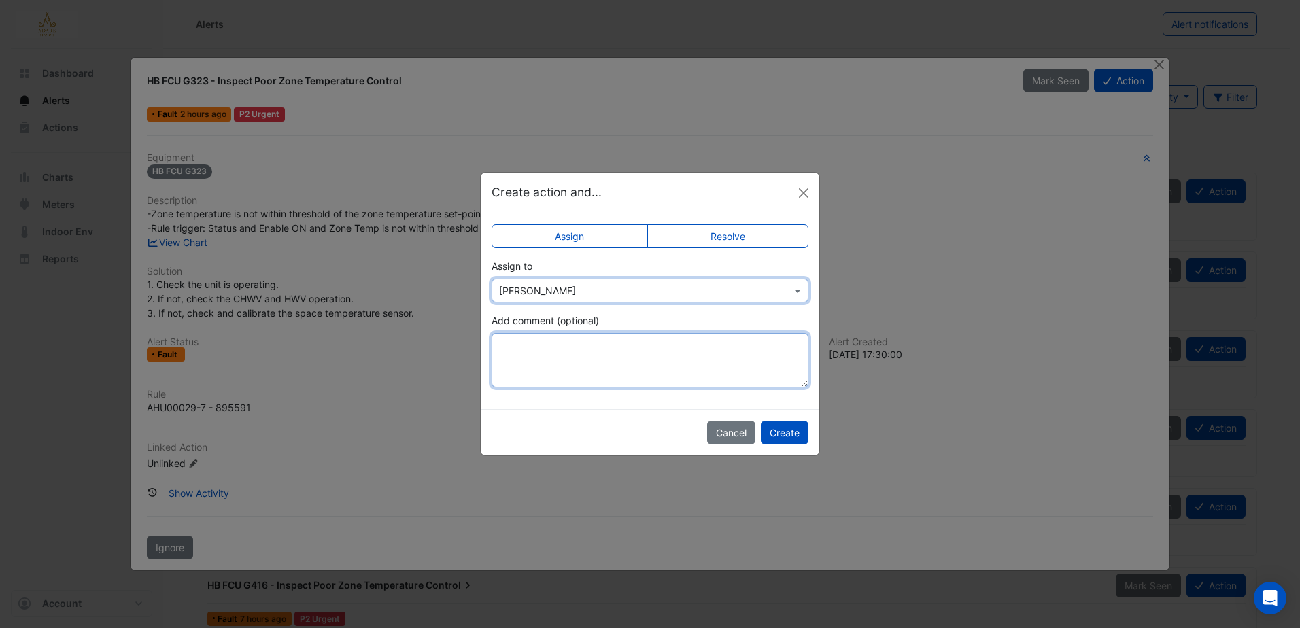
click at [568, 351] on textarea "Add comment (optional)" at bounding box center [650, 360] width 317 height 54
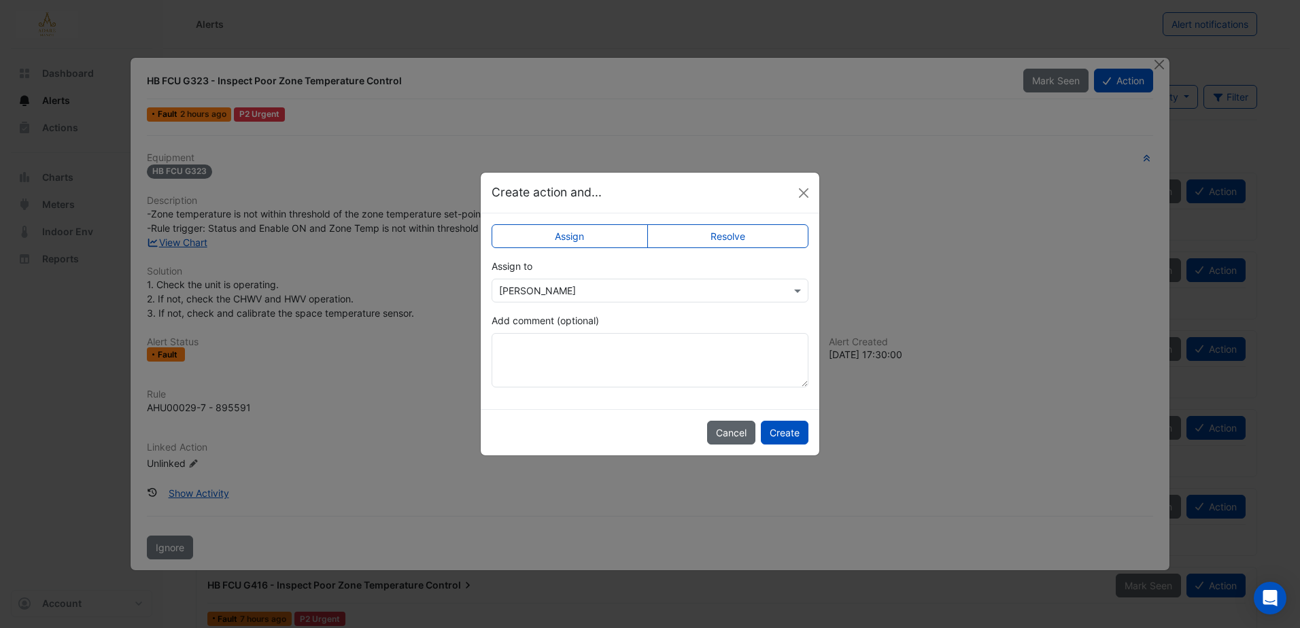
click at [728, 432] on button "Cancel" at bounding box center [731, 433] width 48 height 24
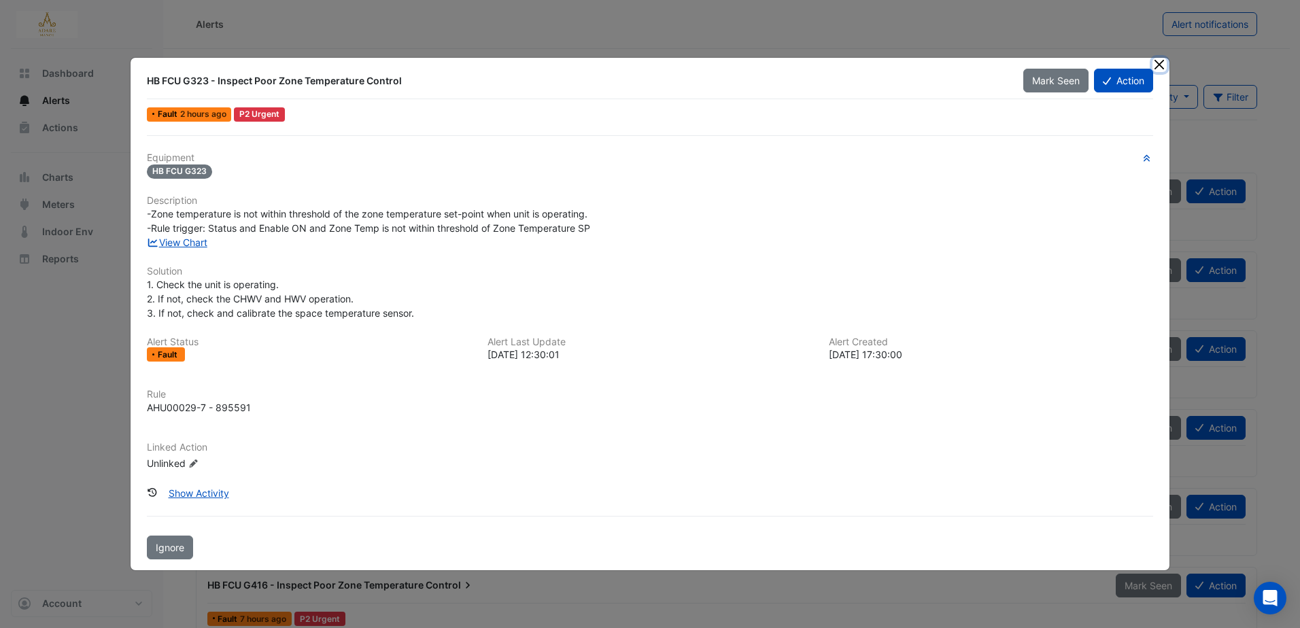
click at [1159, 58] on button "Close" at bounding box center [1159, 65] width 14 height 14
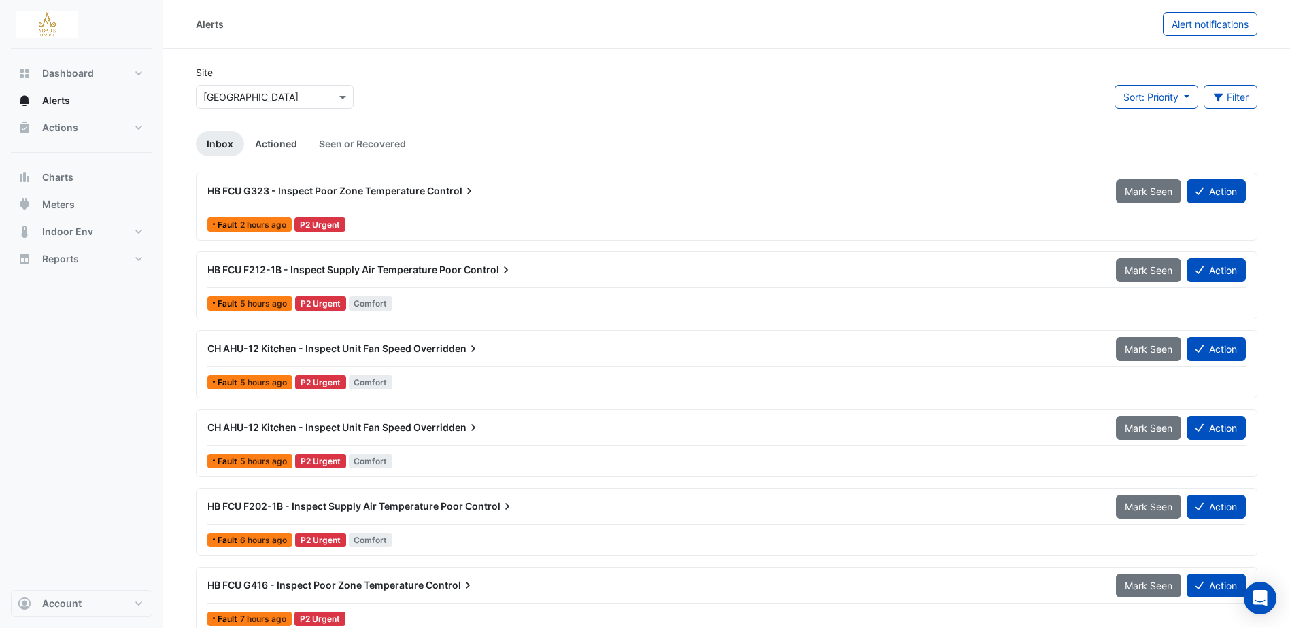
click at [285, 141] on link "Actioned" at bounding box center [276, 143] width 64 height 25
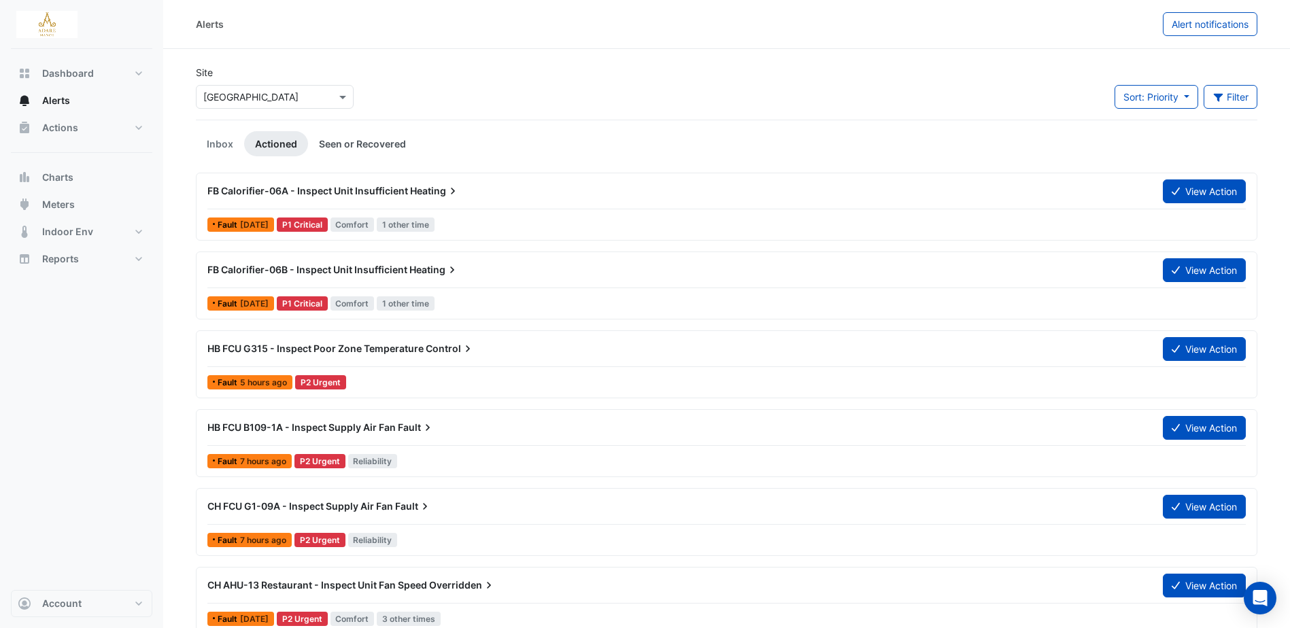
click at [349, 142] on link "Seen or Recovered" at bounding box center [362, 143] width 109 height 25
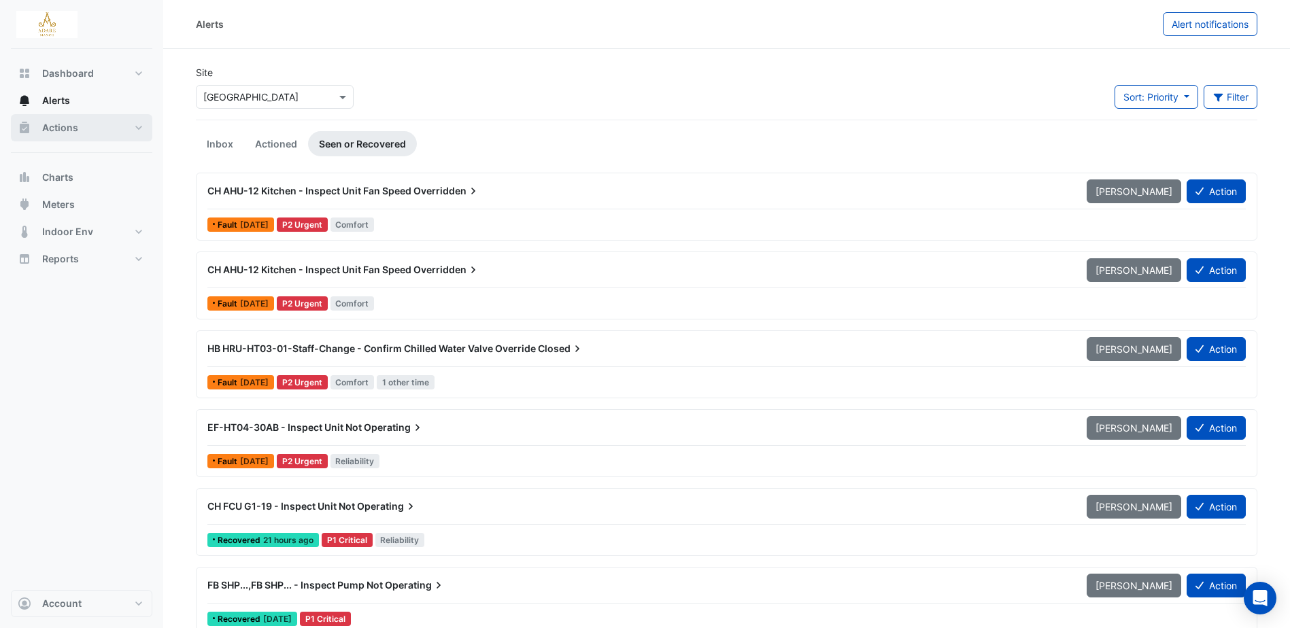
click at [77, 125] on span "Actions" at bounding box center [60, 128] width 36 height 14
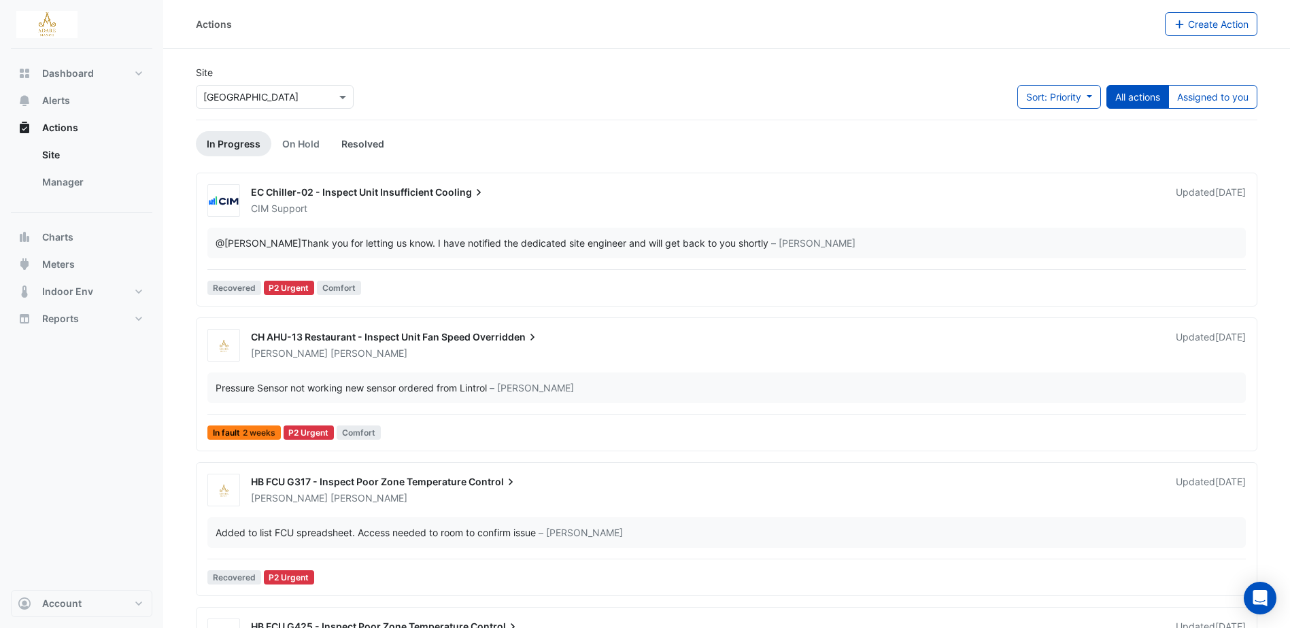
click at [367, 152] on link "Resolved" at bounding box center [362, 143] width 65 height 25
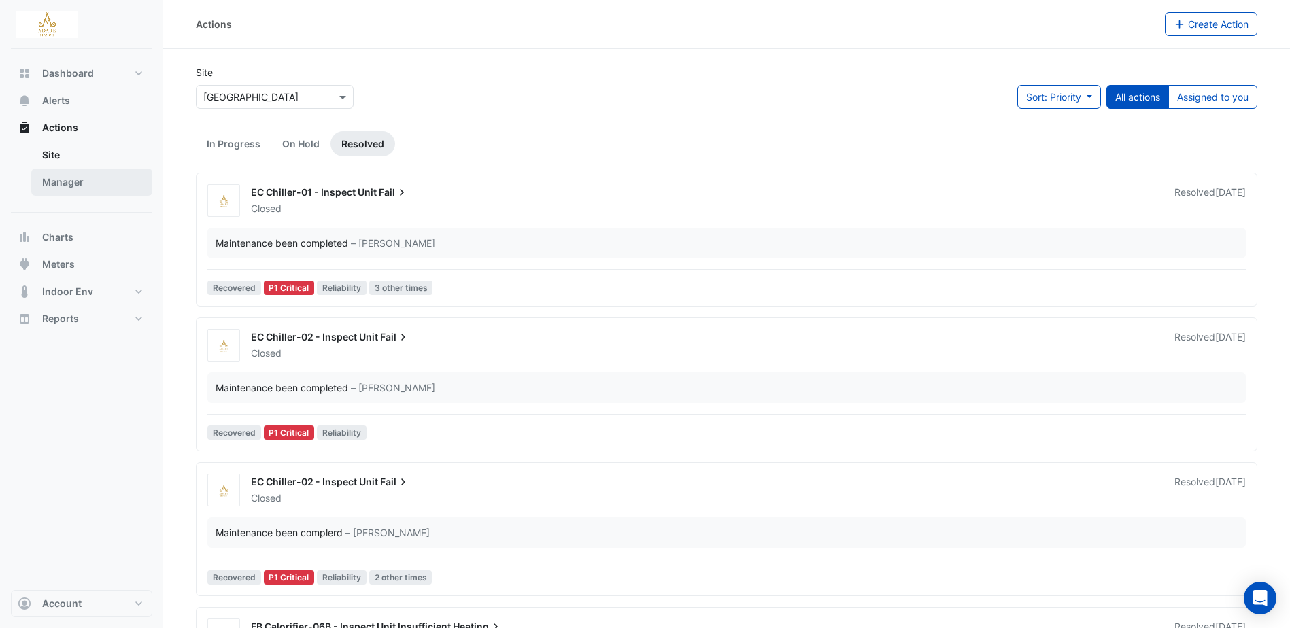
click at [72, 177] on link "Manager" at bounding box center [91, 182] width 121 height 27
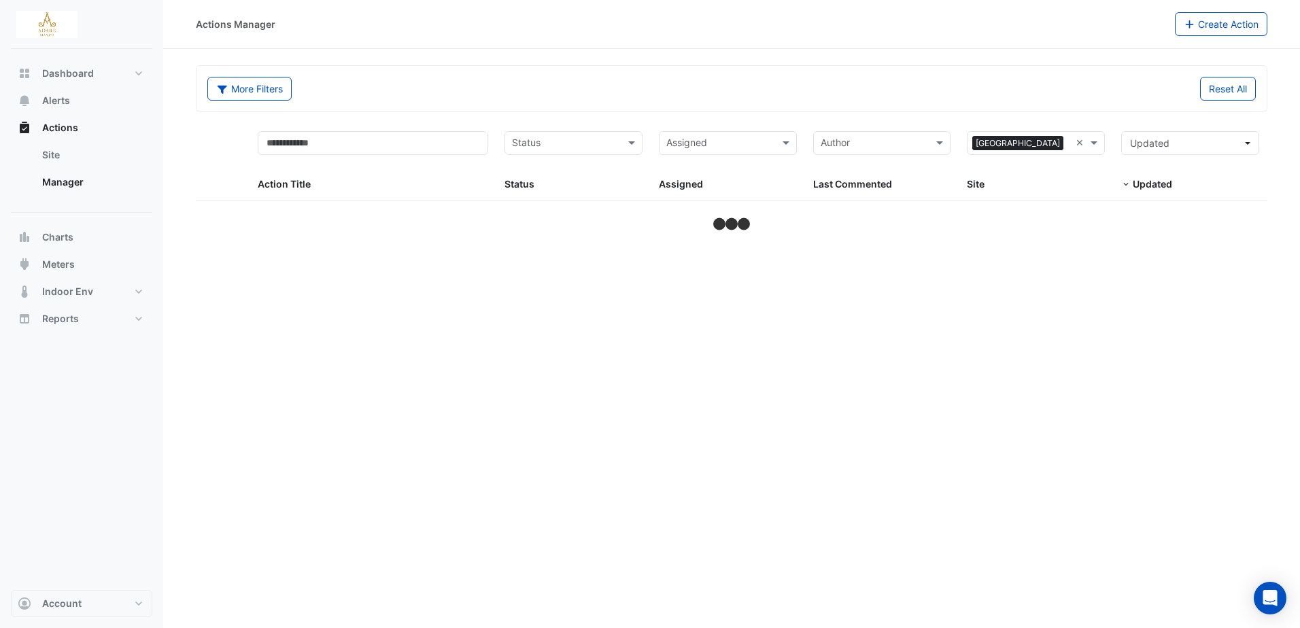
select select "***"
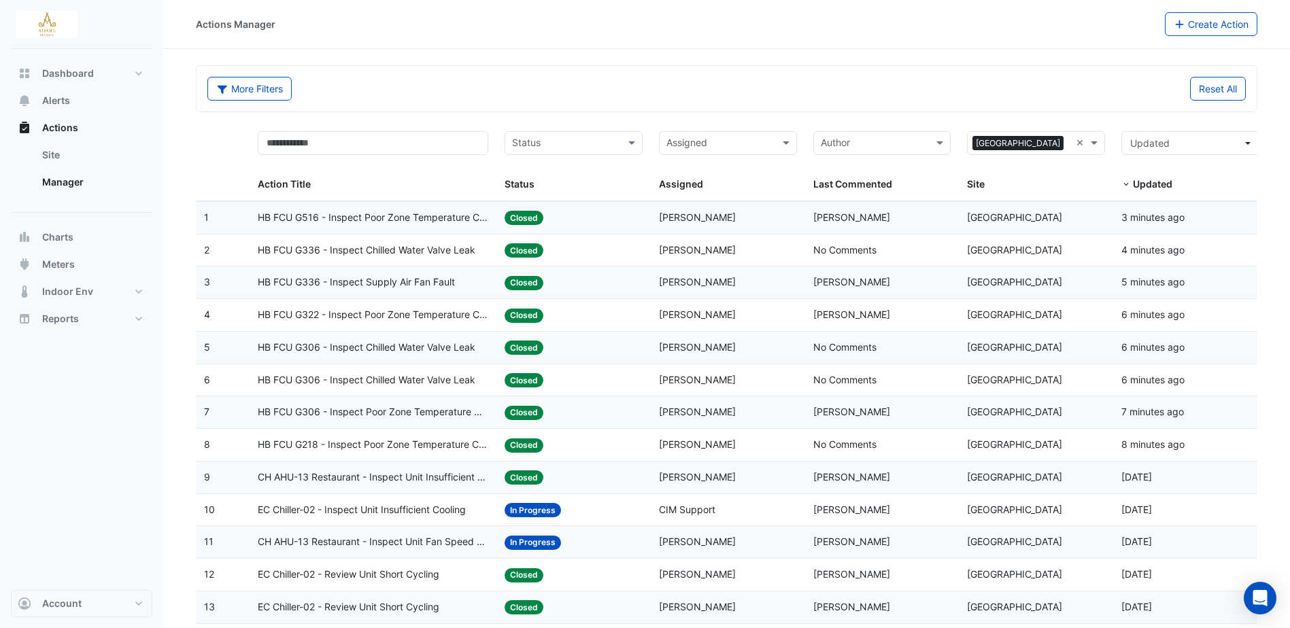
click at [452, 207] on datatable-body-cell "Action Title: HB FCU G516 - Inspect Poor Zone Temperature Control" at bounding box center [373, 218] width 247 height 32
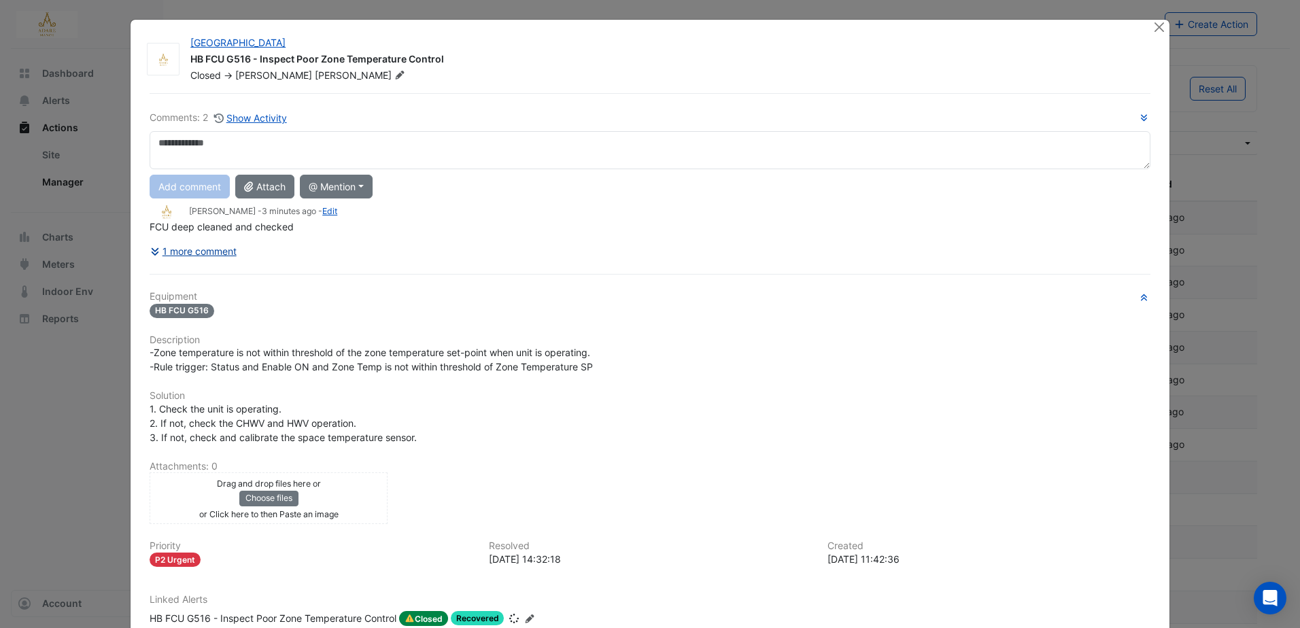
click at [226, 239] on button "1 more comment" at bounding box center [194, 251] width 88 height 24
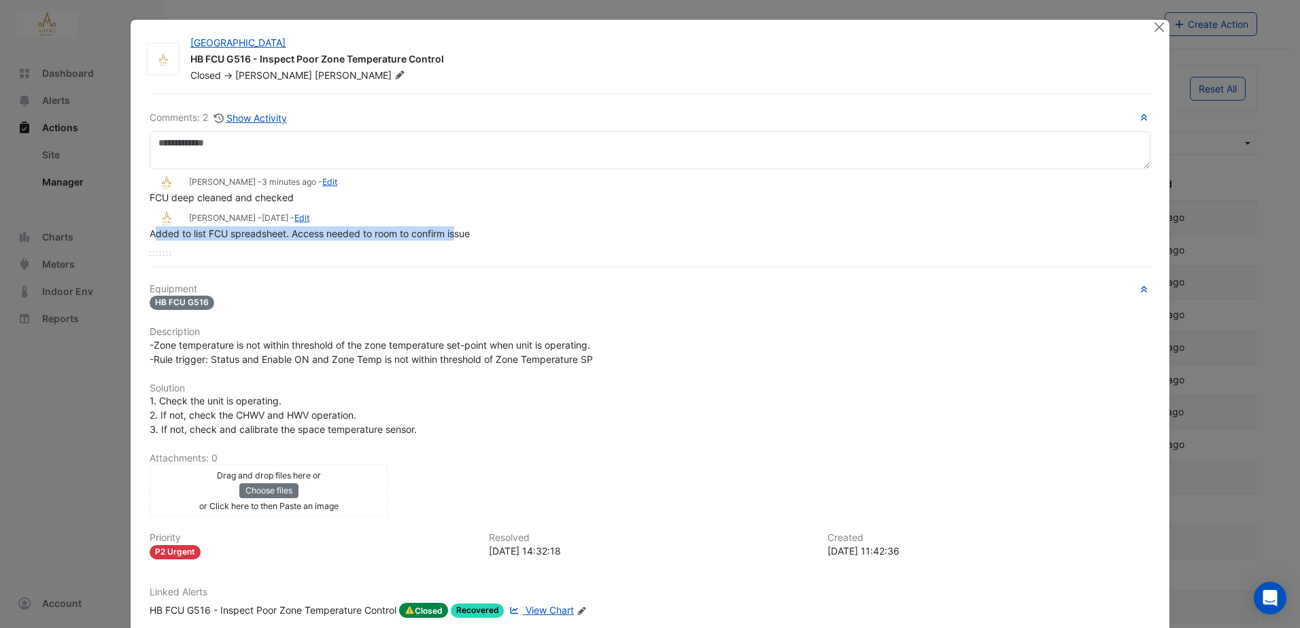
drag, startPoint x: 152, startPoint y: 235, endPoint x: 451, endPoint y: 232, distance: 299.2
click at [451, 232] on span "Added to list FCU spreadsheet. Access needed to room to confirm issue" at bounding box center [310, 234] width 320 height 12
drag, startPoint x: 451, startPoint y: 232, endPoint x: 462, endPoint y: 246, distance: 17.5
click at [460, 246] on div "[PERSON_NAME] - 3 minutes ago - Edit FCU deep cleaned and checked [PERSON_NAME]…" at bounding box center [650, 212] width 1001 height 86
drag, startPoint x: 141, startPoint y: 232, endPoint x: 477, endPoint y: 233, distance: 335.9
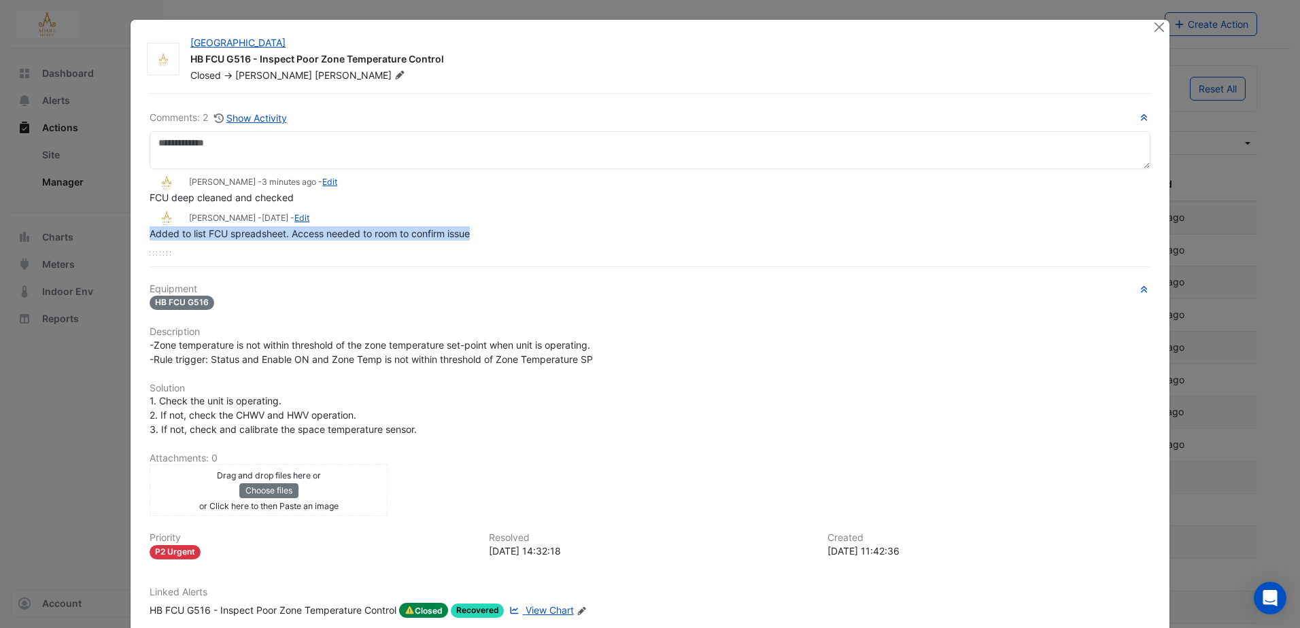
click at [477, 233] on div "Comments: 2 Show Activity [PERSON_NAME] - 3 minutes ago - Edit FCU deep cleaned…" at bounding box center [649, 386] width 1017 height 587
copy span "Added to list FCU spreadsheet. Access needed to room to confirm issue"
click at [1157, 27] on button "Close" at bounding box center [1159, 27] width 14 height 14
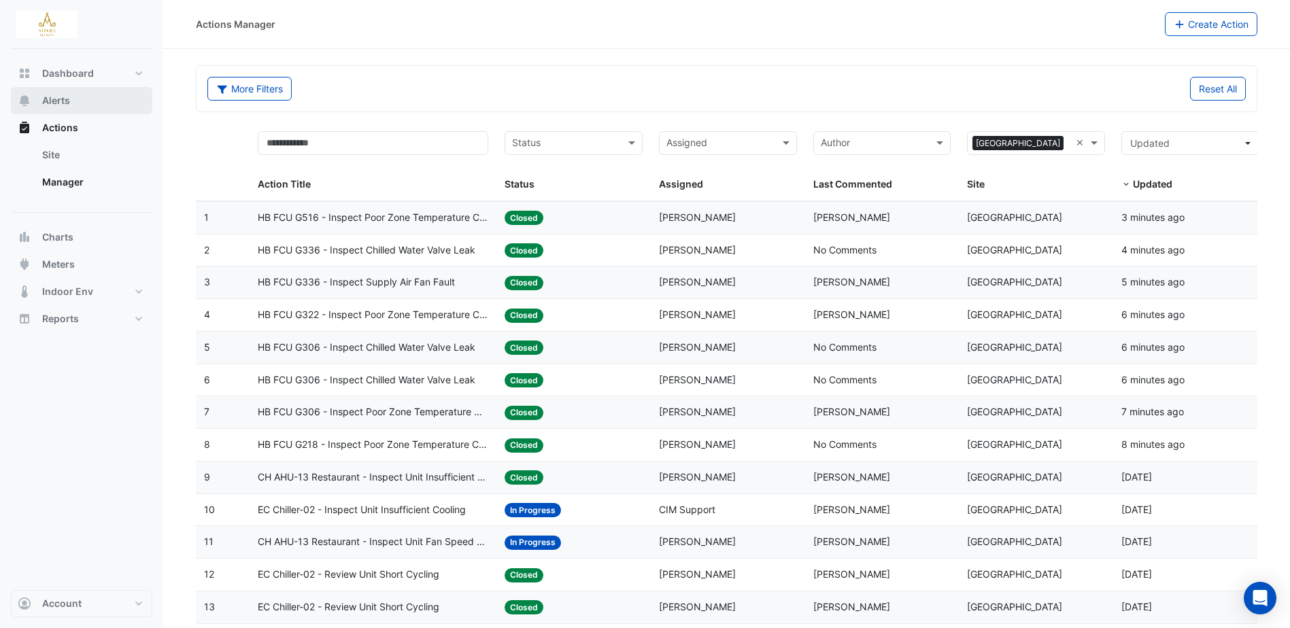
click at [70, 103] on button "Alerts" at bounding box center [81, 100] width 141 height 27
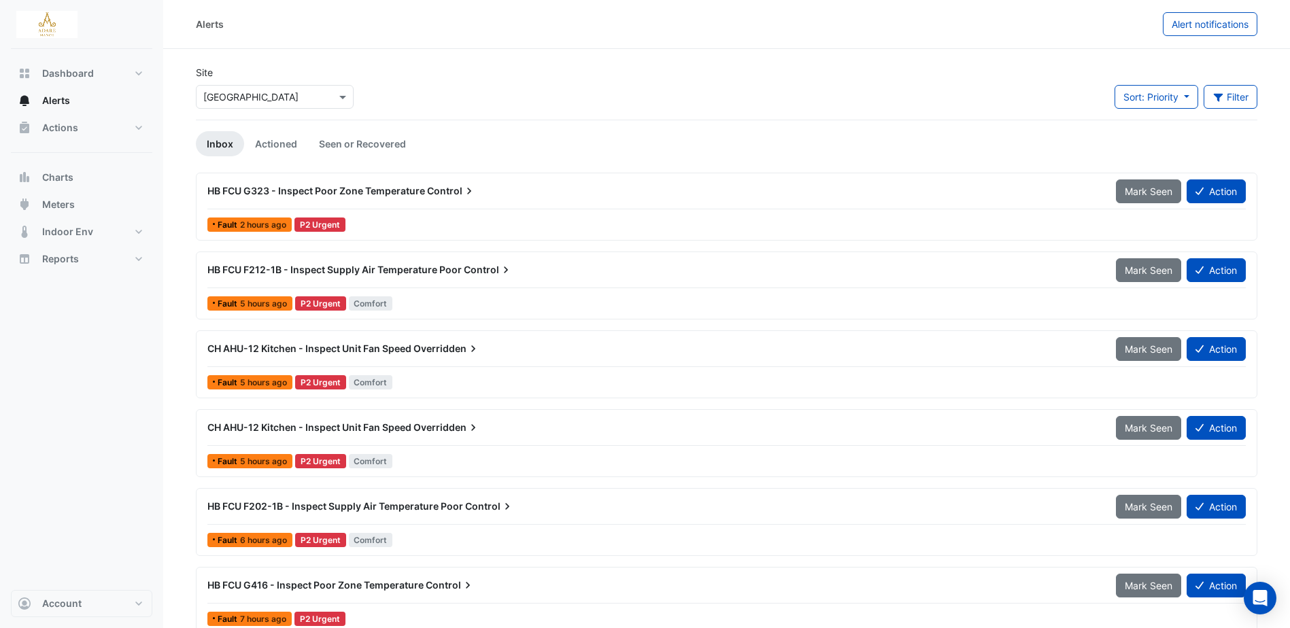
click at [283, 186] on span "HB FCU G323 - Inspect Poor Zone Temperature" at bounding box center [316, 191] width 218 height 12
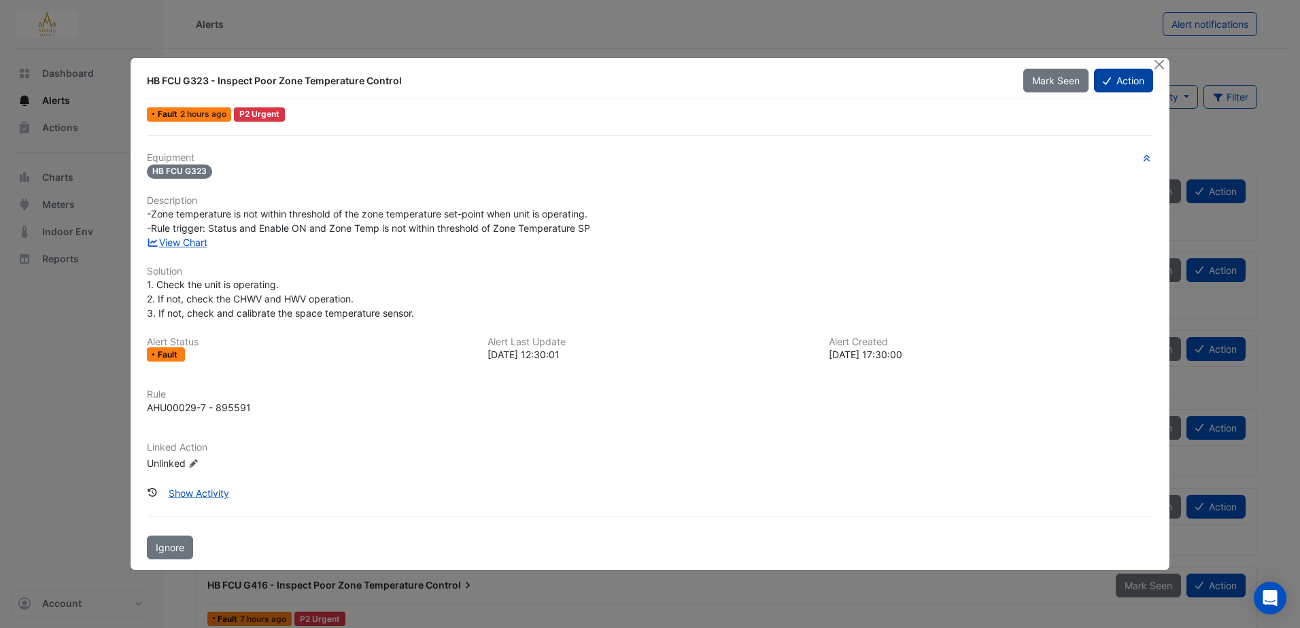
click at [1125, 75] on button "Action" at bounding box center [1123, 81] width 59 height 24
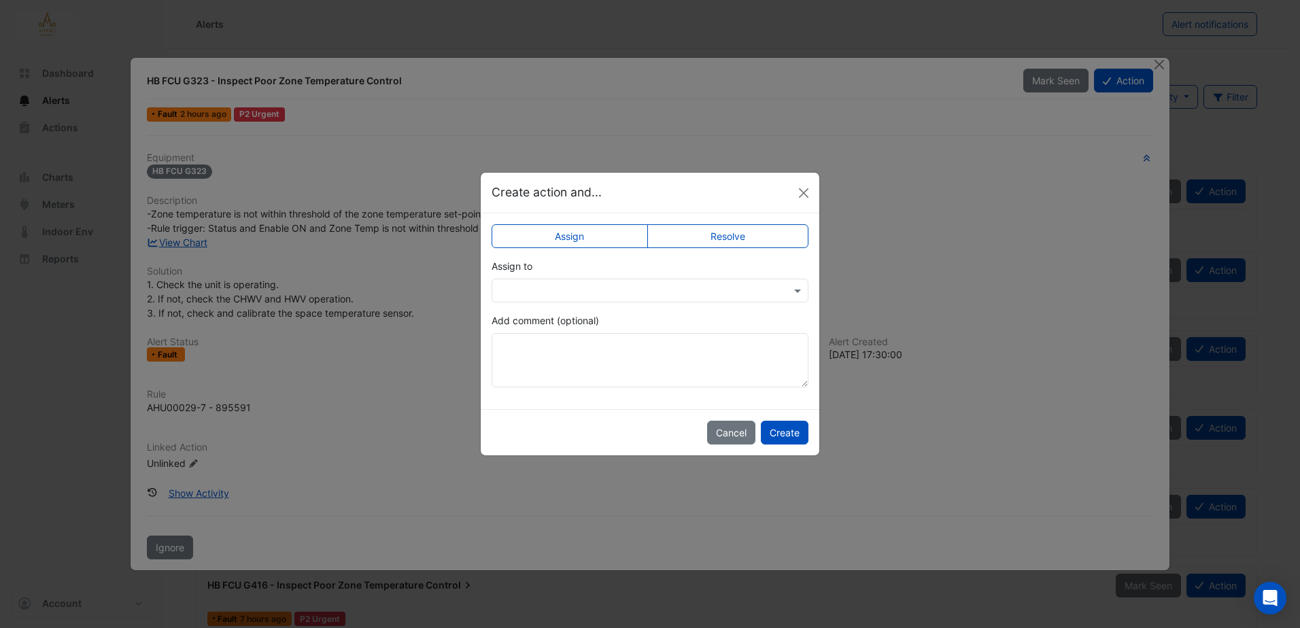
click at [657, 284] on input "text" at bounding box center [636, 291] width 275 height 14
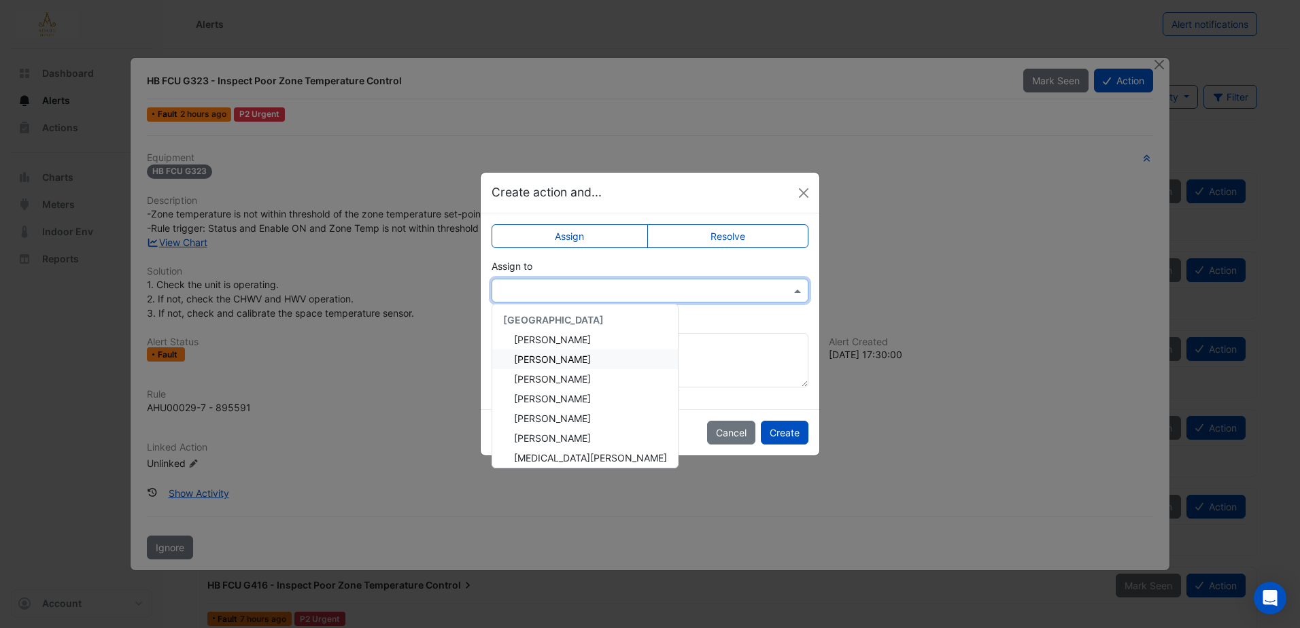
click at [562, 362] on span "[PERSON_NAME]" at bounding box center [552, 360] width 77 height 12
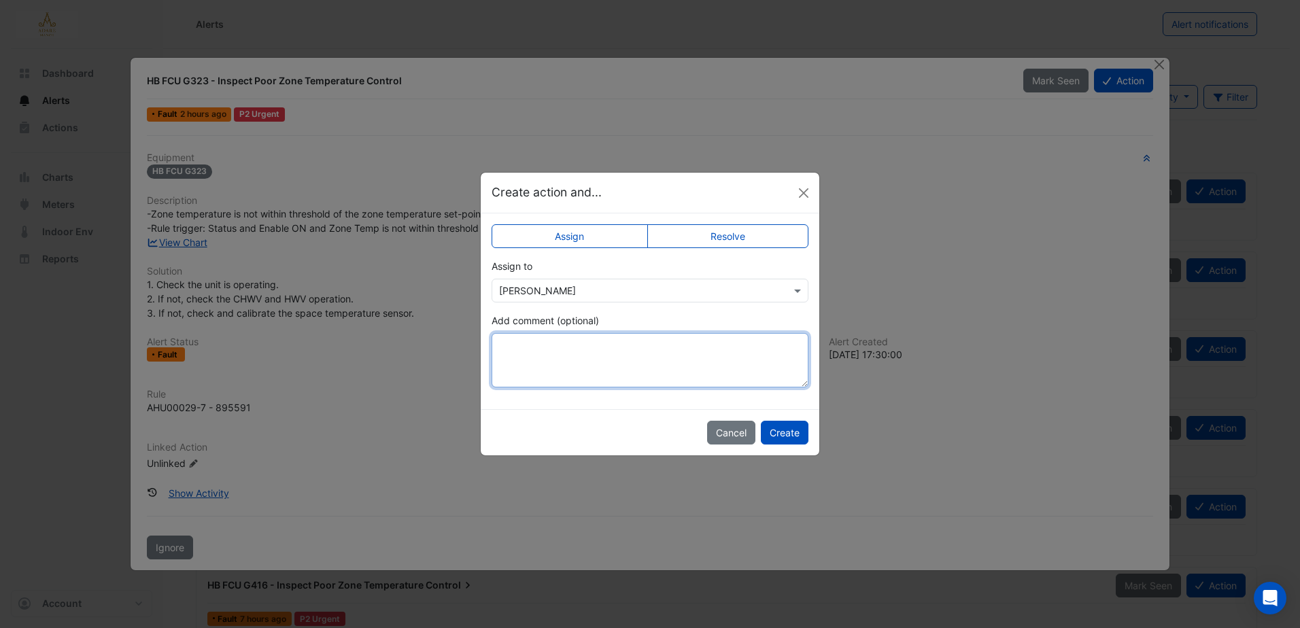
paste textarea "**********"
type textarea "**********"
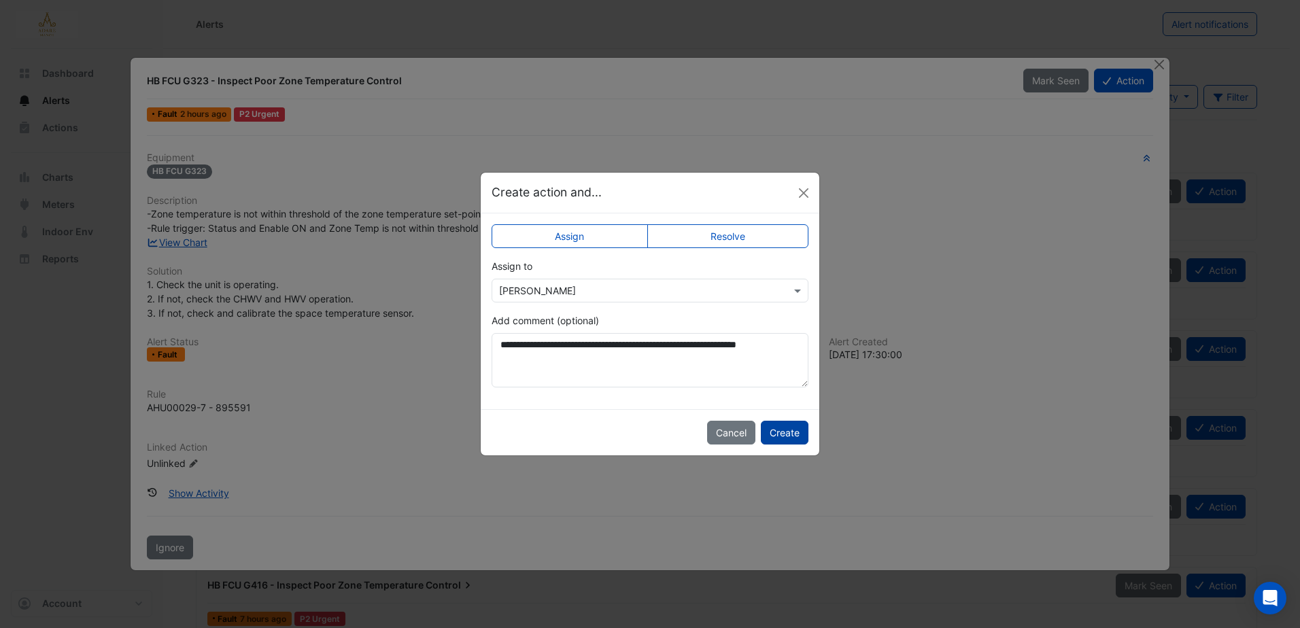
click at [792, 430] on button "Create" at bounding box center [785, 433] width 48 height 24
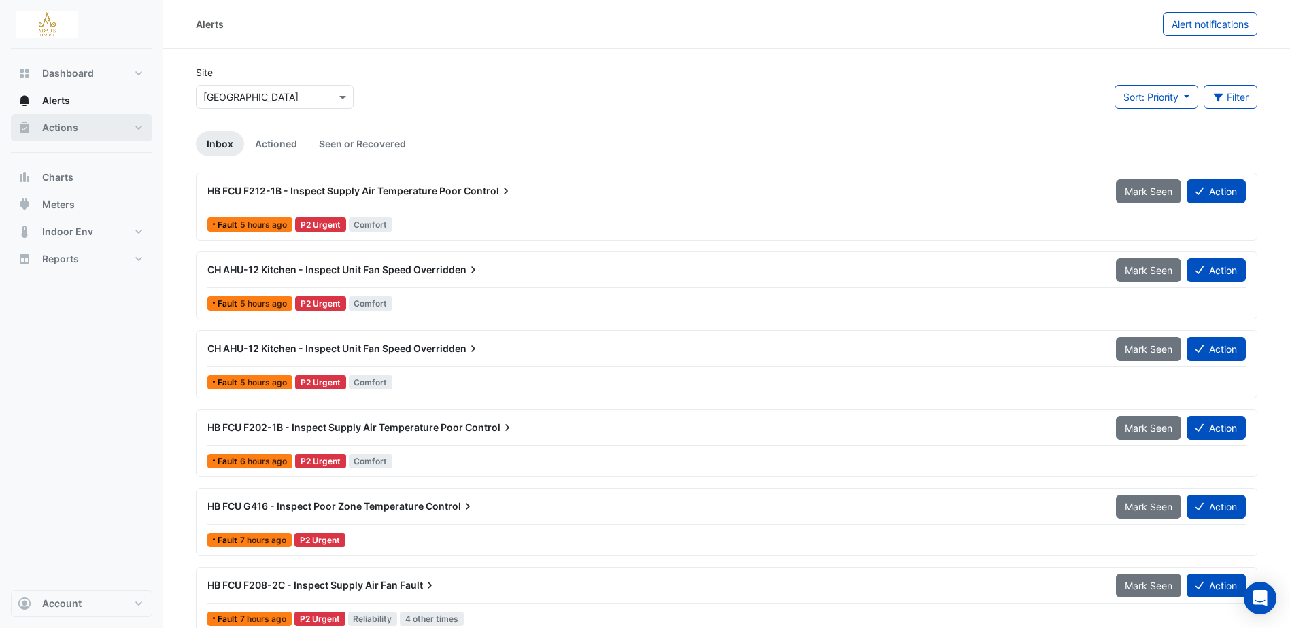
click at [73, 131] on span "Actions" at bounding box center [60, 128] width 36 height 14
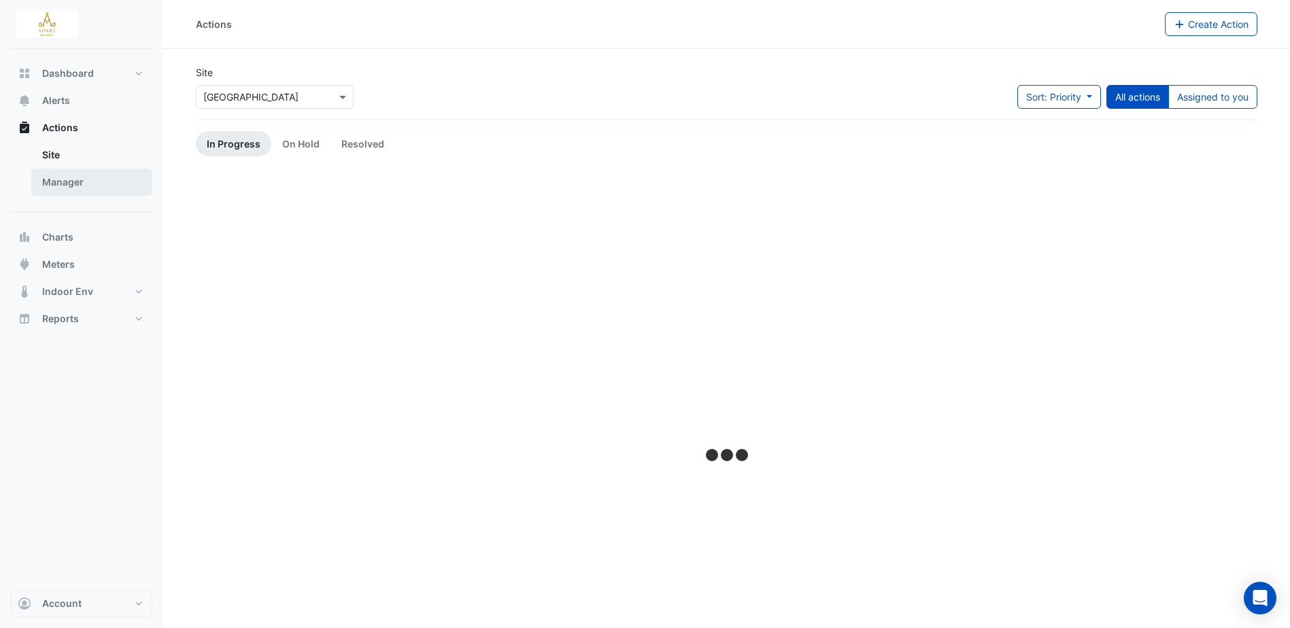
click at [73, 184] on link "Manager" at bounding box center [91, 182] width 121 height 27
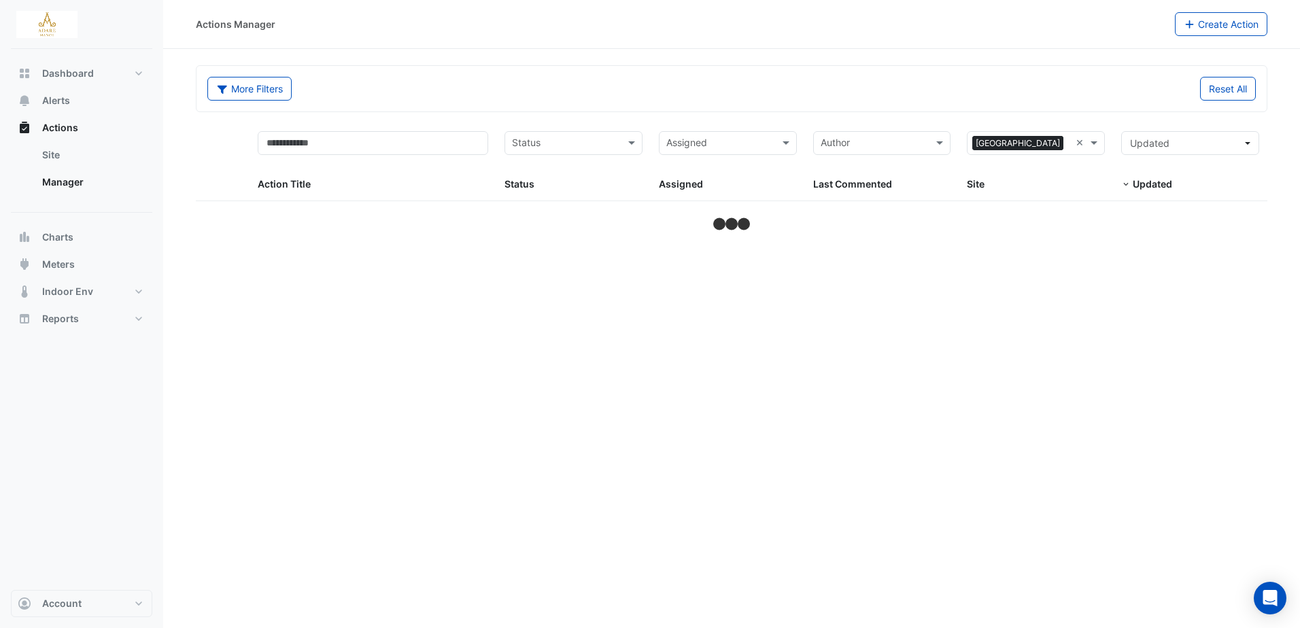
select select "***"
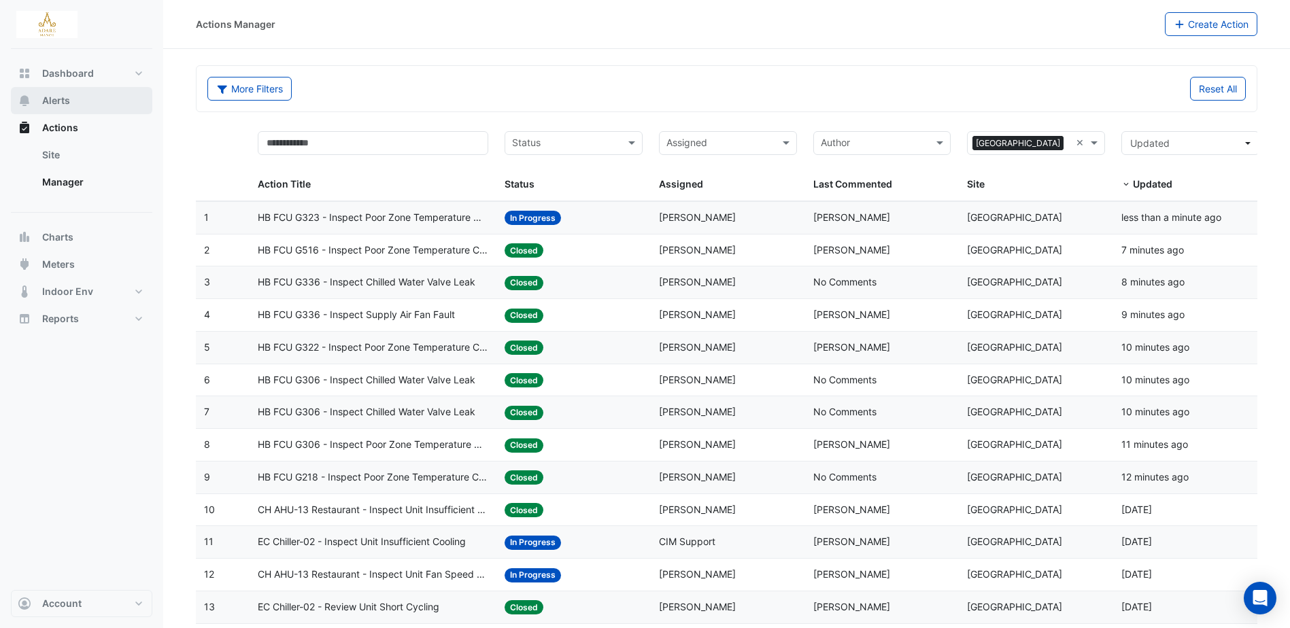
click at [66, 94] on span "Alerts" at bounding box center [56, 101] width 28 height 14
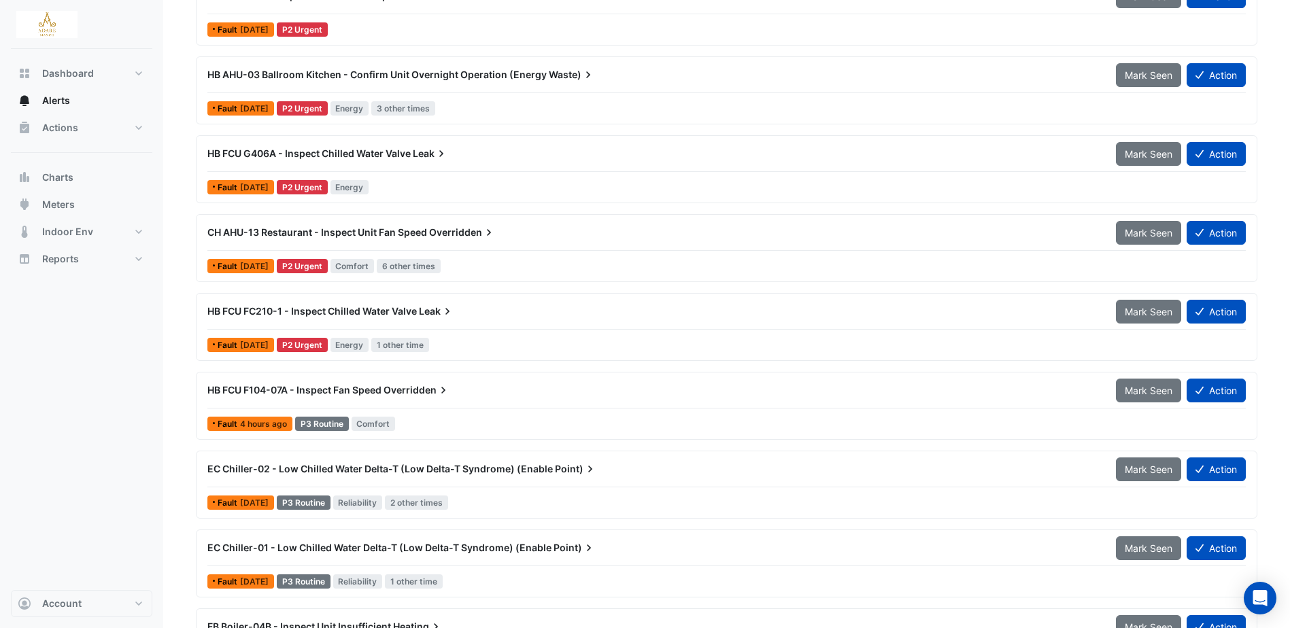
scroll to position [872, 0]
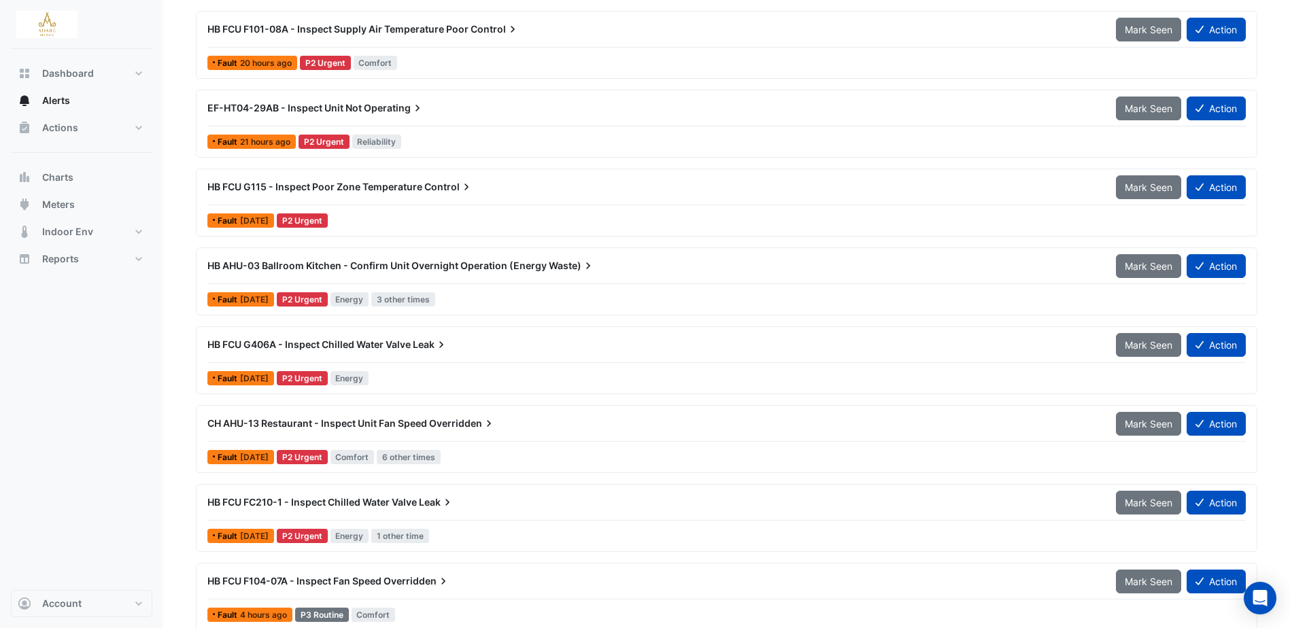
click at [345, 186] on span "HB FCU G115 - Inspect Poor Zone Temperature" at bounding box center [314, 187] width 215 height 12
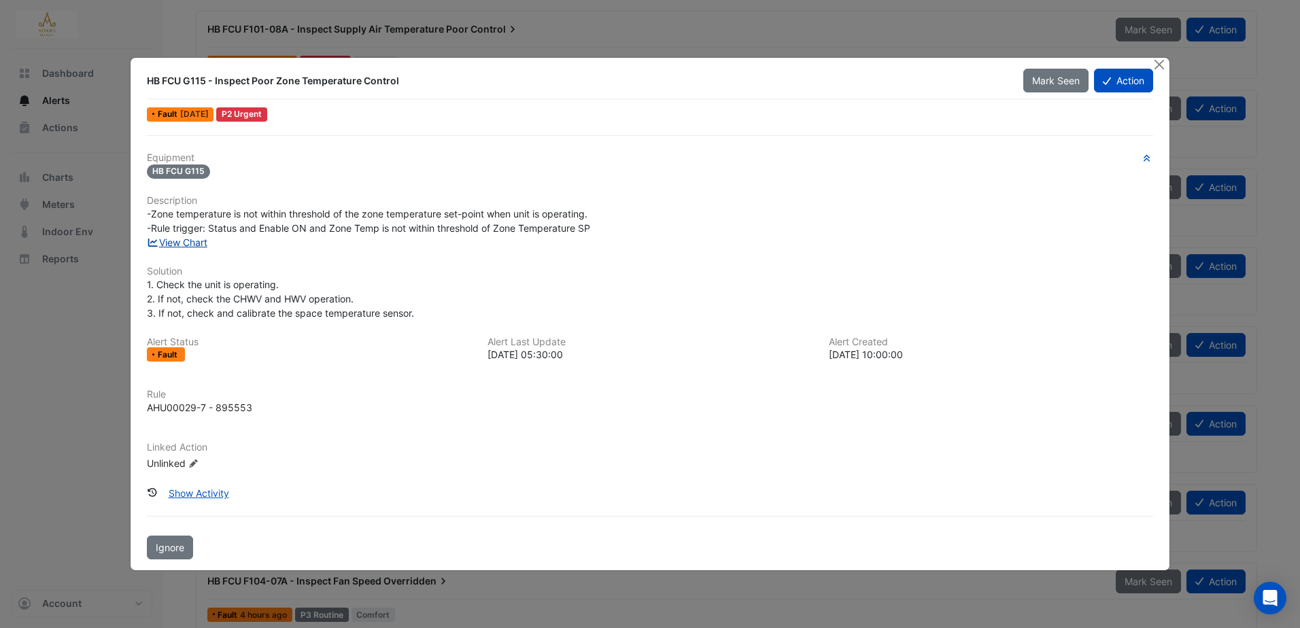
click at [186, 244] on link "View Chart" at bounding box center [177, 243] width 61 height 12
click at [1132, 77] on button "Action" at bounding box center [1123, 81] width 59 height 24
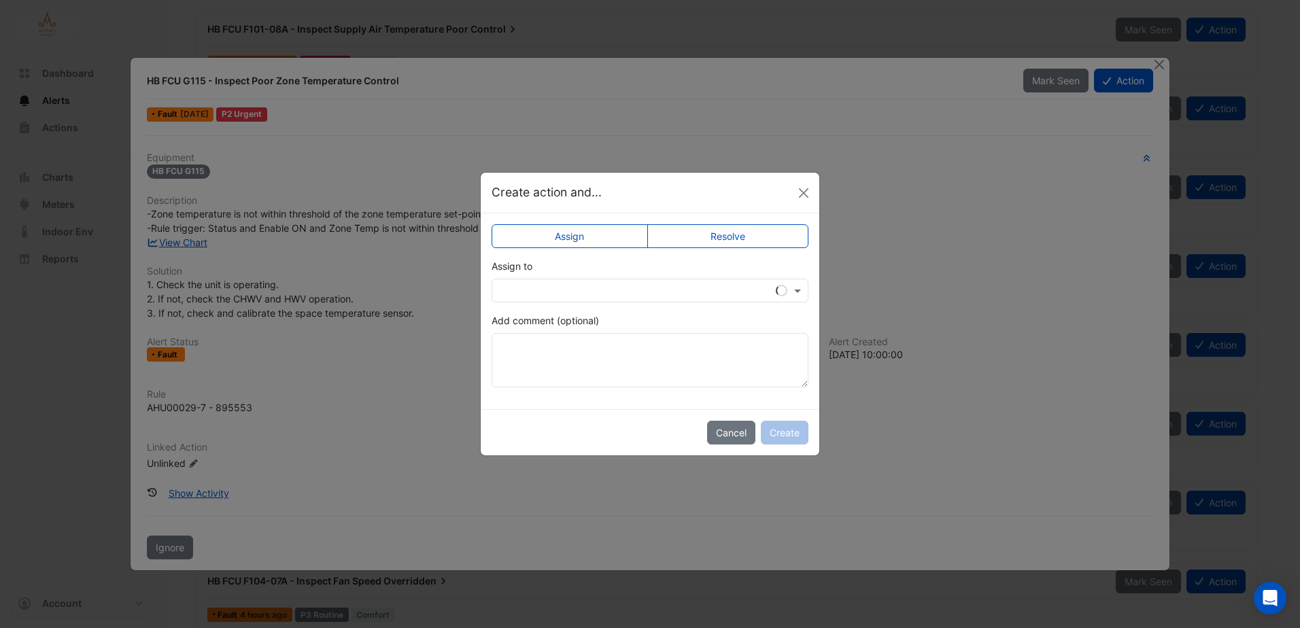
click at [761, 240] on label "Resolve" at bounding box center [728, 236] width 162 height 24
click at [787, 434] on button "Create" at bounding box center [785, 433] width 48 height 24
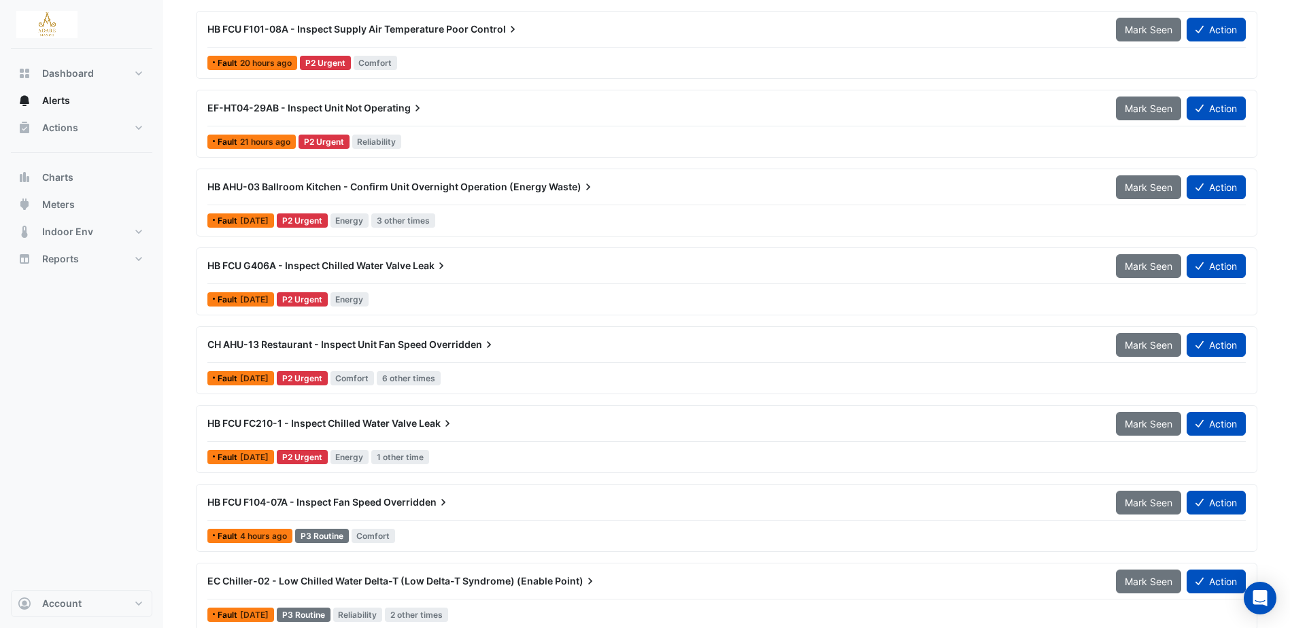
click at [458, 342] on span "Overridden" at bounding box center [462, 345] width 67 height 14
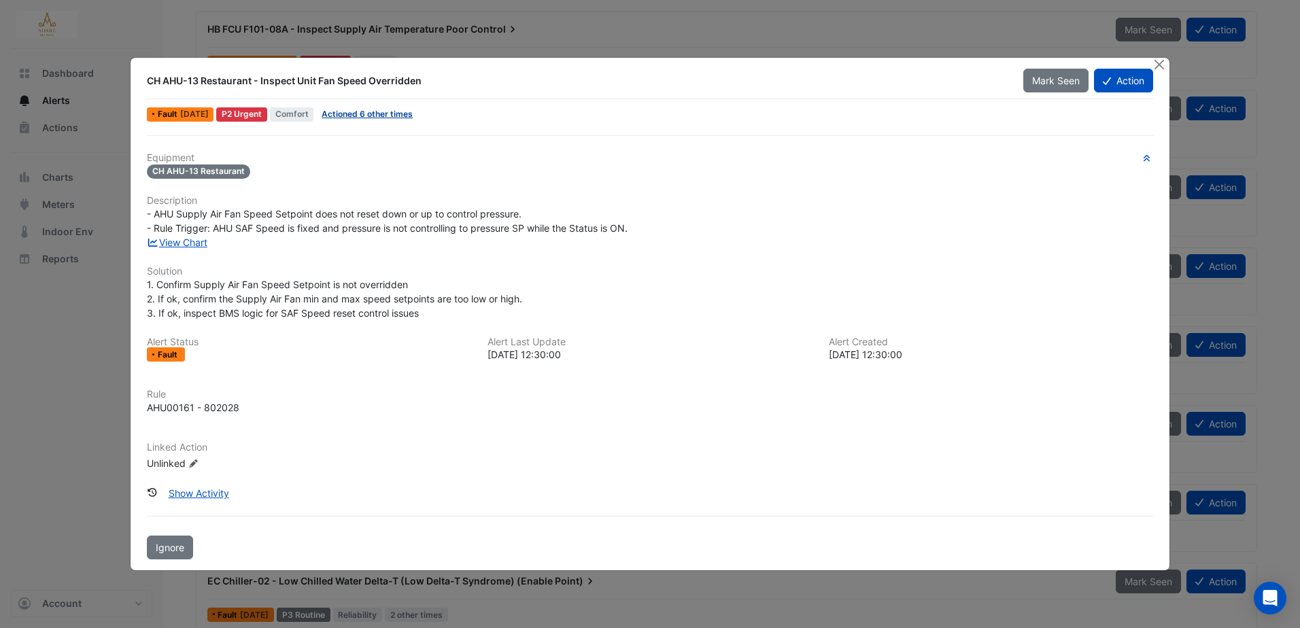
click at [398, 118] on link "Actioned 6 other times" at bounding box center [367, 114] width 91 height 10
click at [388, 183] on div "Equipment CH AHU-13 Restaurant Description - AHU Supply Air Fan Speed Setpoint …" at bounding box center [650, 317] width 1006 height 330
click at [1121, 75] on button "Action" at bounding box center [1123, 81] width 59 height 24
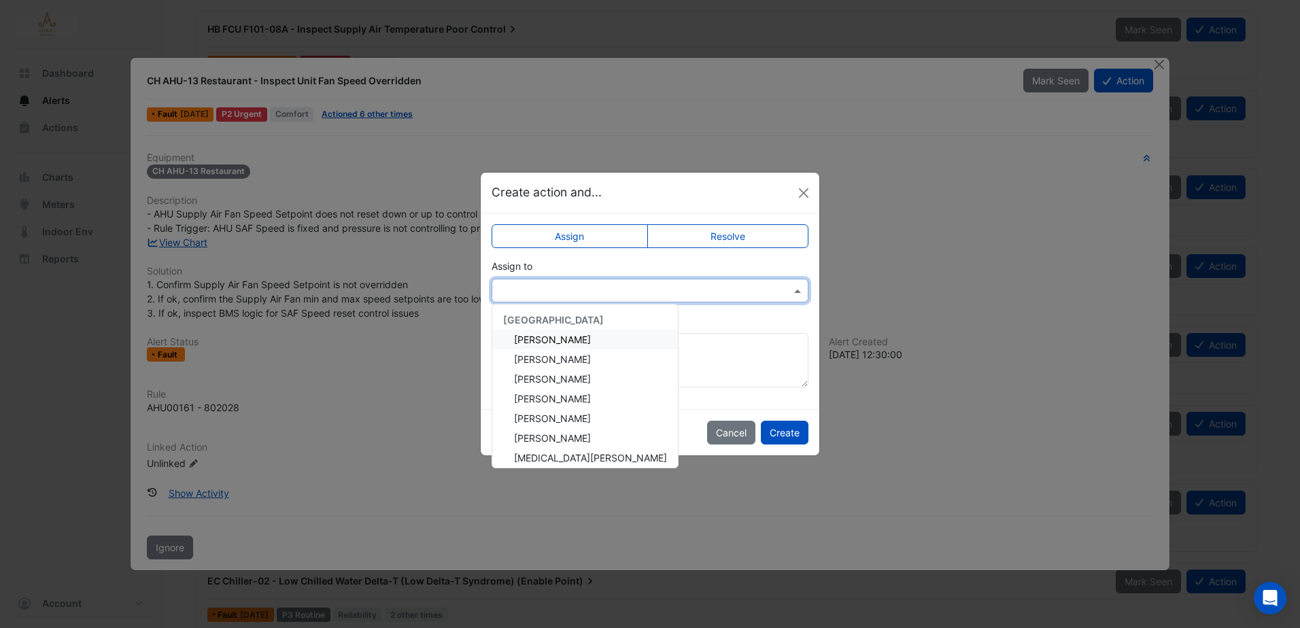
click at [577, 290] on input "text" at bounding box center [636, 291] width 275 height 14
click at [563, 355] on span "[PERSON_NAME]" at bounding box center [552, 360] width 77 height 12
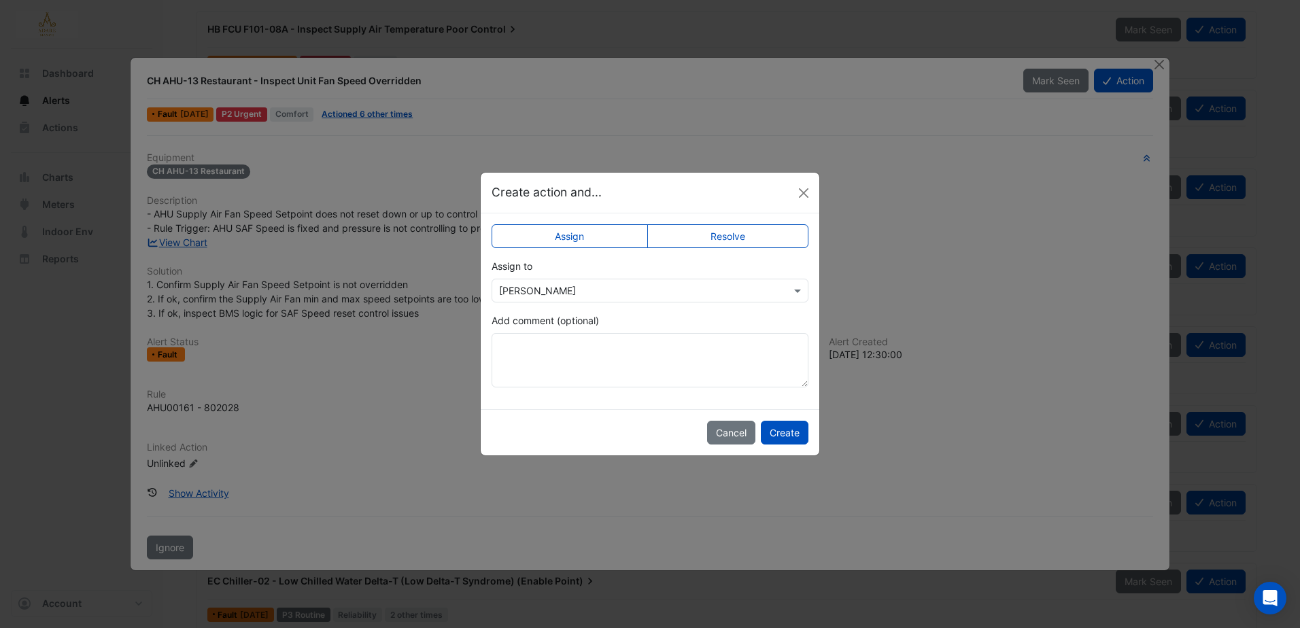
drag, startPoint x: 789, startPoint y: 435, endPoint x: 810, endPoint y: 425, distance: 23.4
click at [788, 434] on button "Create" at bounding box center [785, 433] width 48 height 24
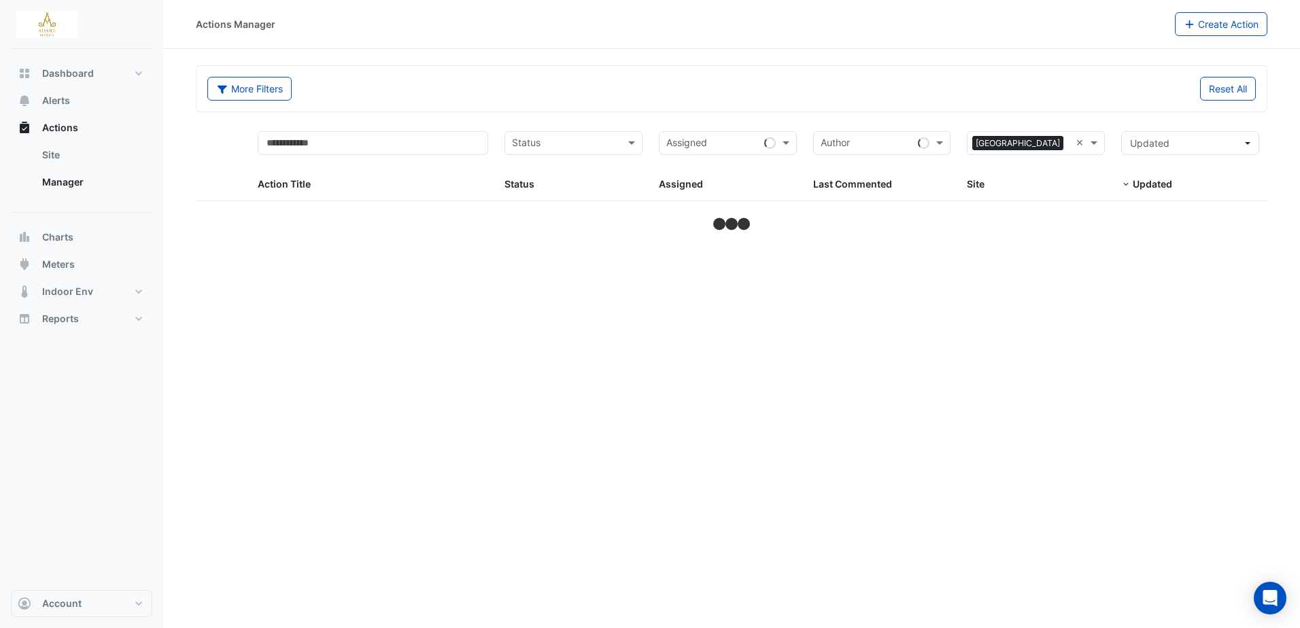
select select "***"
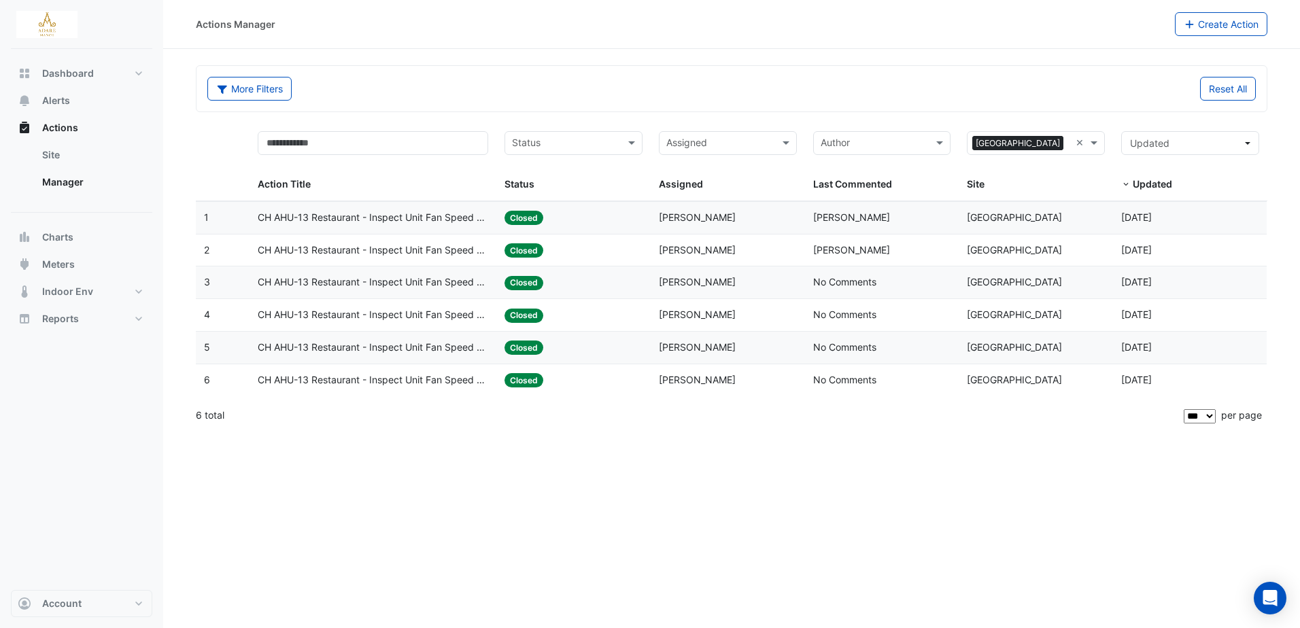
click at [388, 220] on span "CH AHU-13 Restaurant - Inspect Unit Fan Speed Overridden" at bounding box center [373, 218] width 230 height 16
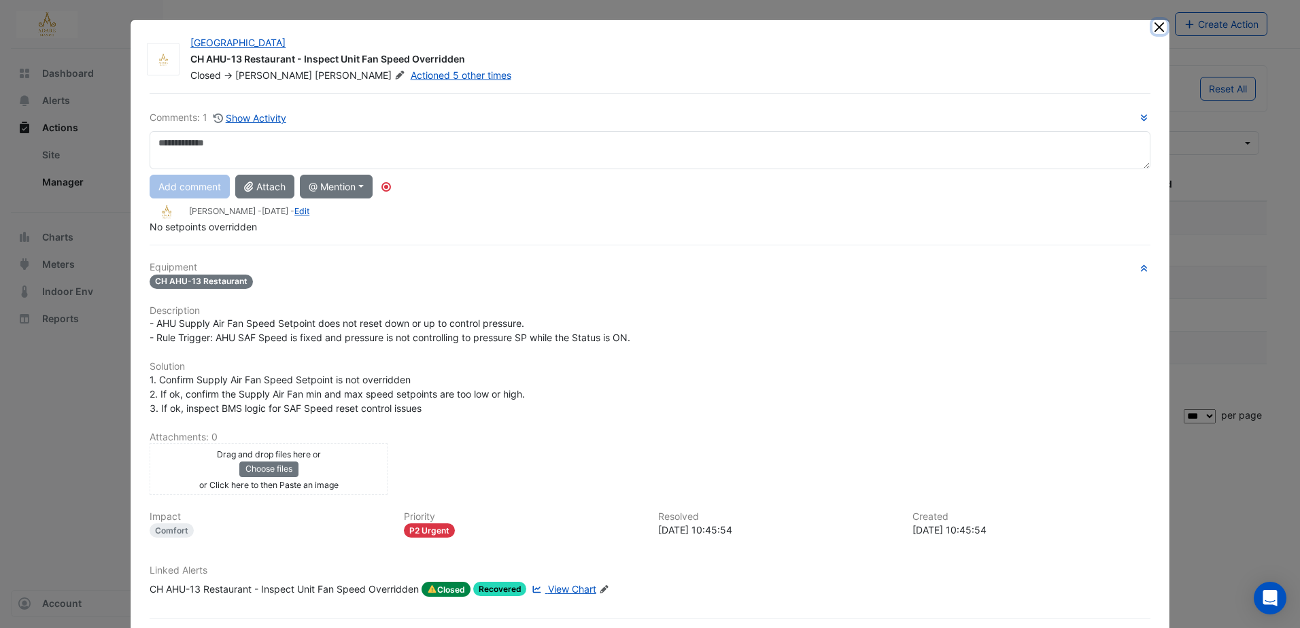
click at [1154, 33] on button "Close" at bounding box center [1159, 27] width 14 height 14
